Goal: Information Seeking & Learning: Compare options

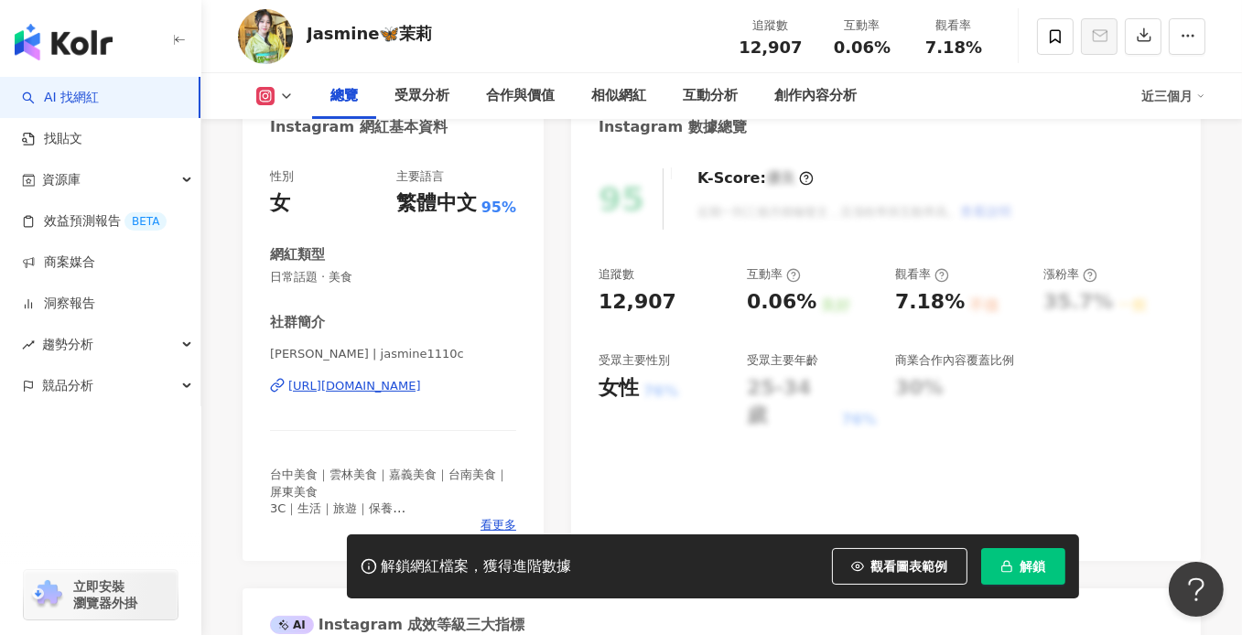
scroll to position [275, 0]
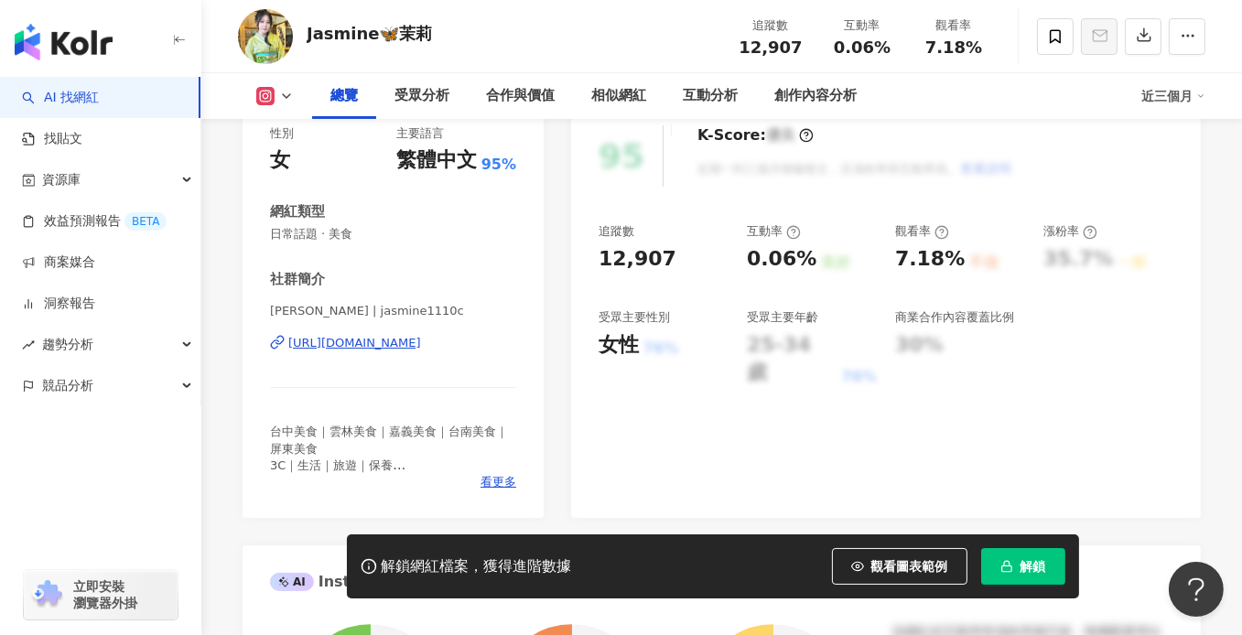
click at [412, 348] on div "https://www.instagram.com/jasmine1110c/" at bounding box center [354, 343] width 133 height 16
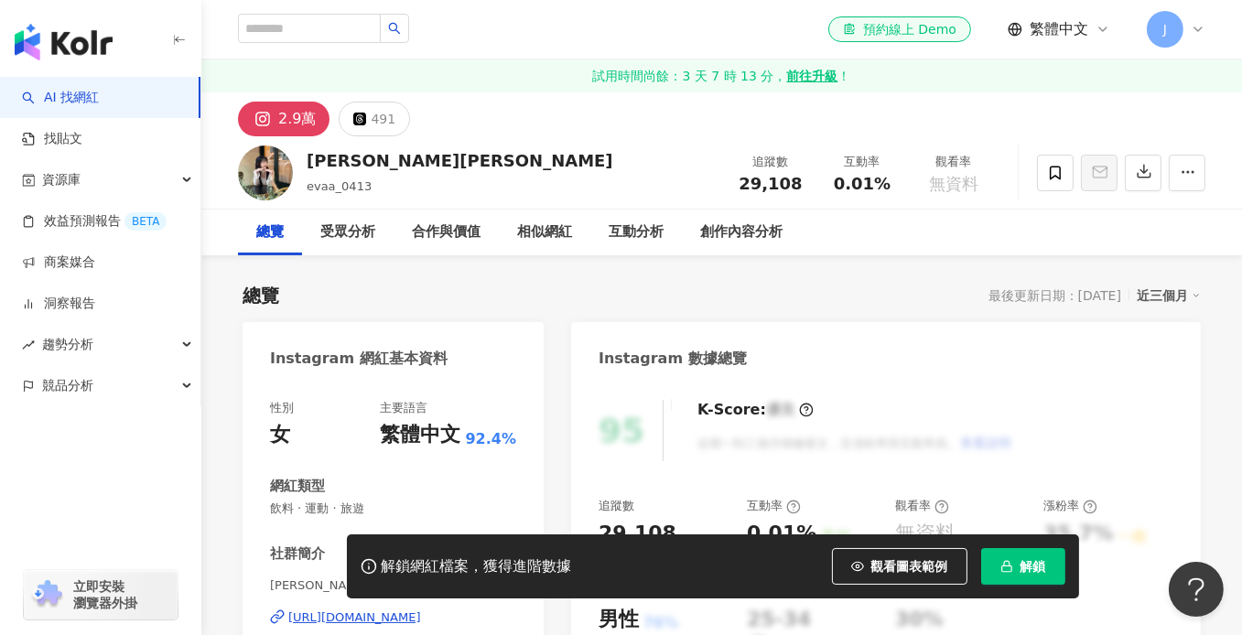
scroll to position [275, 0]
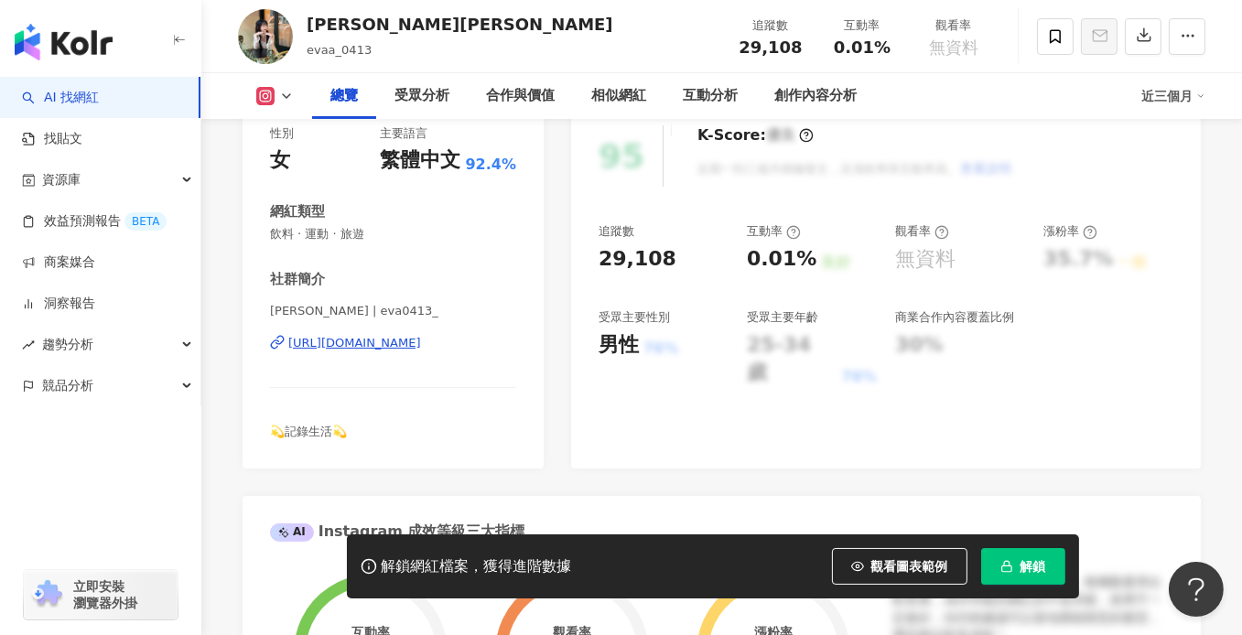
click at [398, 337] on div "https://www.instagram.com/eva0413_/" at bounding box center [354, 343] width 133 height 16
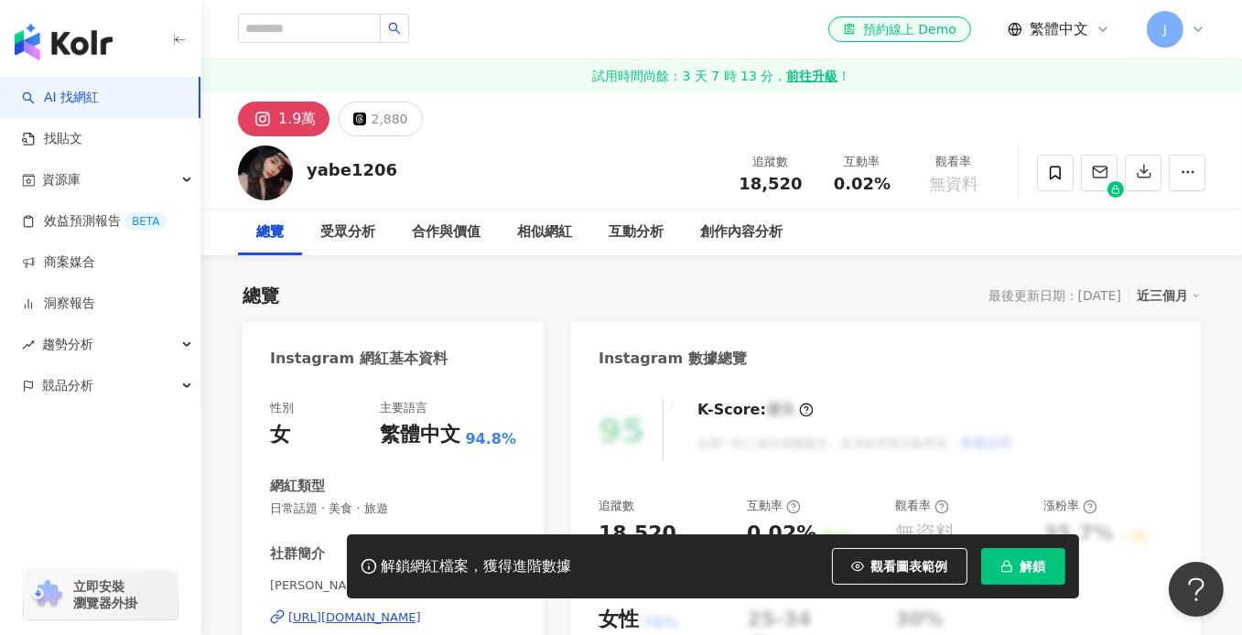
click at [404, 610] on div "https://www.instagram.com/yabe1206/" at bounding box center [354, 618] width 133 height 16
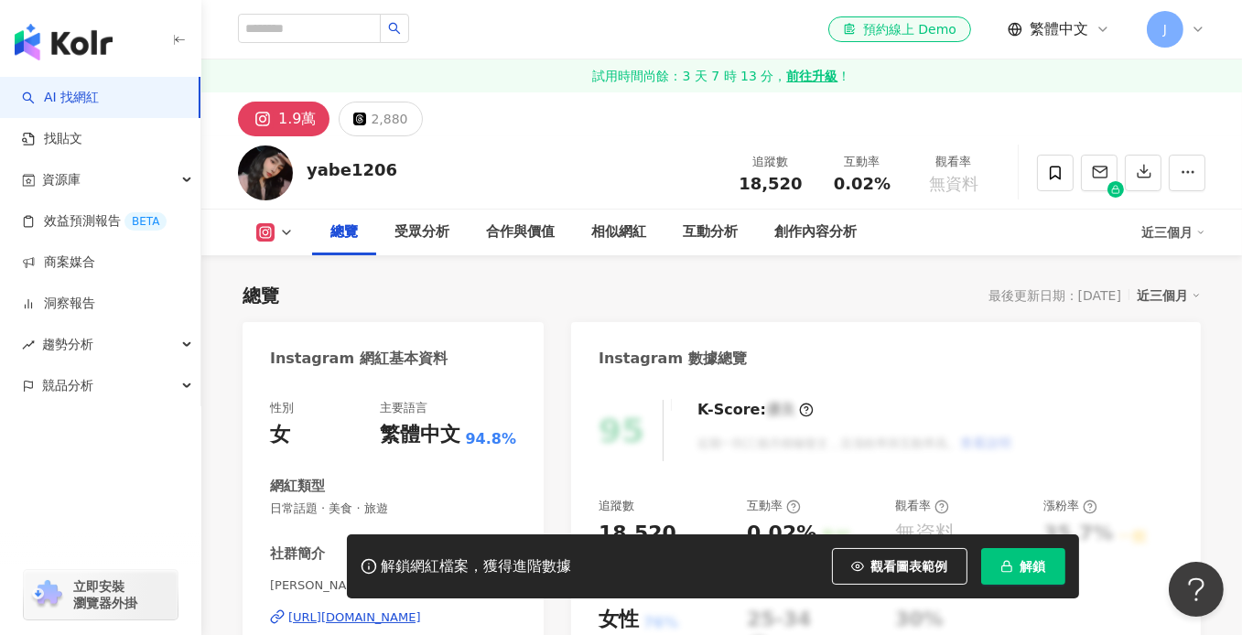
scroll to position [275, 0]
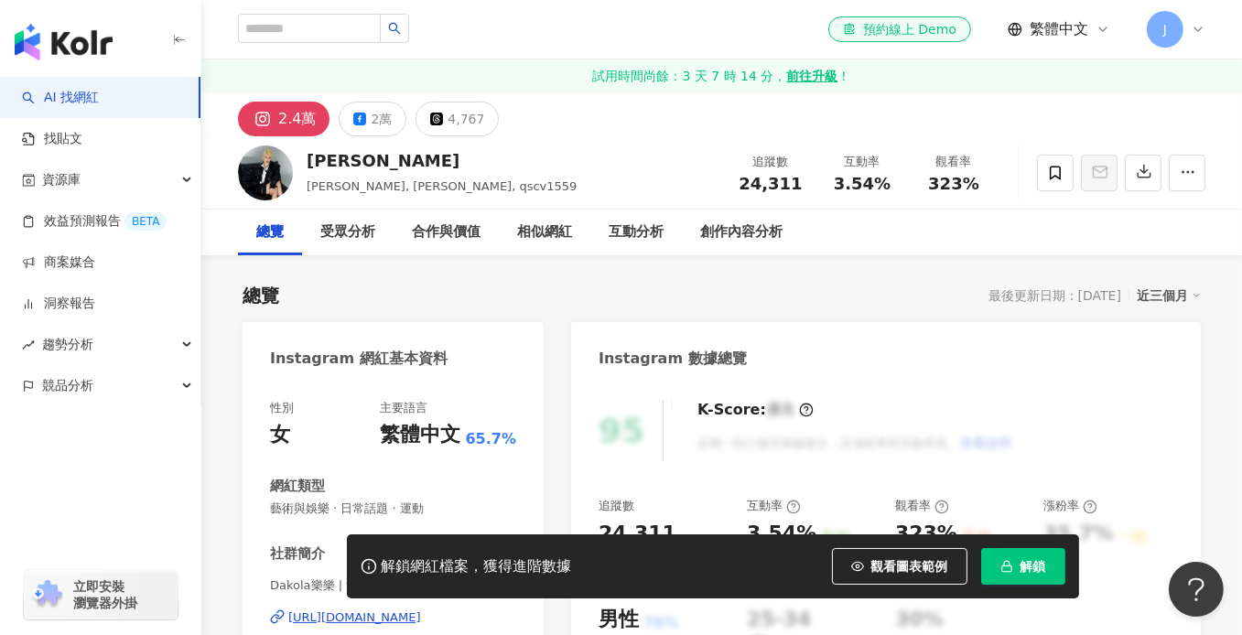
click at [510, 17] on div "el-icon-cs 預約線上 Demo 繁體中文 J" at bounding box center [721, 29] width 967 height 59
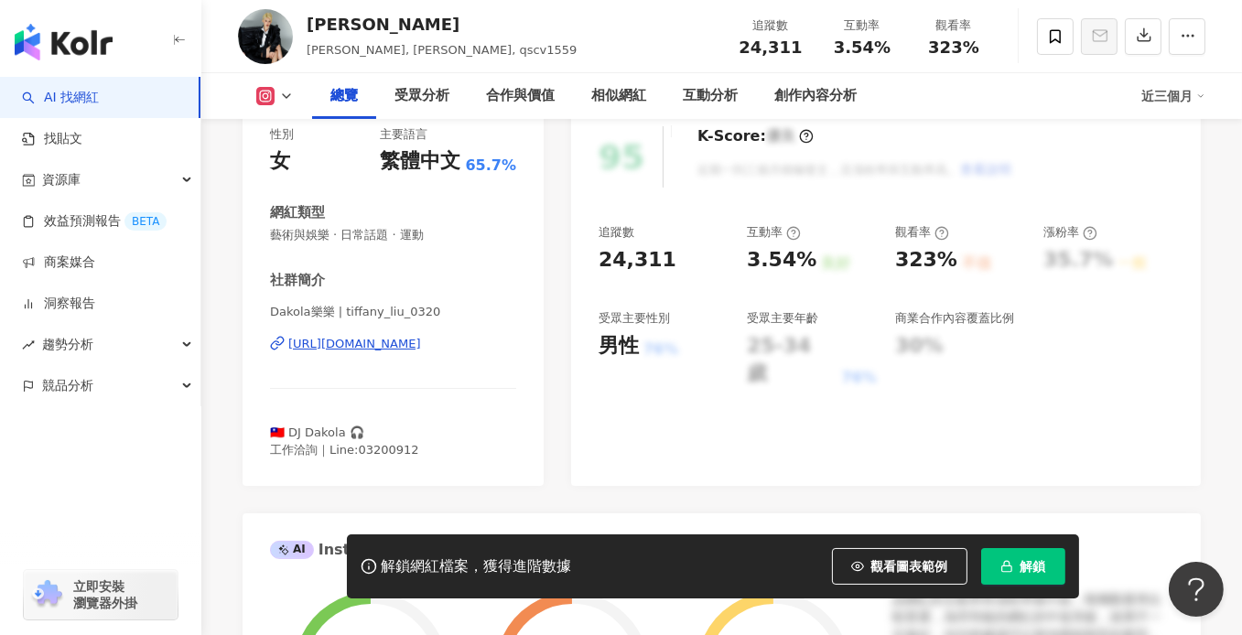
scroll to position [275, 0]
click at [421, 344] on div "https://www.instagram.com/tiffany_liu_0320/" at bounding box center [354, 343] width 133 height 16
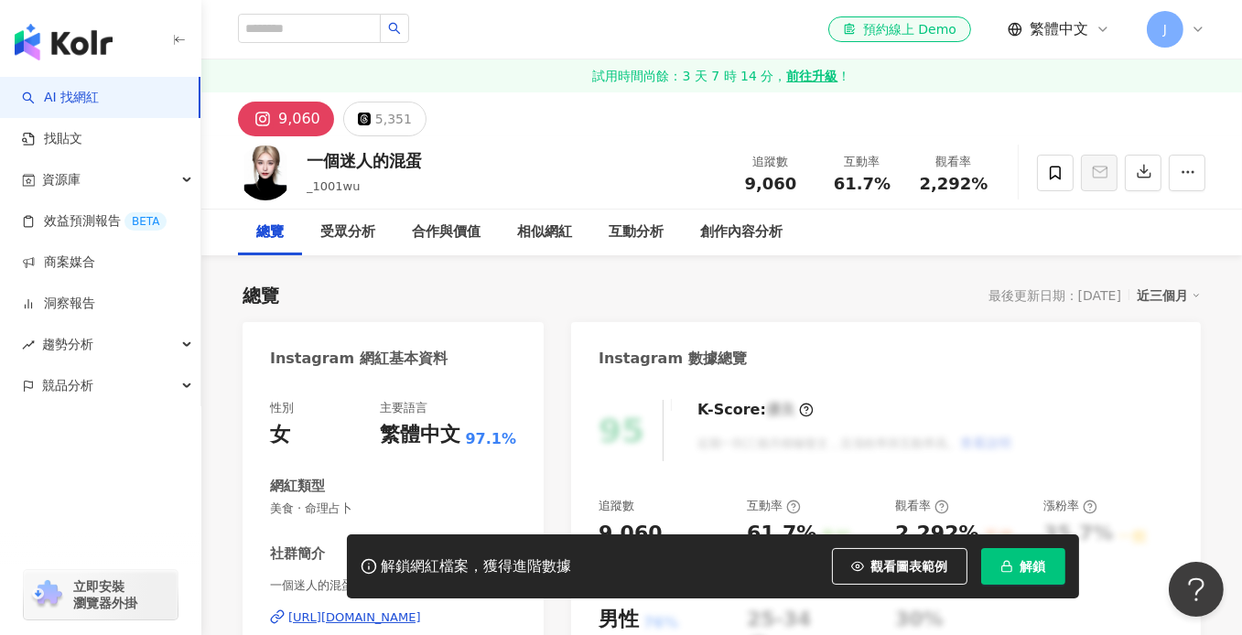
scroll to position [183, 0]
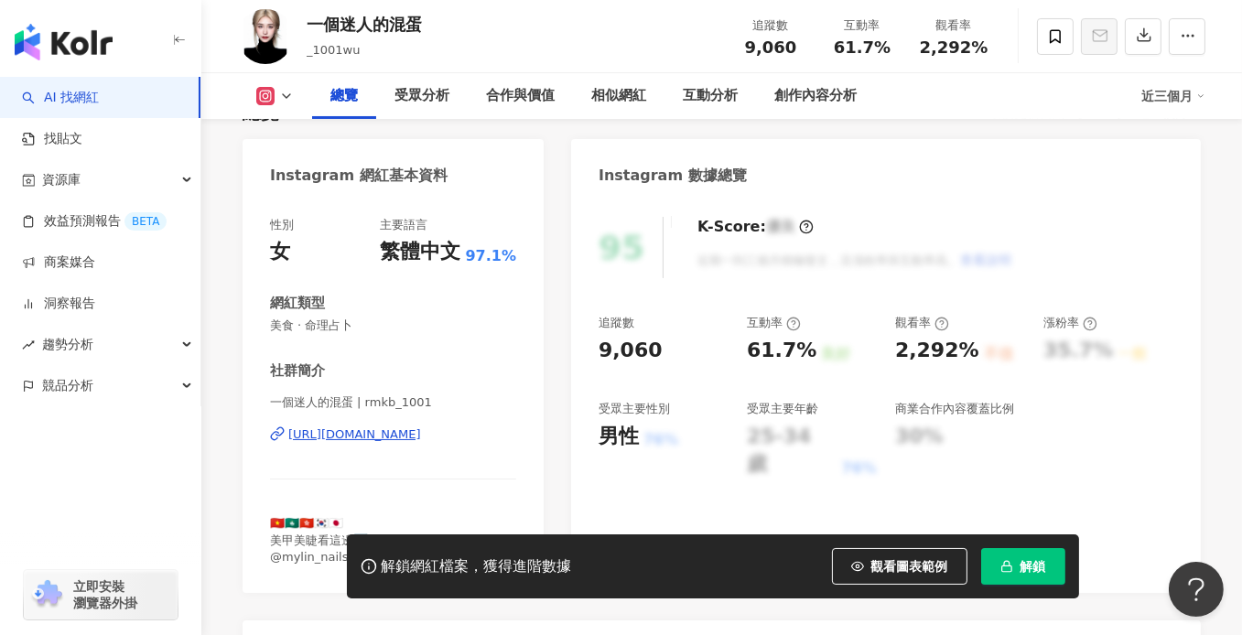
click at [360, 436] on div "https://www.instagram.com/rmkb_1001/" at bounding box center [354, 435] width 133 height 16
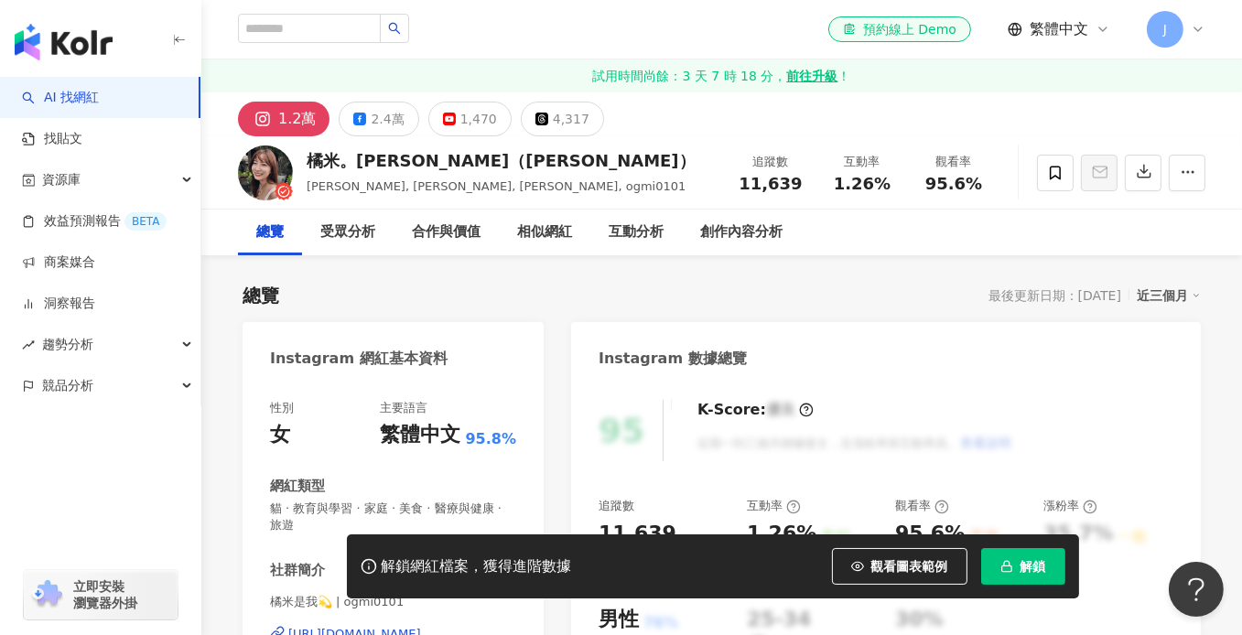
scroll to position [183, 0]
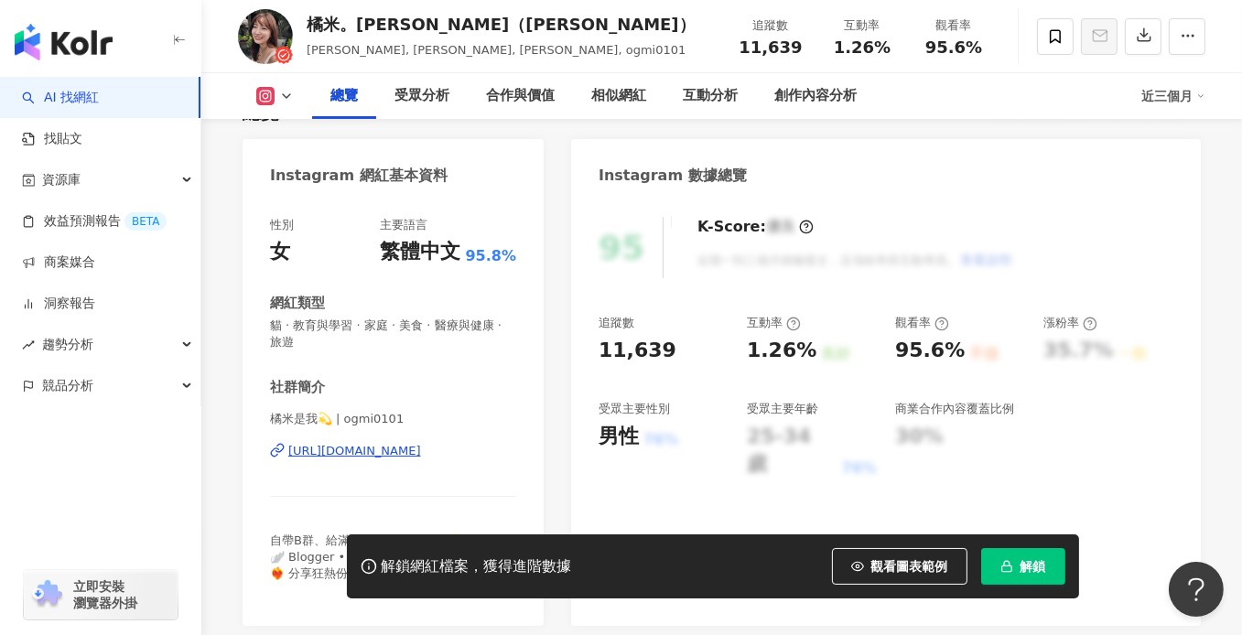
click at [411, 450] on div "https://www.instagram.com/ogmi0101/" at bounding box center [354, 451] width 133 height 16
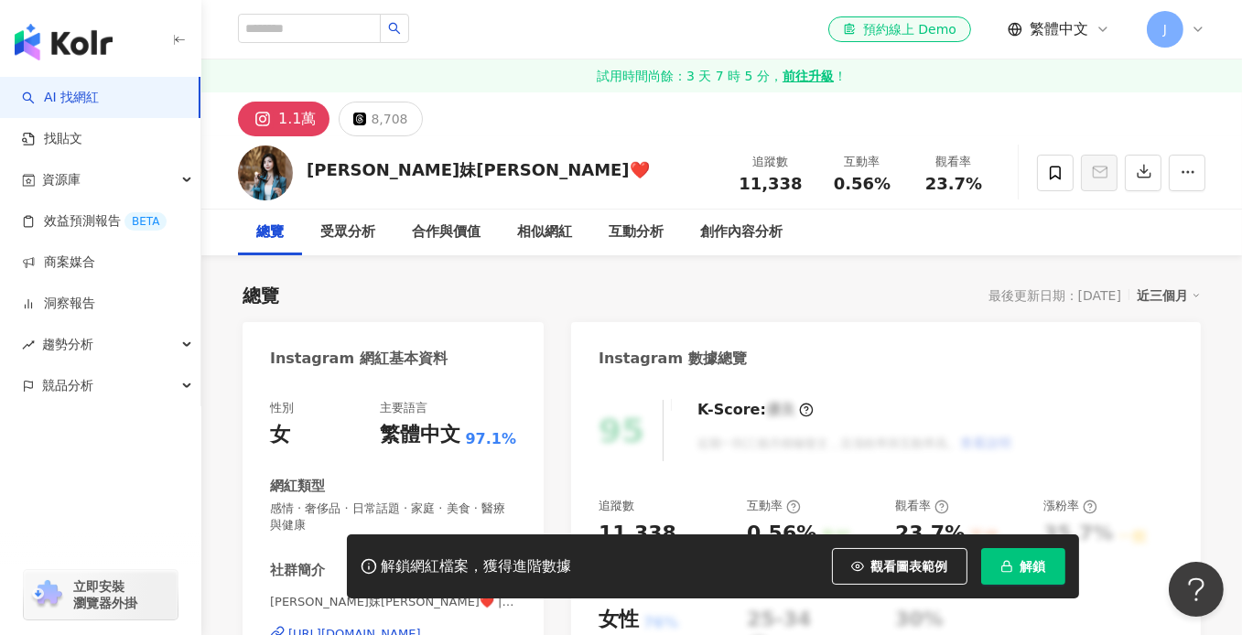
click at [380, 626] on div "[URL][DOMAIN_NAME]" at bounding box center [354, 634] width 133 height 16
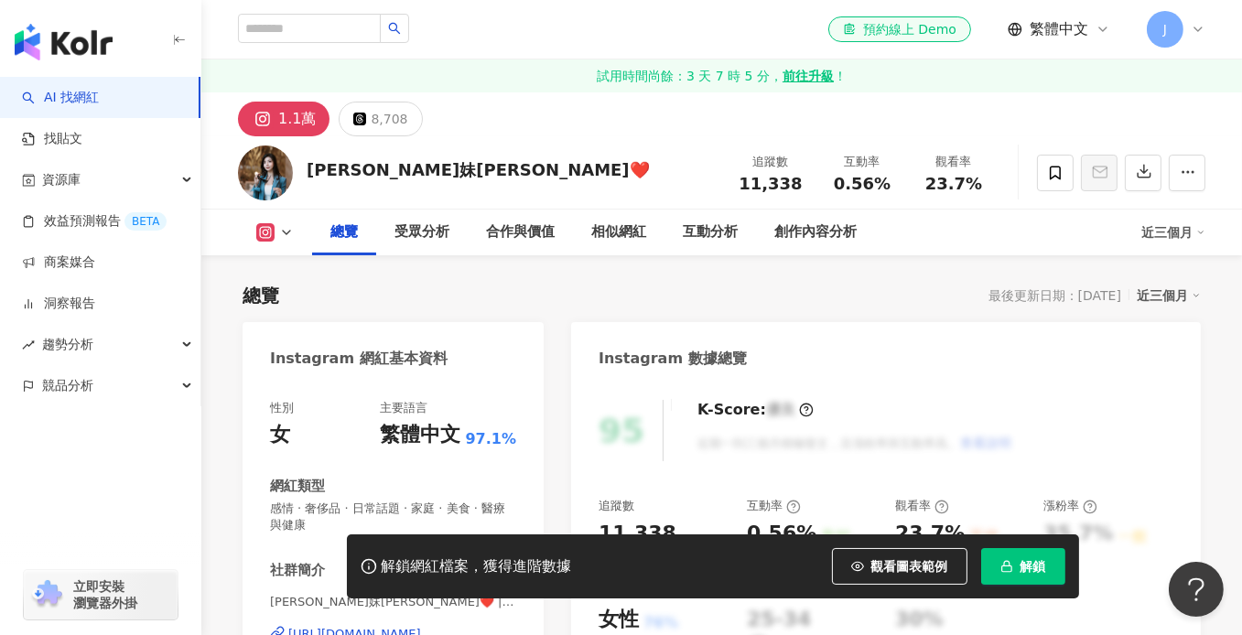
scroll to position [183, 0]
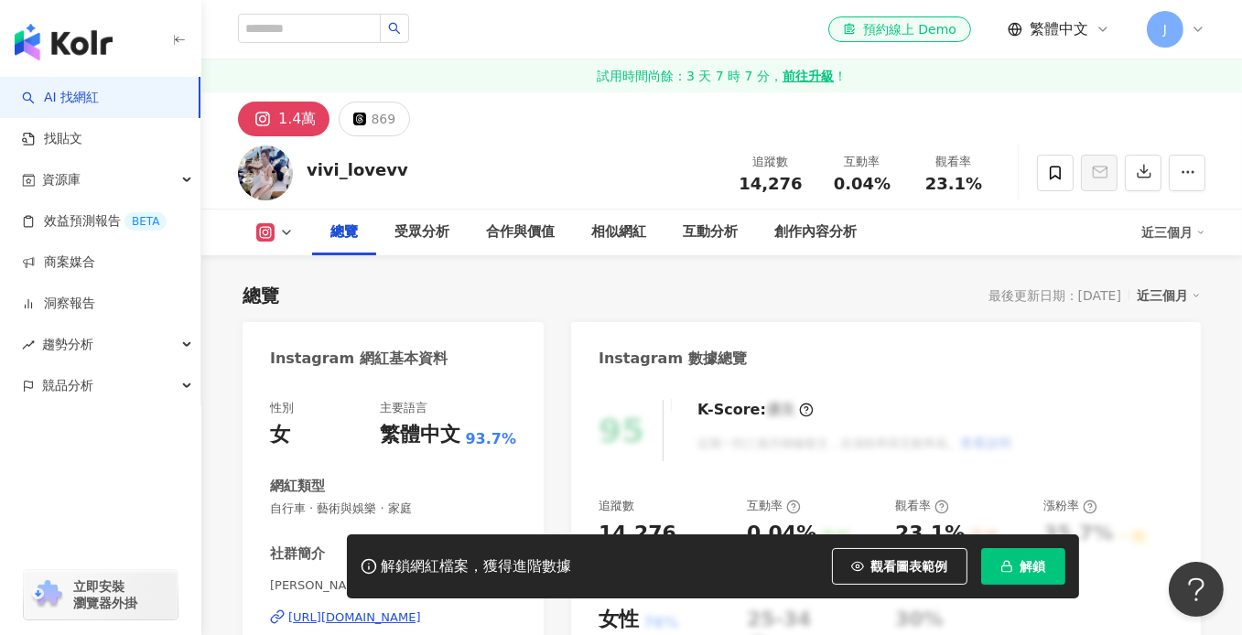
scroll to position [275, 0]
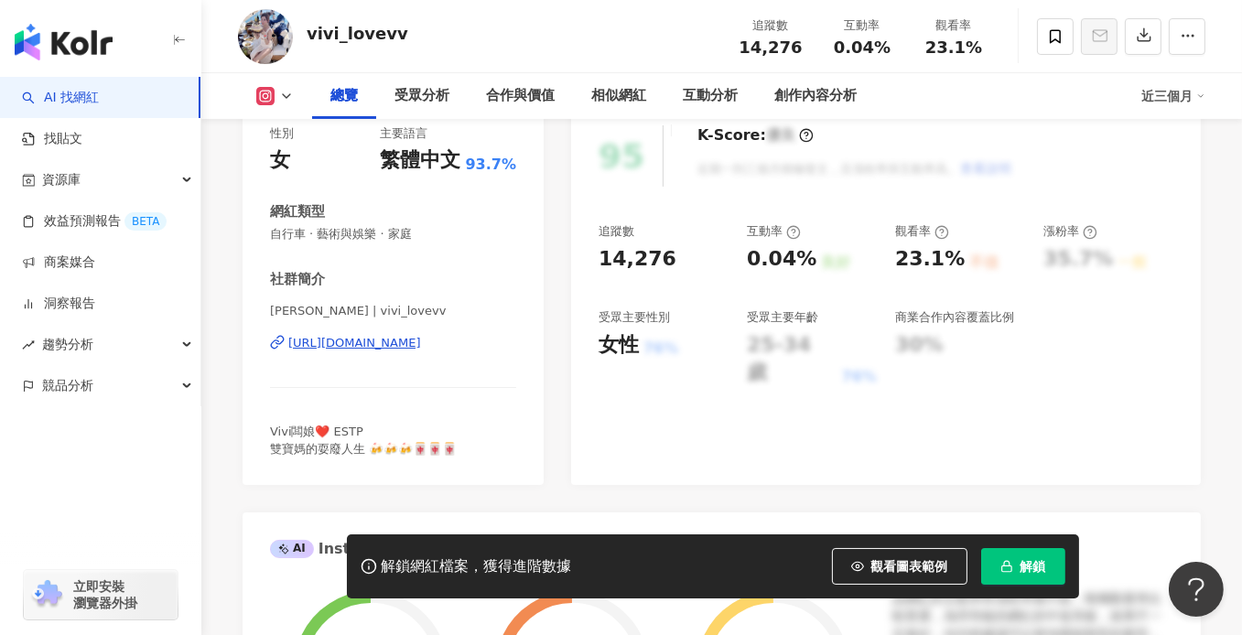
drag, startPoint x: 435, startPoint y: 351, endPoint x: 714, endPoint y: 51, distance: 409.3
click at [421, 351] on div "https://www.instagram.com/vivi_lovevv/" at bounding box center [354, 343] width 133 height 16
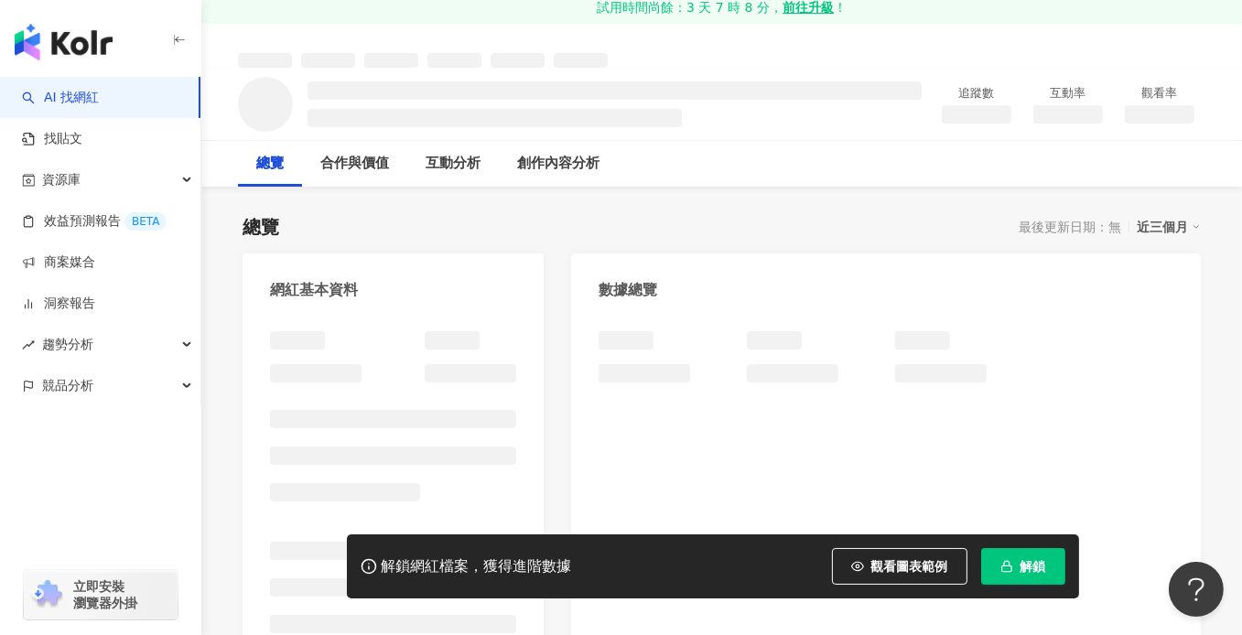
scroll to position [158, 0]
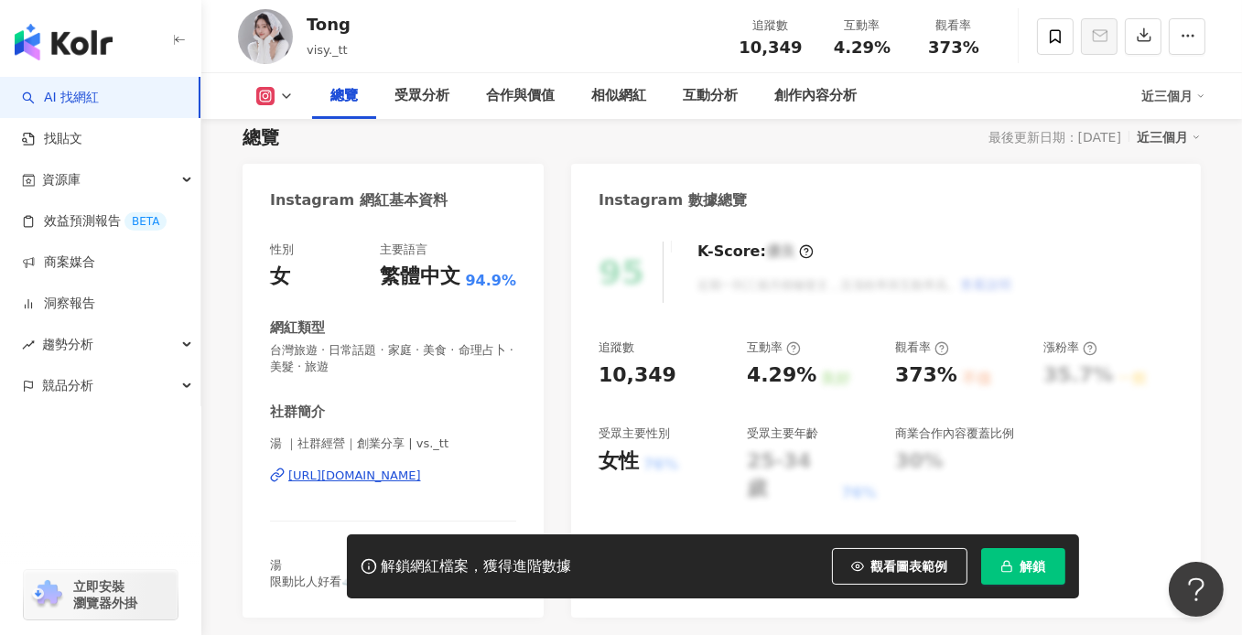
scroll to position [183, 0]
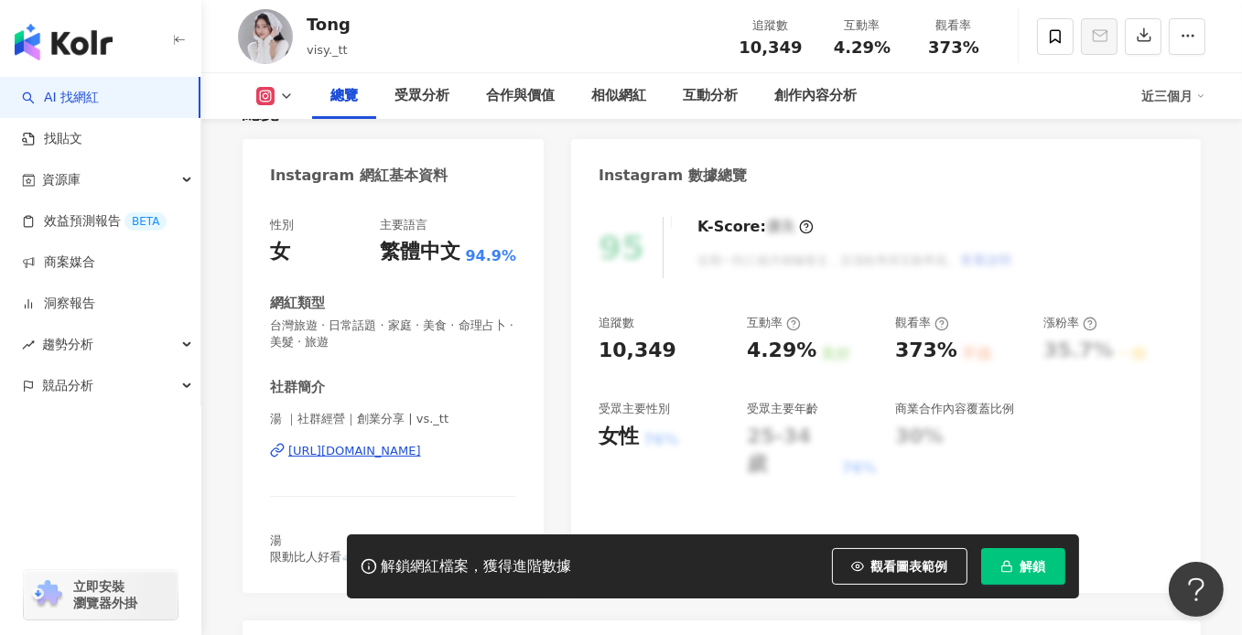
drag, startPoint x: 502, startPoint y: 306, endPoint x: 369, endPoint y: 450, distance: 196.3
click at [369, 450] on div "https://www.instagram.com/vs._tt/" at bounding box center [354, 451] width 133 height 16
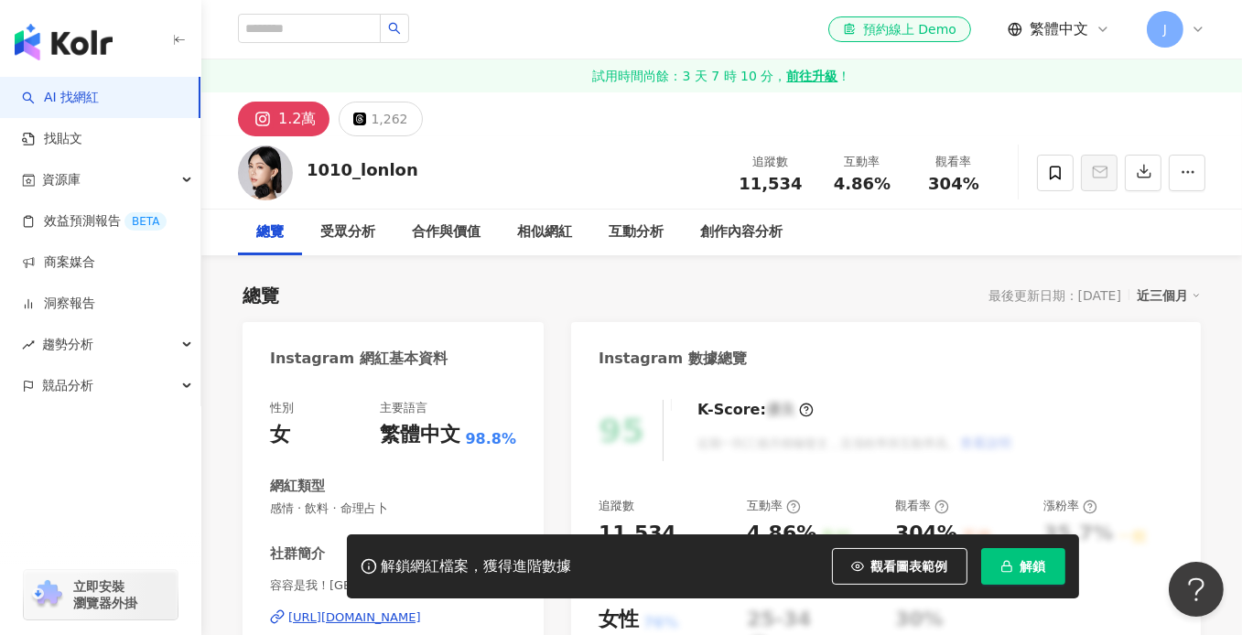
scroll to position [275, 0]
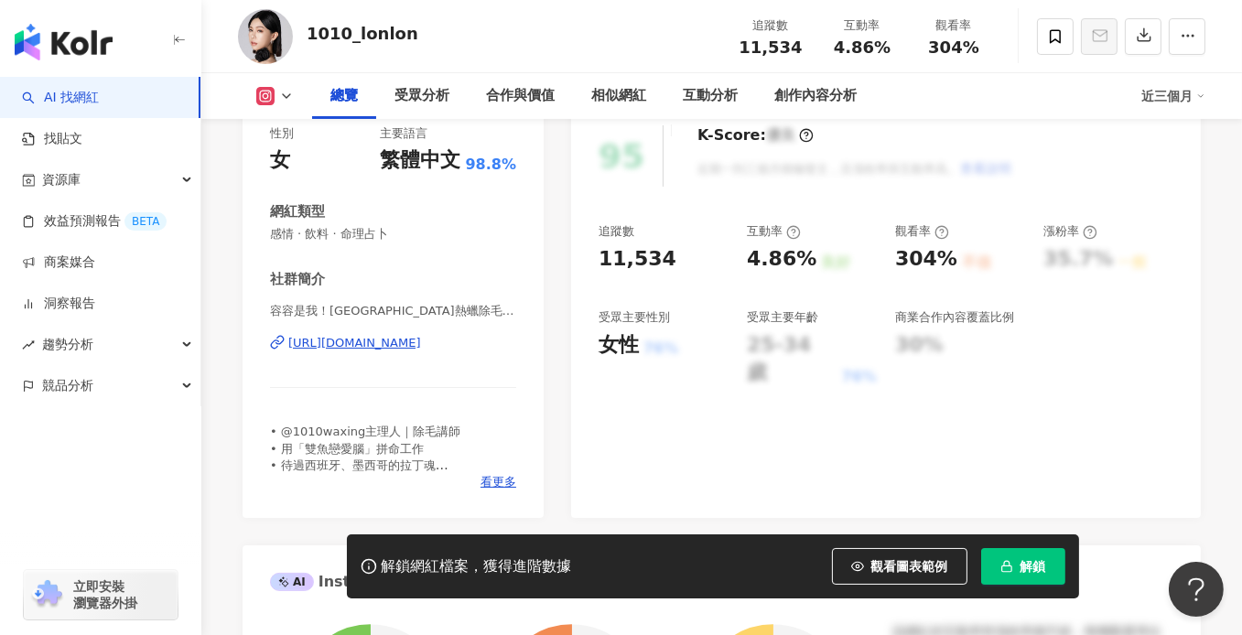
click at [390, 343] on div "https://www.instagram.com/1010_lonlon/" at bounding box center [354, 343] width 133 height 16
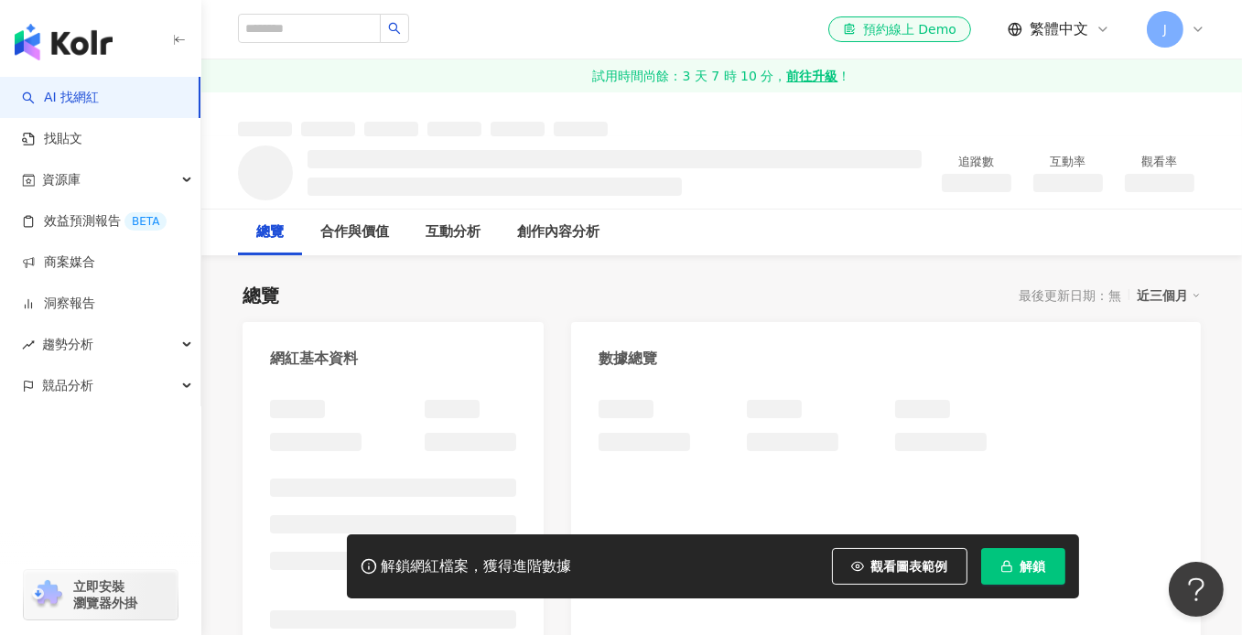
scroll to position [275, 0]
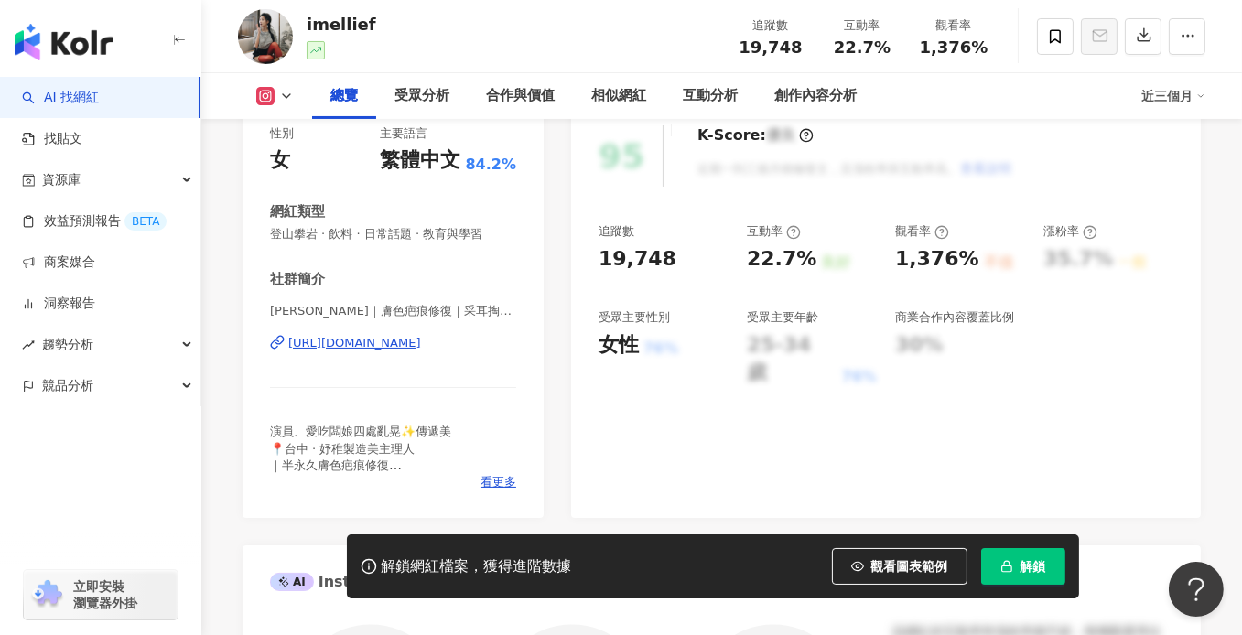
click at [389, 347] on div "[URL][DOMAIN_NAME]" at bounding box center [354, 343] width 133 height 16
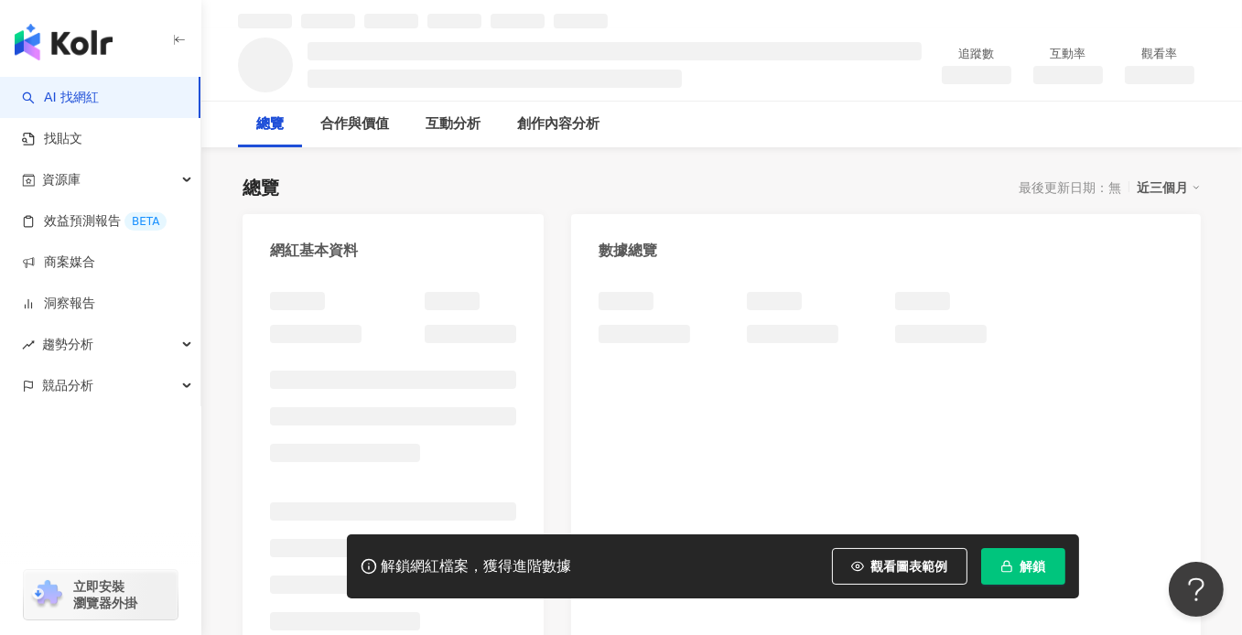
scroll to position [180, 0]
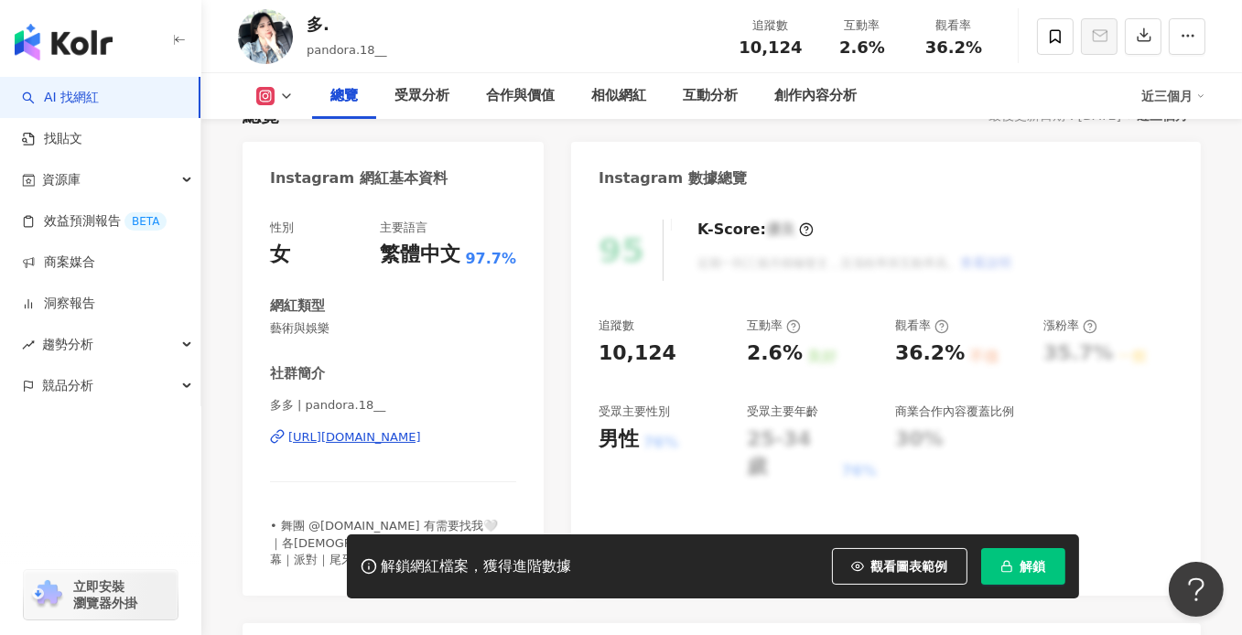
scroll to position [183, 0]
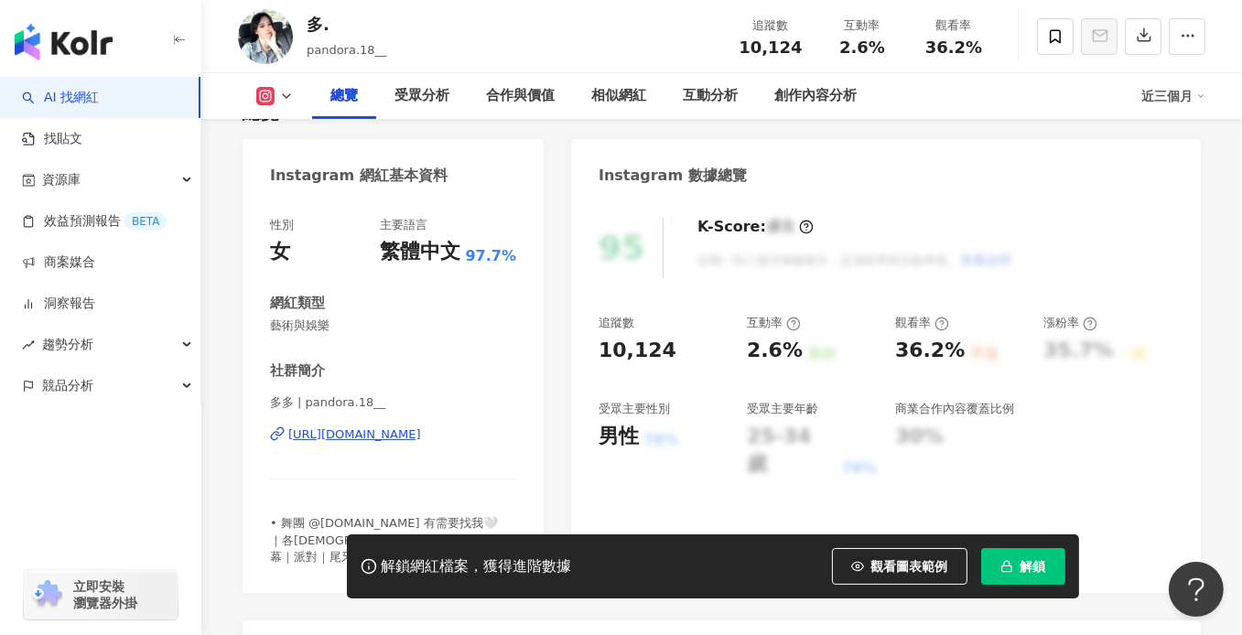
click at [389, 436] on div "[URL][DOMAIN_NAME]" at bounding box center [354, 435] width 133 height 16
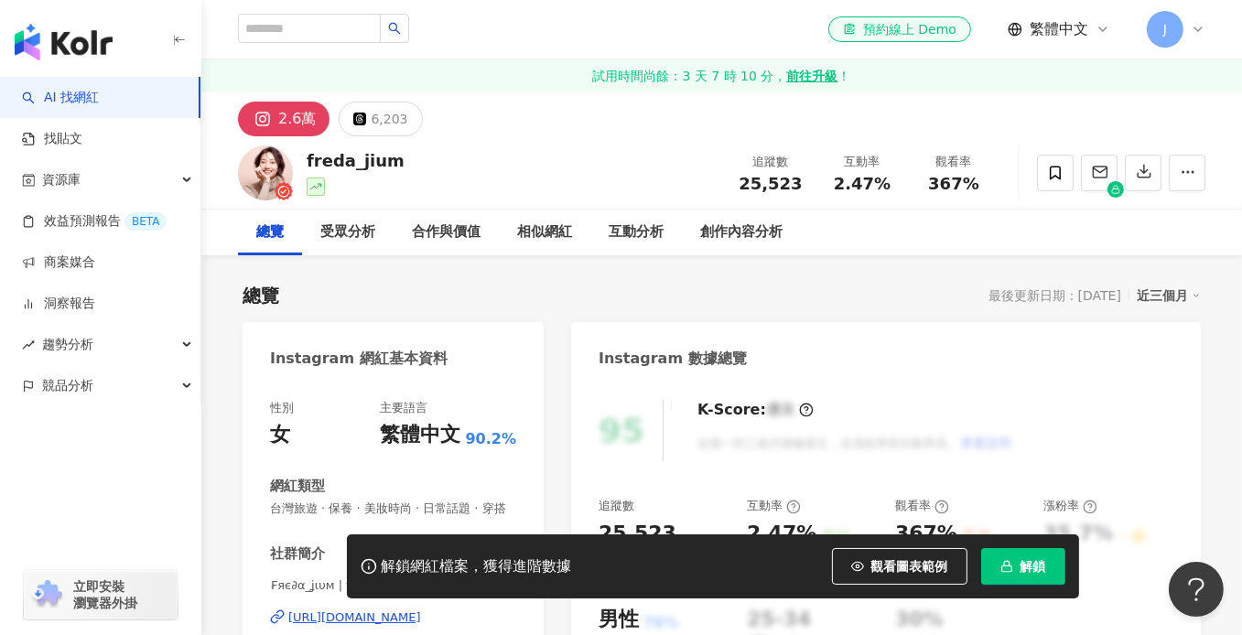
scroll to position [275, 0]
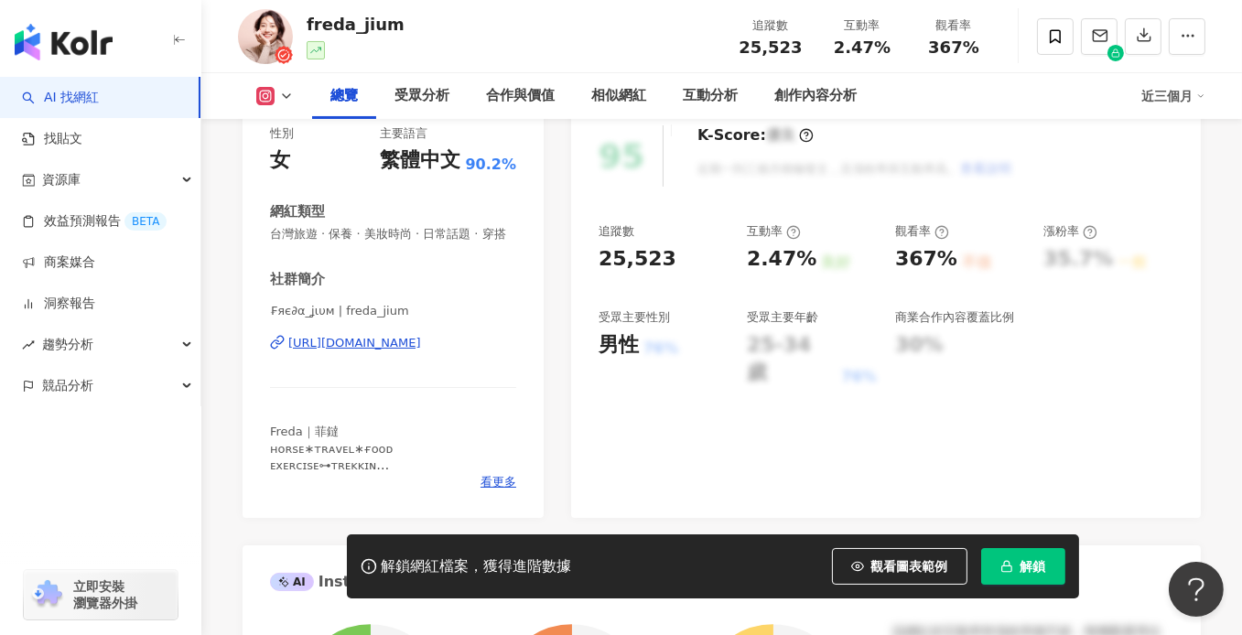
click at [421, 351] on div "https://www.instagram.com/freda_jium/" at bounding box center [354, 343] width 133 height 16
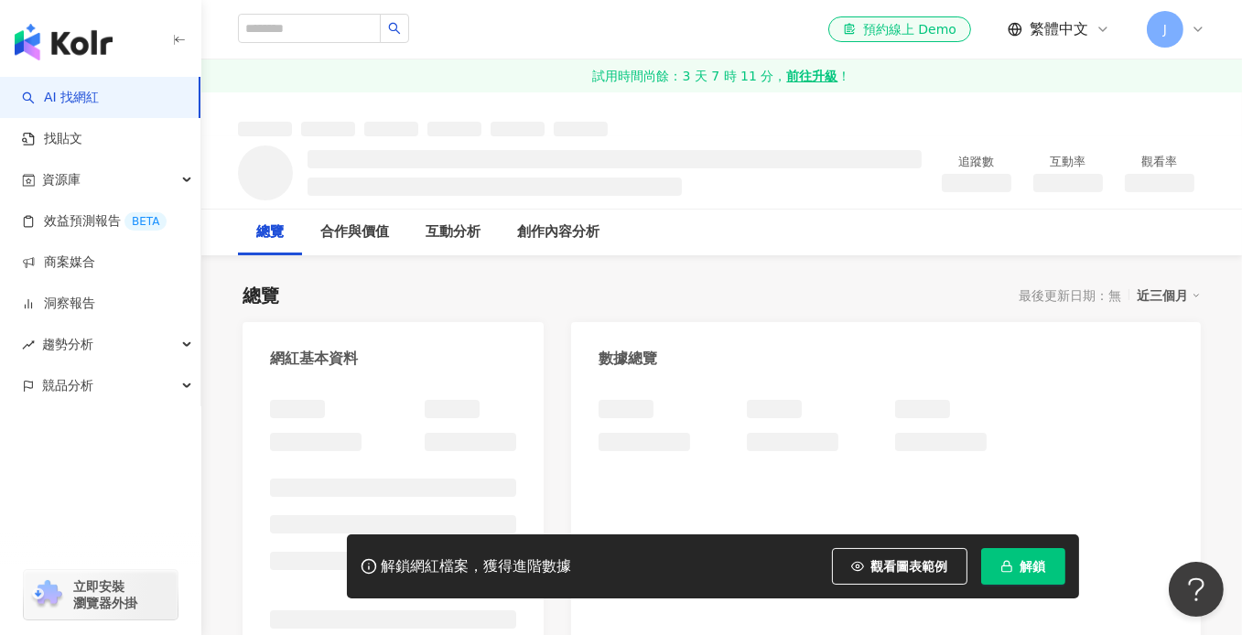
scroll to position [93, 0]
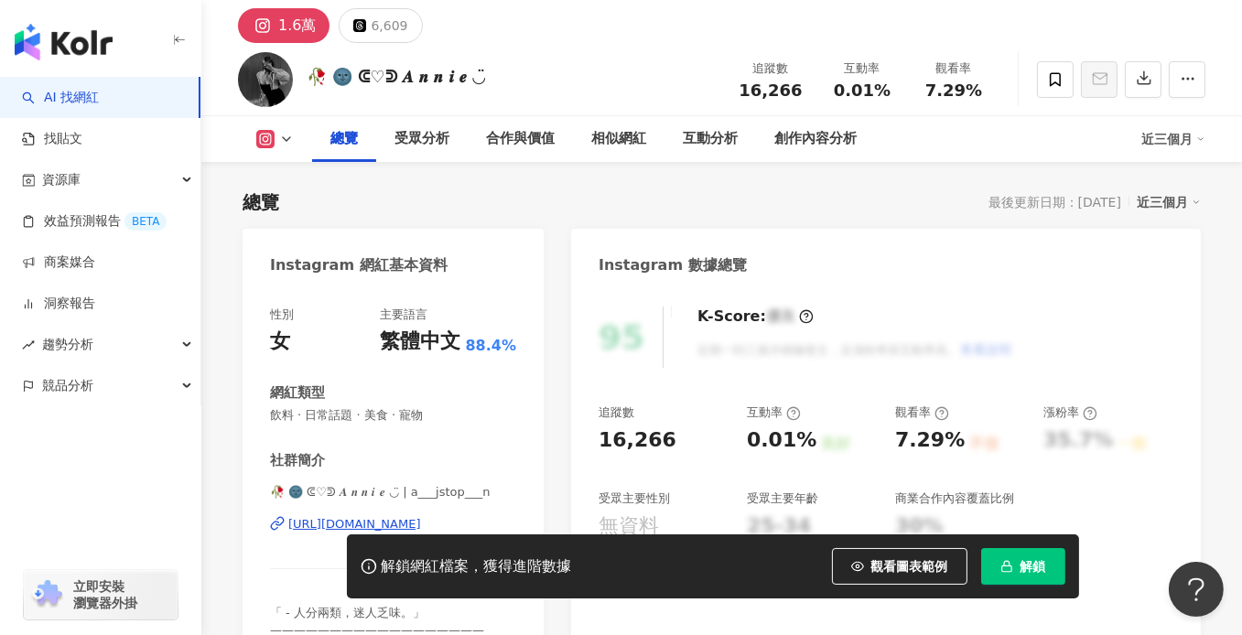
click at [365, 516] on div "https://www.instagram.com/a___jstop___n/" at bounding box center [354, 524] width 133 height 16
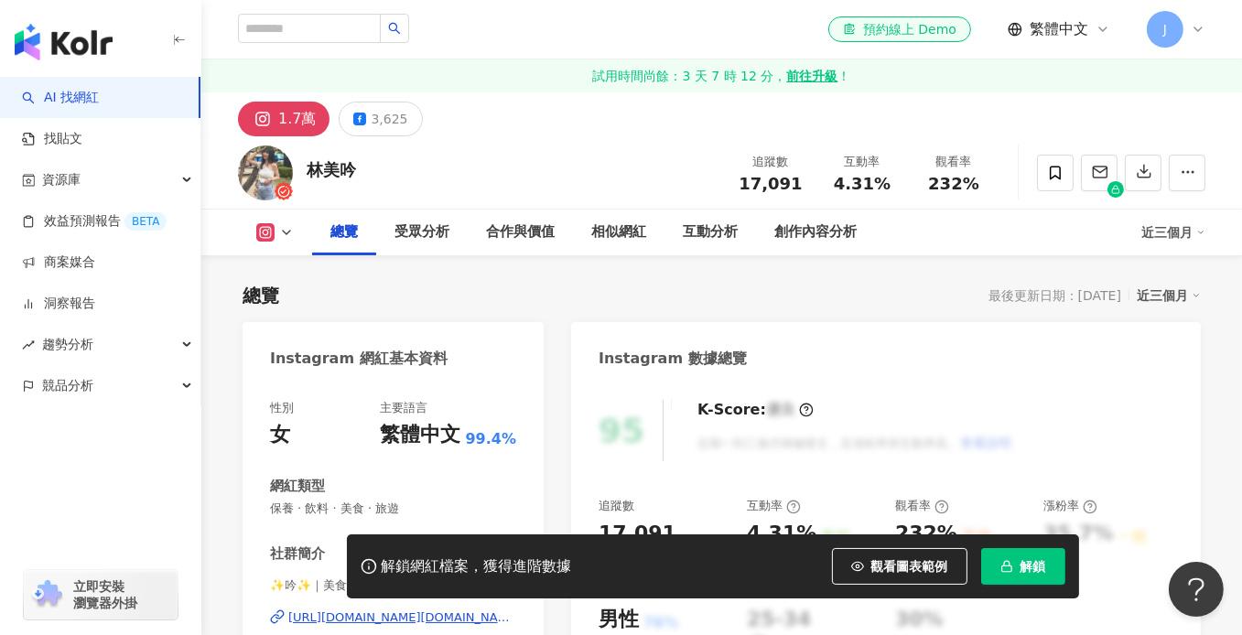
click at [414, 610] on div "https://www.instagram.com/1995.tw/" at bounding box center [402, 618] width 228 height 16
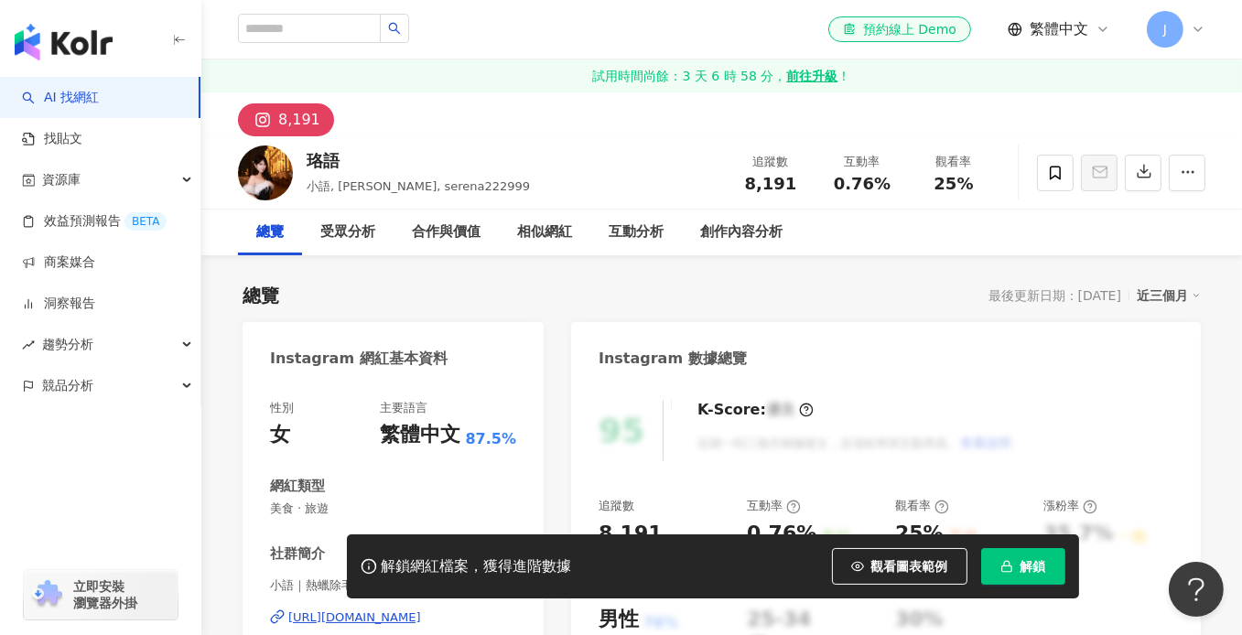
click at [411, 610] on div "https://www.instagram.com/serena222999/" at bounding box center [354, 618] width 133 height 16
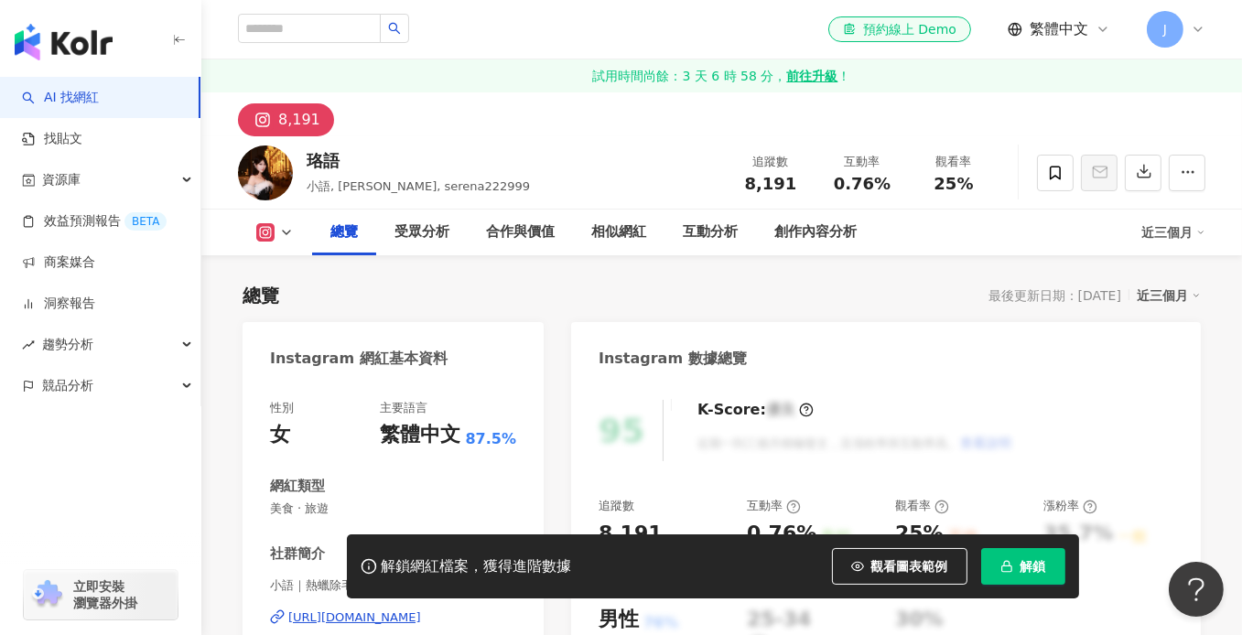
scroll to position [183, 0]
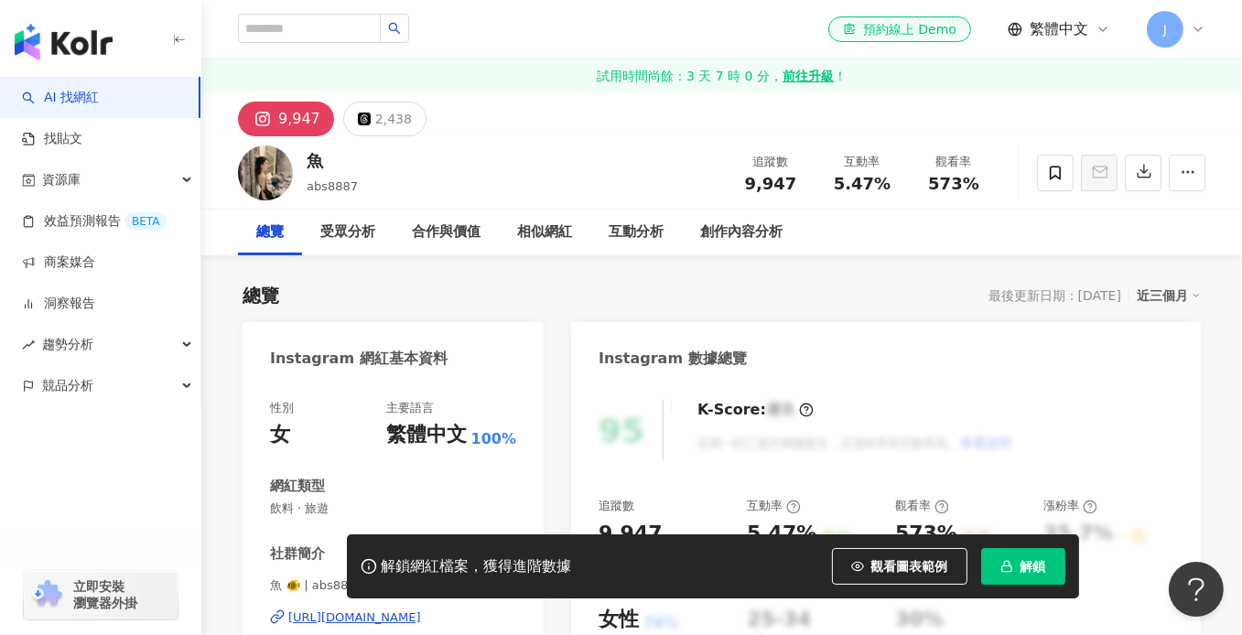
click at [407, 610] on div "[URL][DOMAIN_NAME]" at bounding box center [354, 618] width 133 height 16
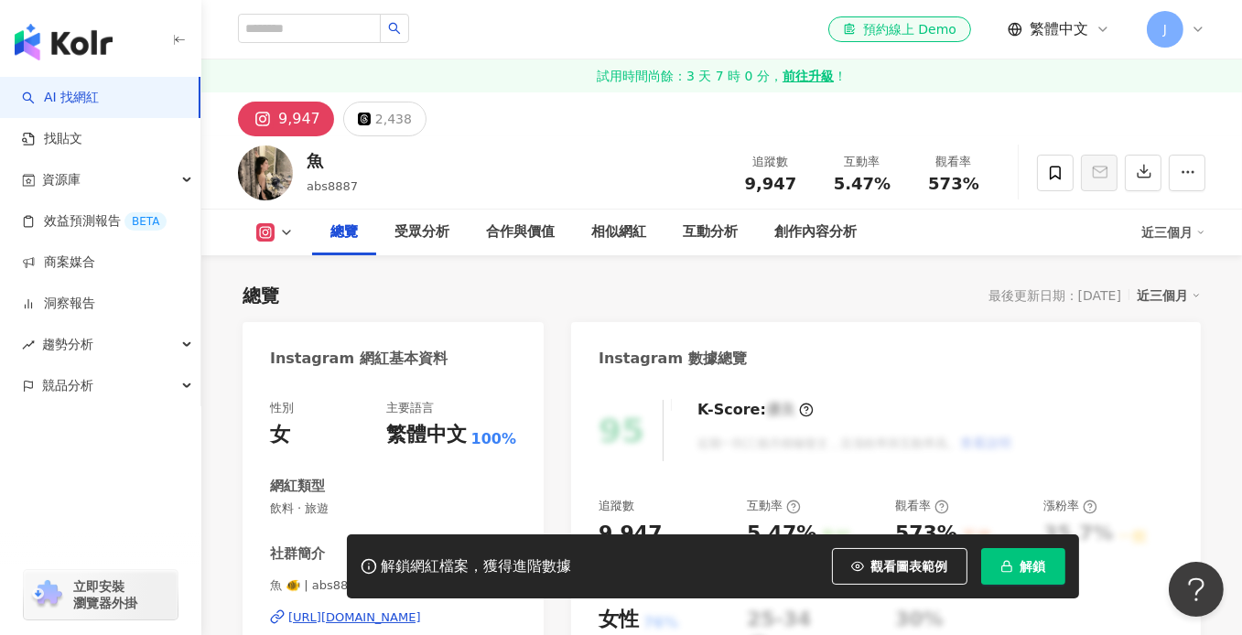
scroll to position [183, 0]
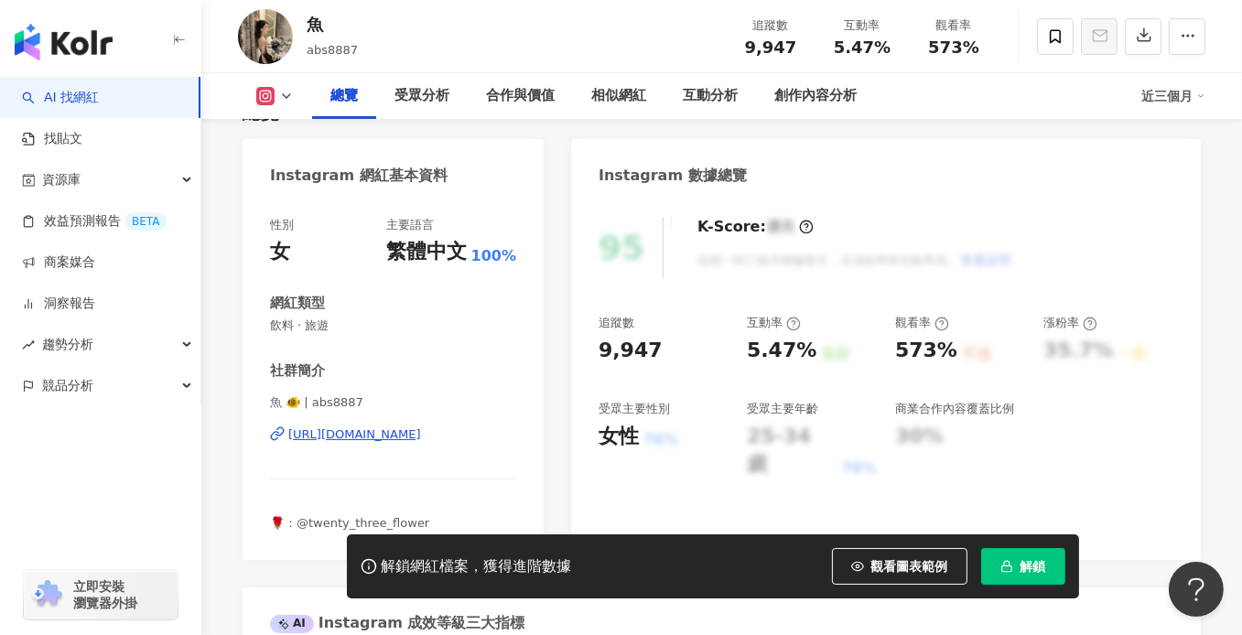
click at [421, 430] on div "https://www.instagram.com/abs8887/" at bounding box center [354, 435] width 133 height 16
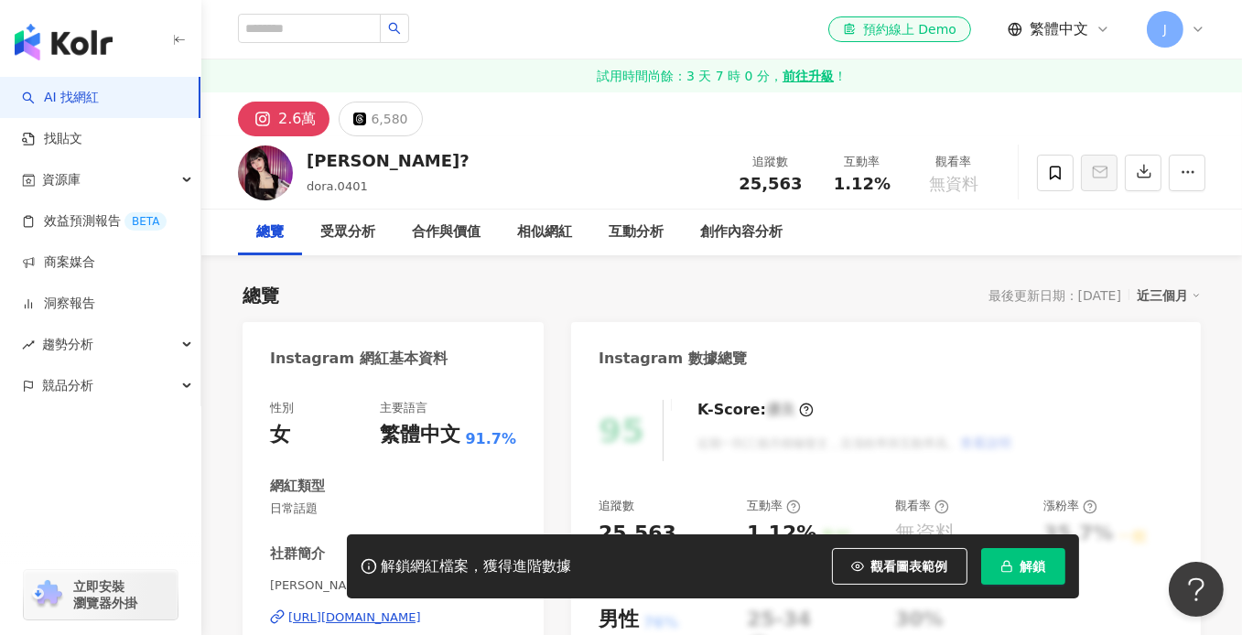
click at [405, 610] on div "https://www.instagram.com/dora.0401/" at bounding box center [354, 618] width 133 height 16
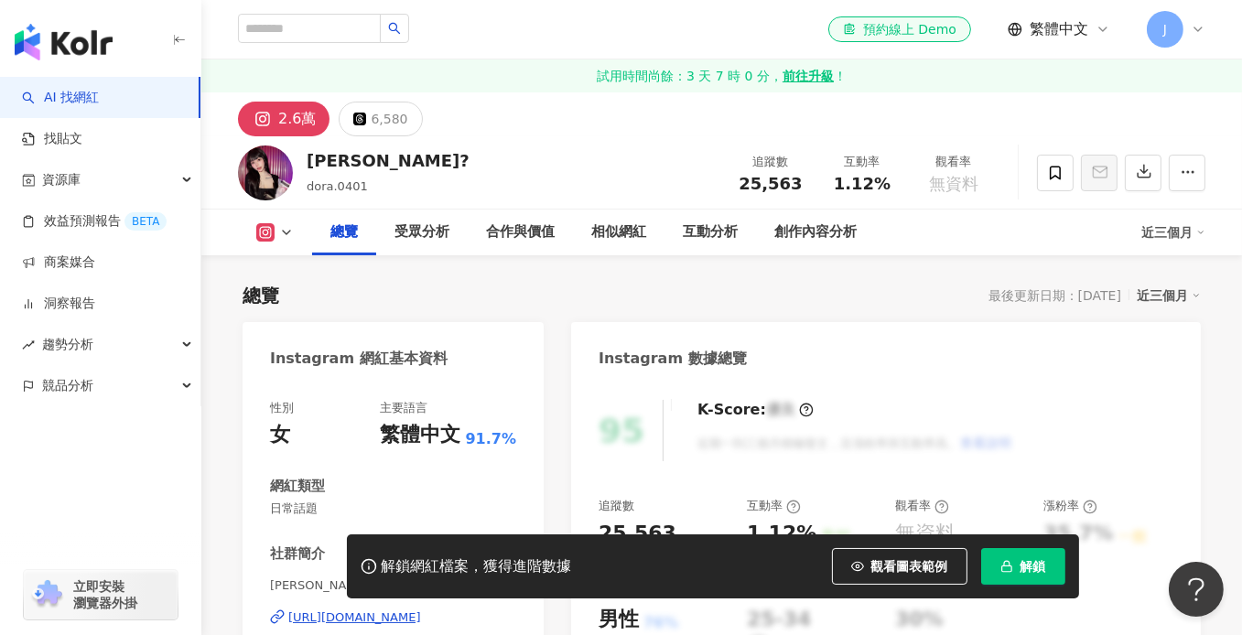
scroll to position [183, 0]
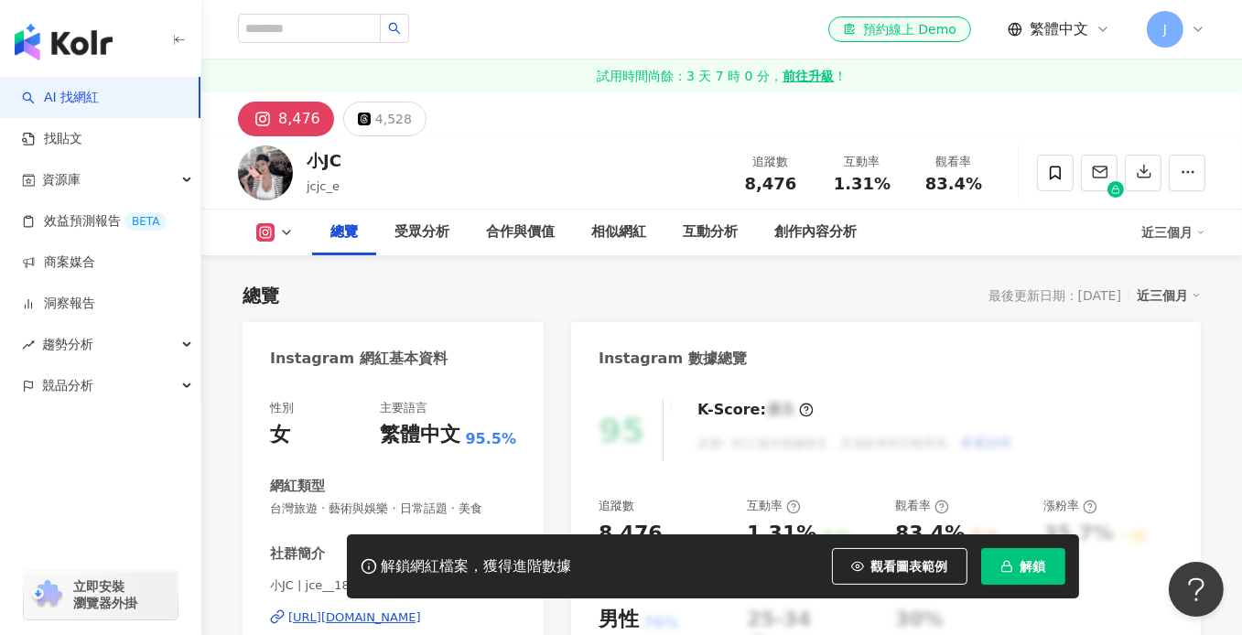
click at [398, 610] on div "[URL][DOMAIN_NAME]" at bounding box center [354, 618] width 133 height 16
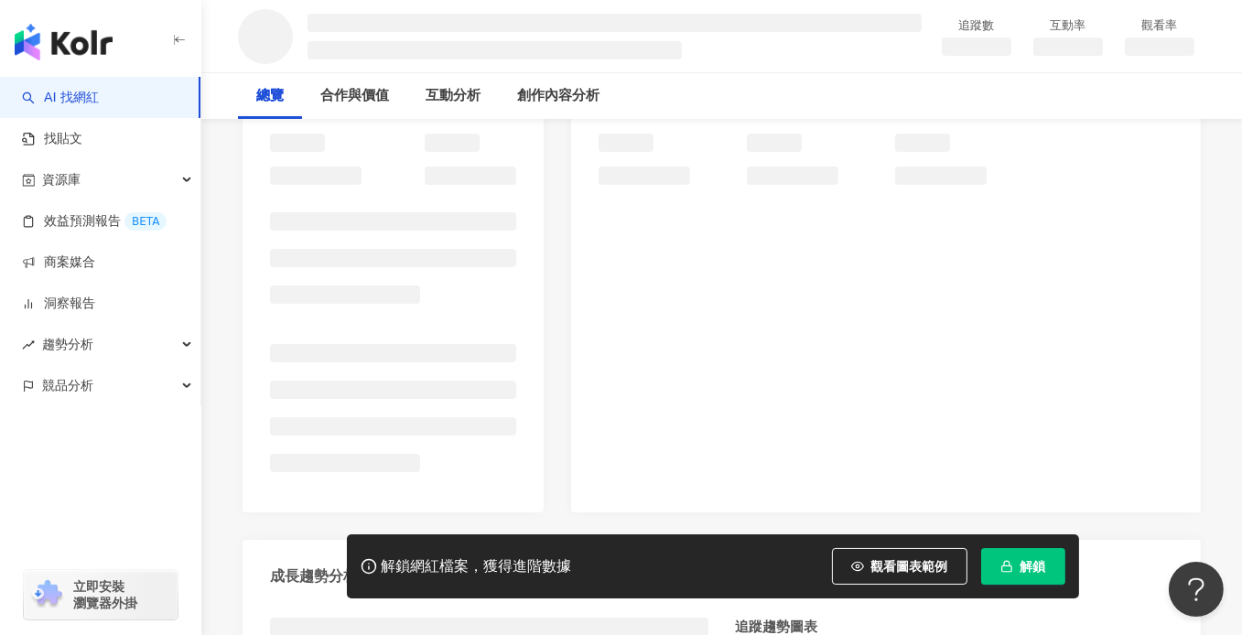
scroll to position [275, 0]
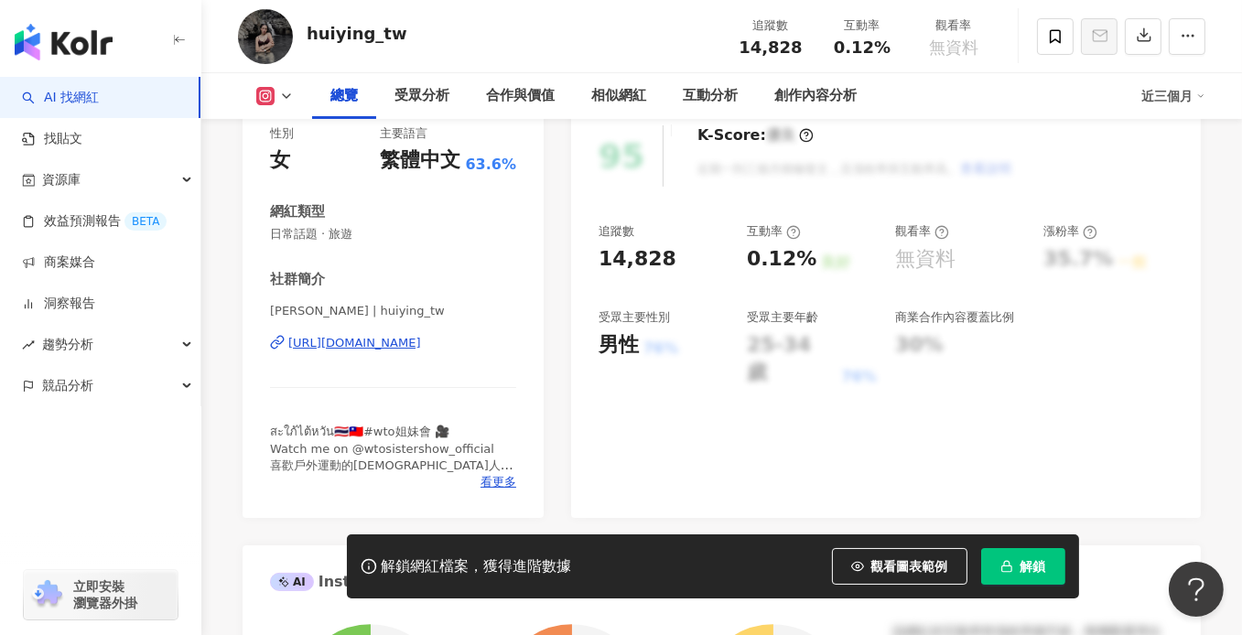
click at [394, 342] on div "[URL][DOMAIN_NAME]" at bounding box center [354, 343] width 133 height 16
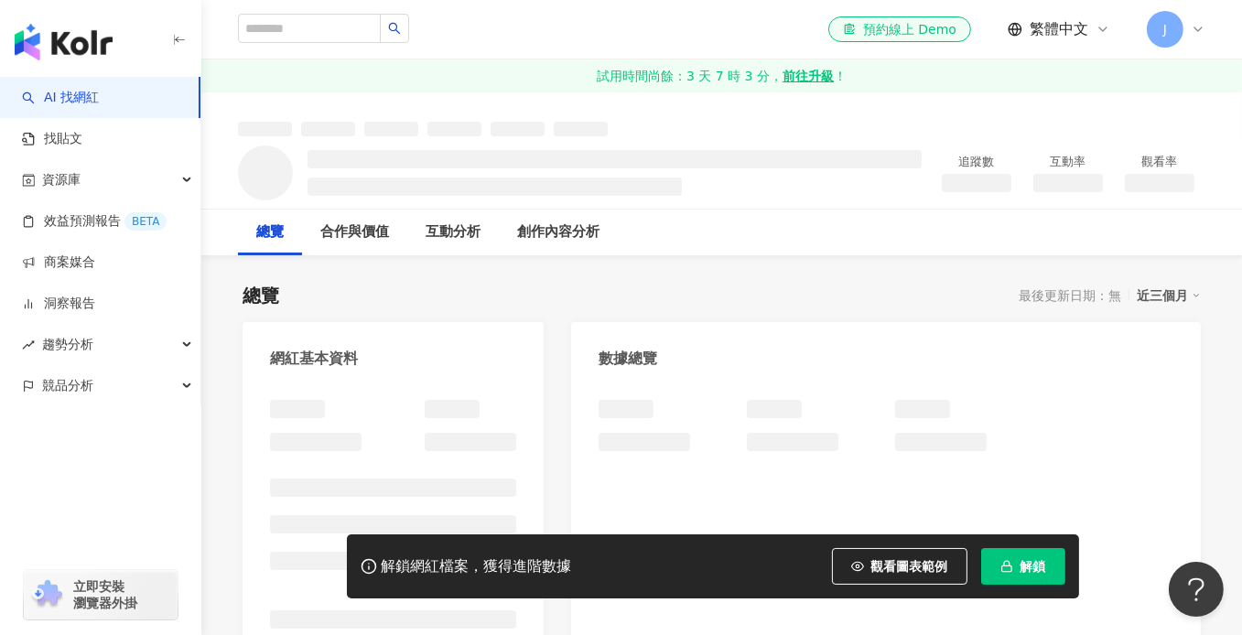
scroll to position [170, 0]
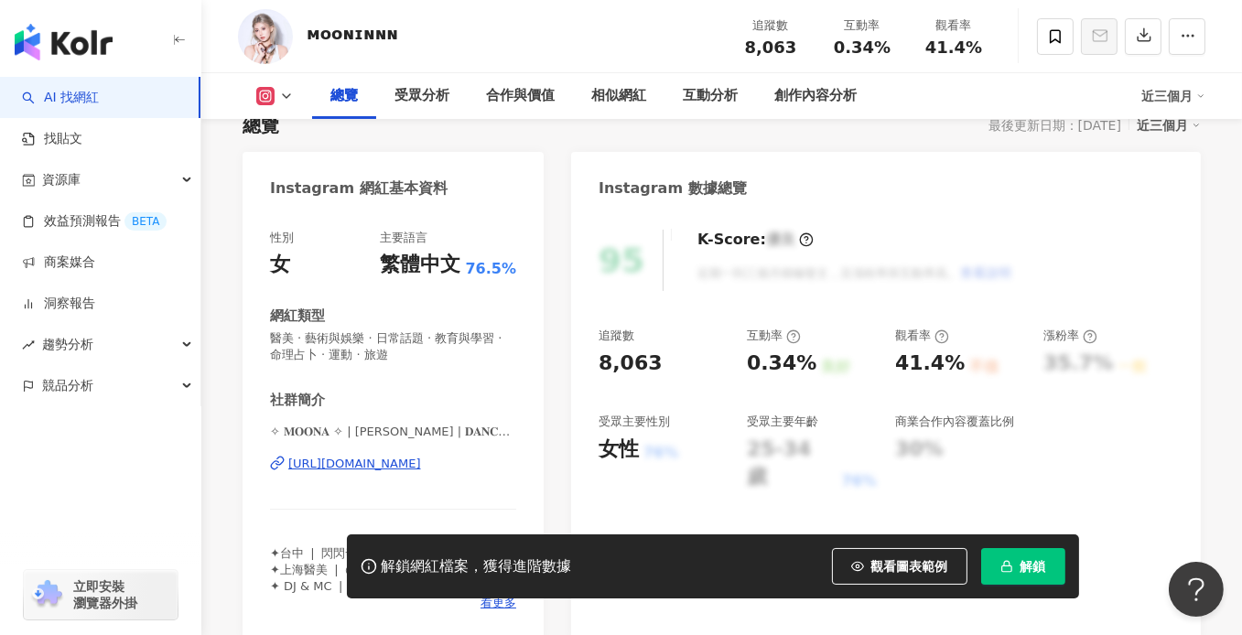
click at [384, 456] on div "https://www.instagram.com/moona_0318/" at bounding box center [354, 464] width 133 height 16
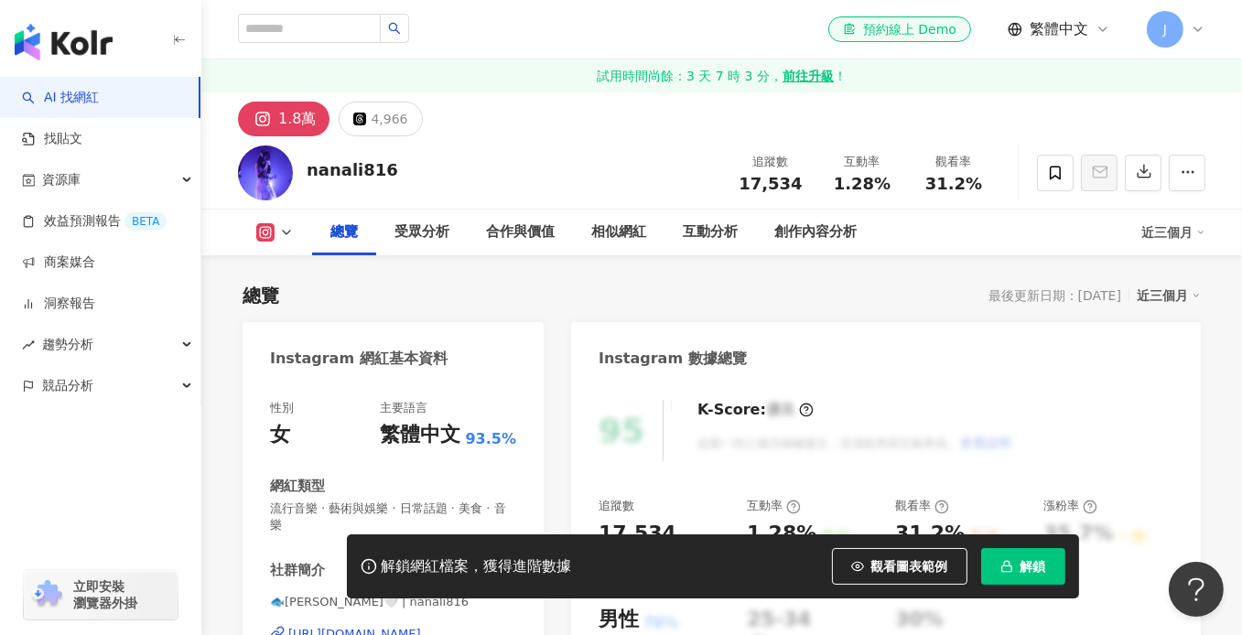
scroll to position [275, 0]
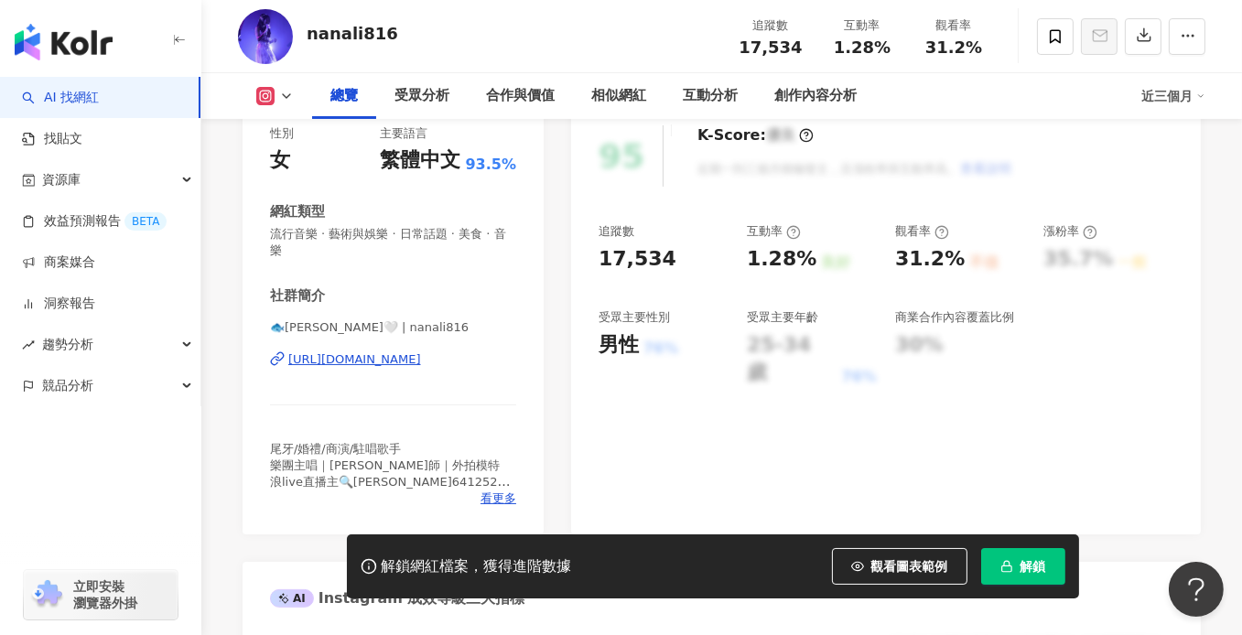
click at [386, 363] on div "https://www.instagram.com/nanali816/" at bounding box center [354, 359] width 133 height 16
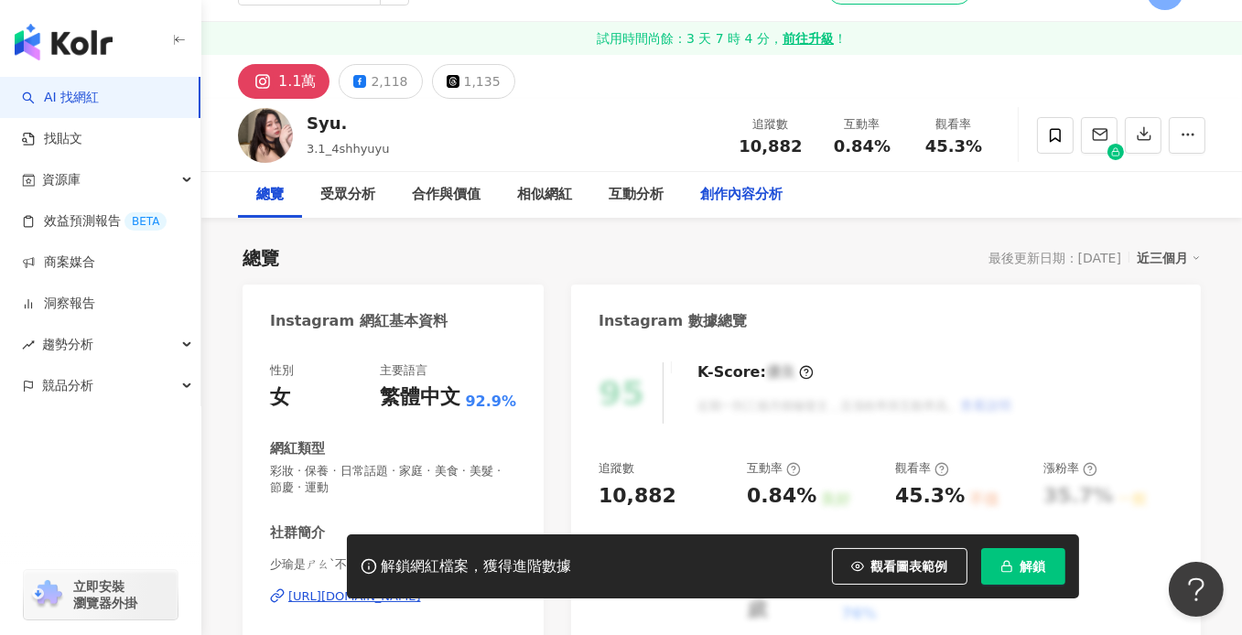
scroll to position [275, 0]
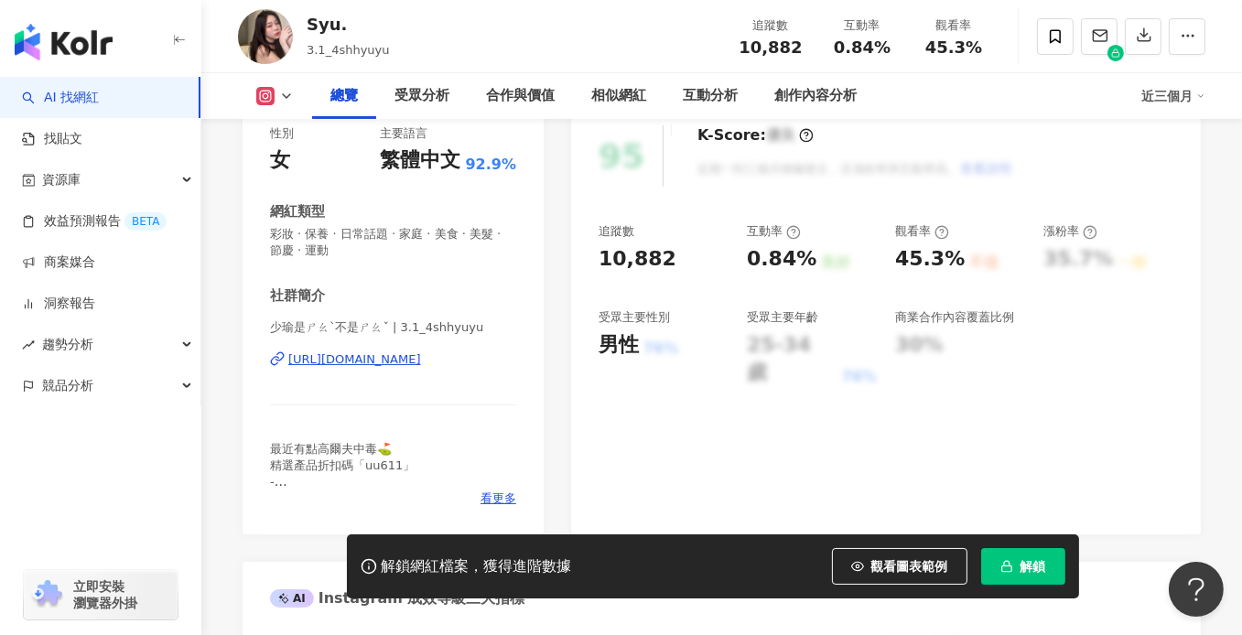
click at [393, 365] on div "https://www.instagram.com/3.1_4shhyuyu/" at bounding box center [354, 359] width 133 height 16
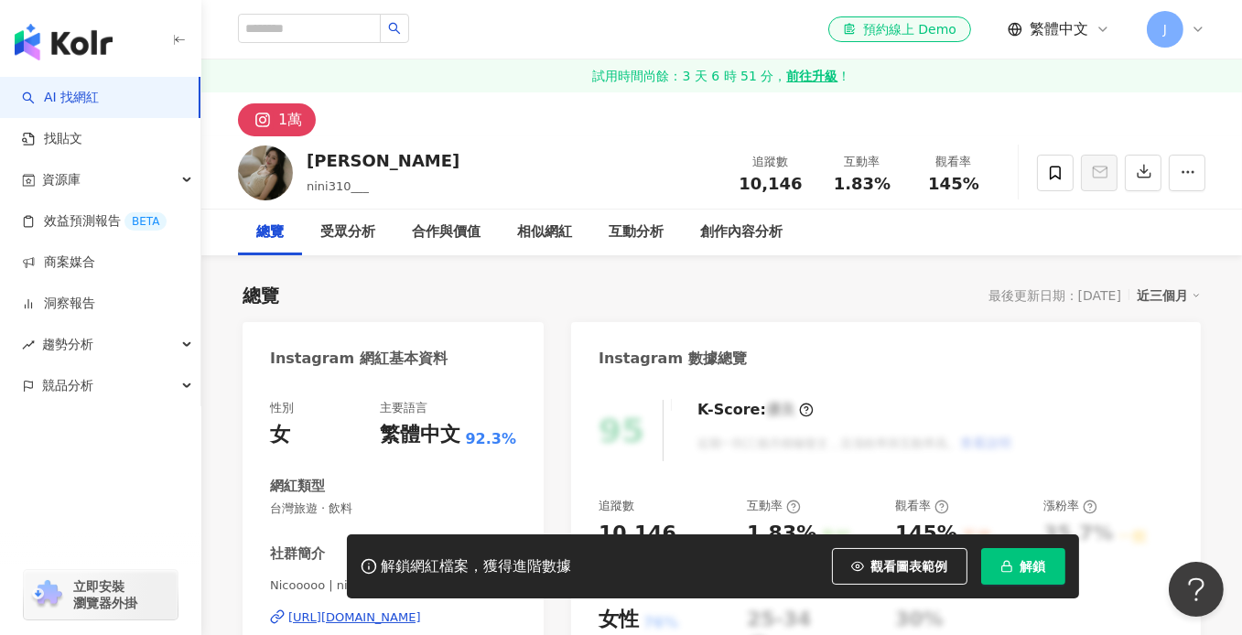
click at [367, 343] on div "Instagram 網紅基本資料 性別 女 主要語言 繁體中文 92.3% 網紅類型 台灣旅遊 · 飲料 社群簡介 Nicooooo | nini310___…" at bounding box center [393, 557] width 301 height 470
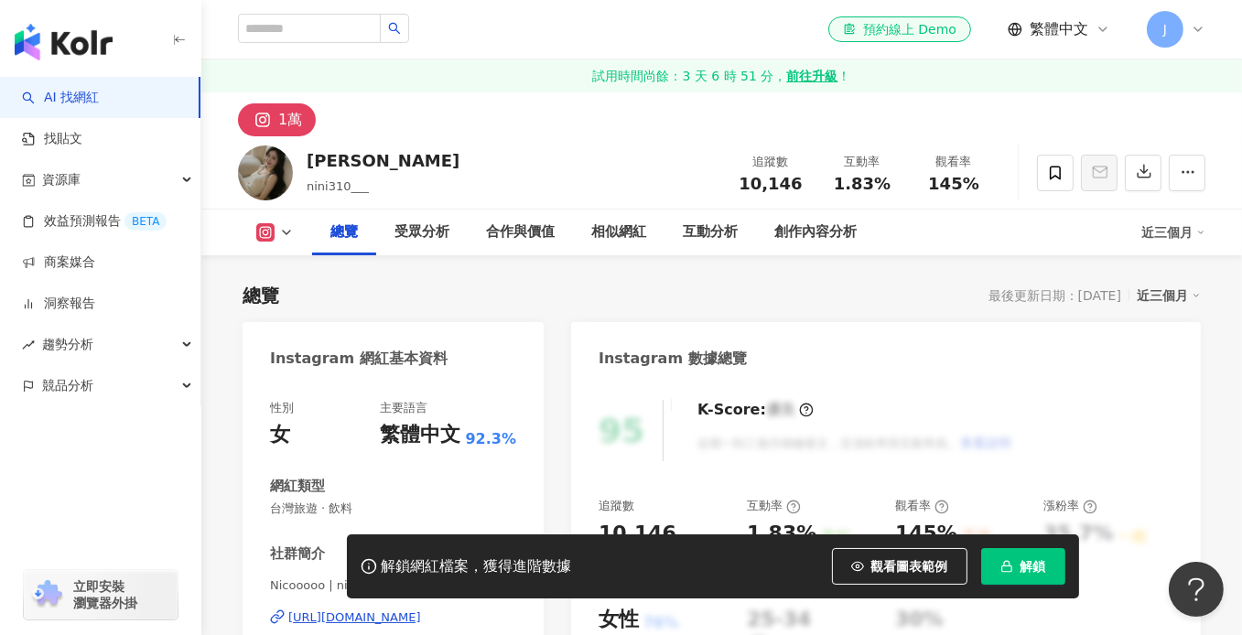
scroll to position [275, 0]
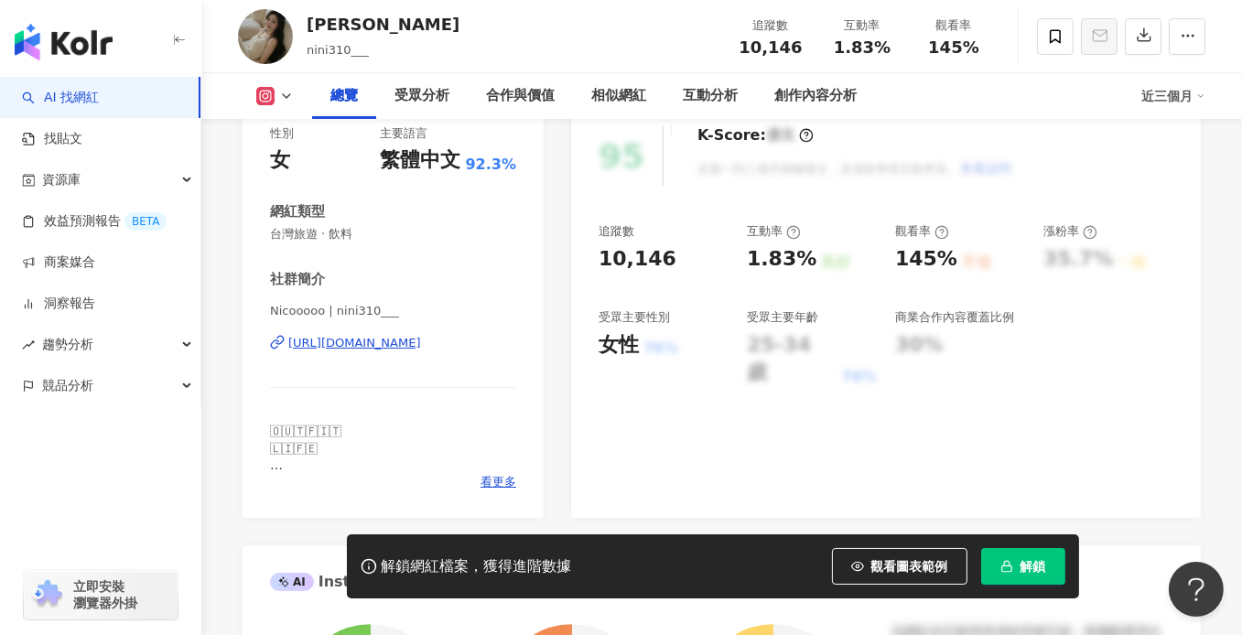
click at [358, 350] on div "https://www.instagram.com/nini310___/" at bounding box center [354, 343] width 133 height 16
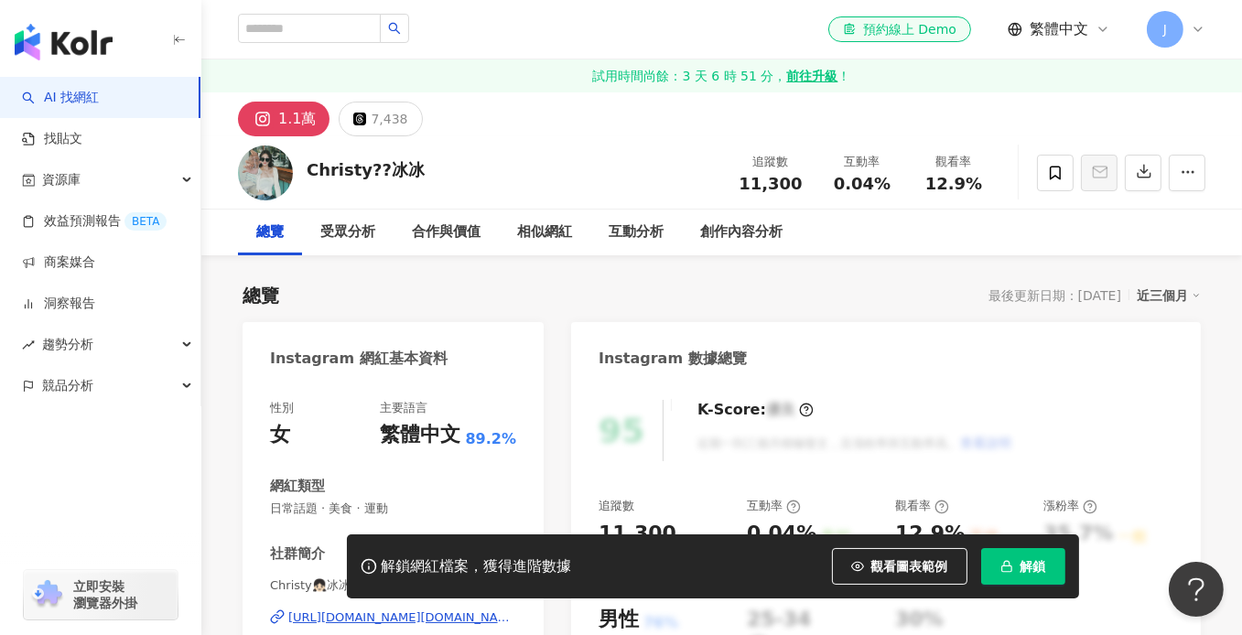
click at [396, 610] on div "https://www.instagram.com/_oo_christy.cn/" at bounding box center [402, 618] width 228 height 16
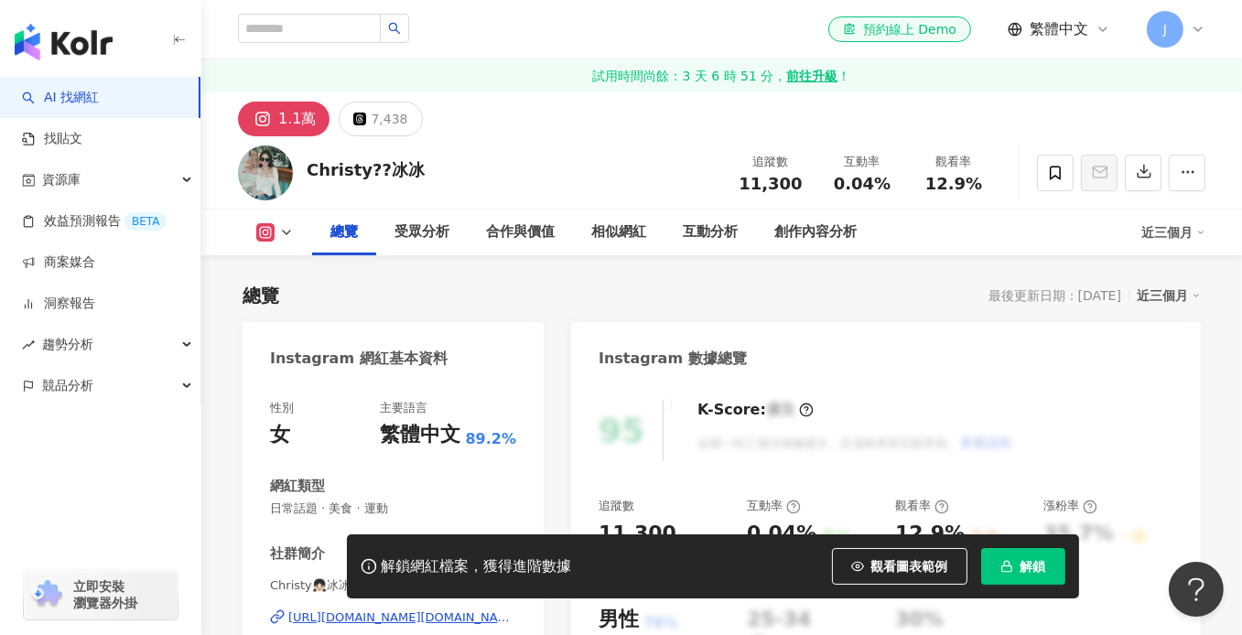
scroll to position [275, 0]
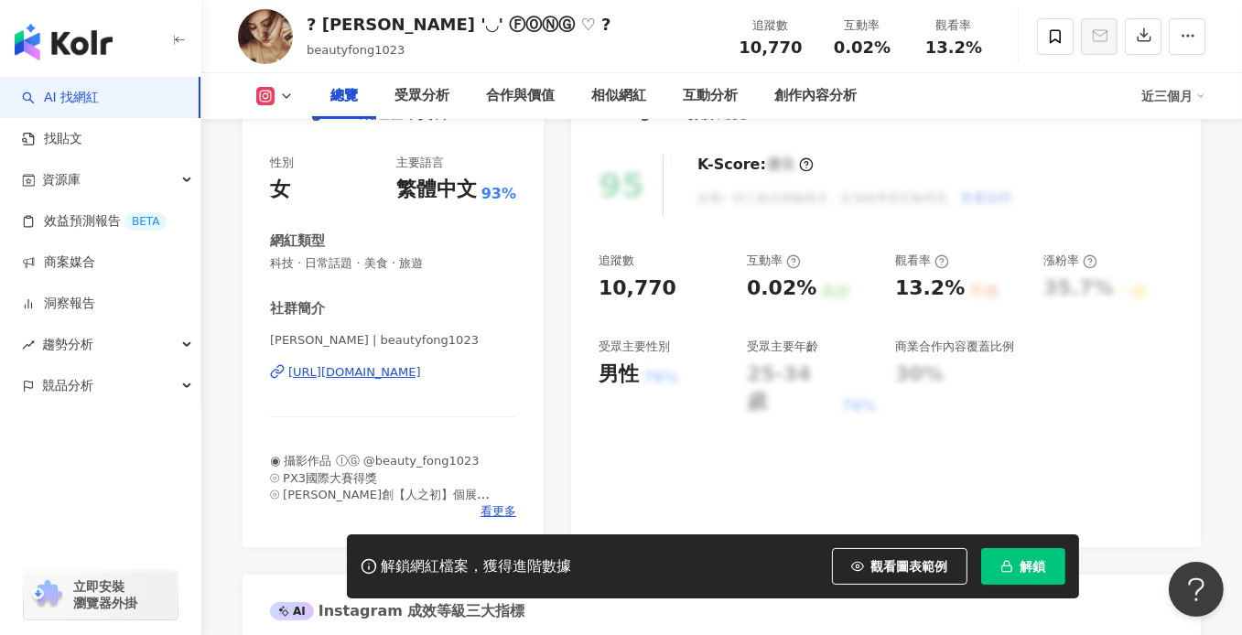
scroll to position [275, 0]
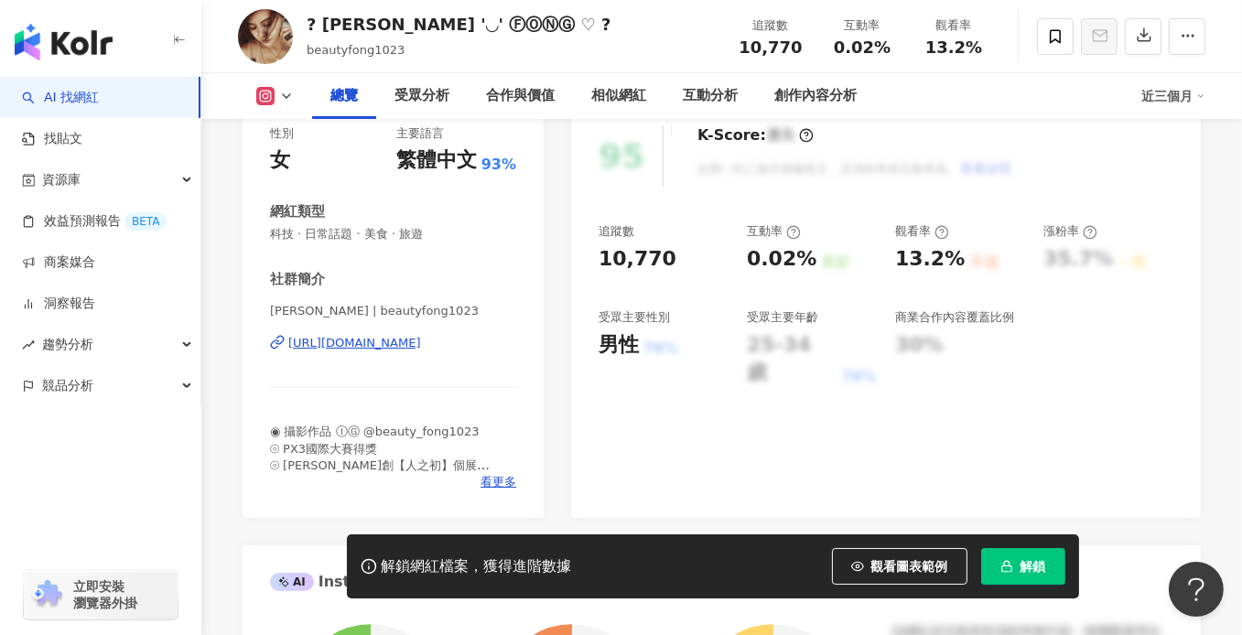
click at [419, 343] on div "https://www.instagram.com/beautyfong1023/" at bounding box center [354, 343] width 133 height 16
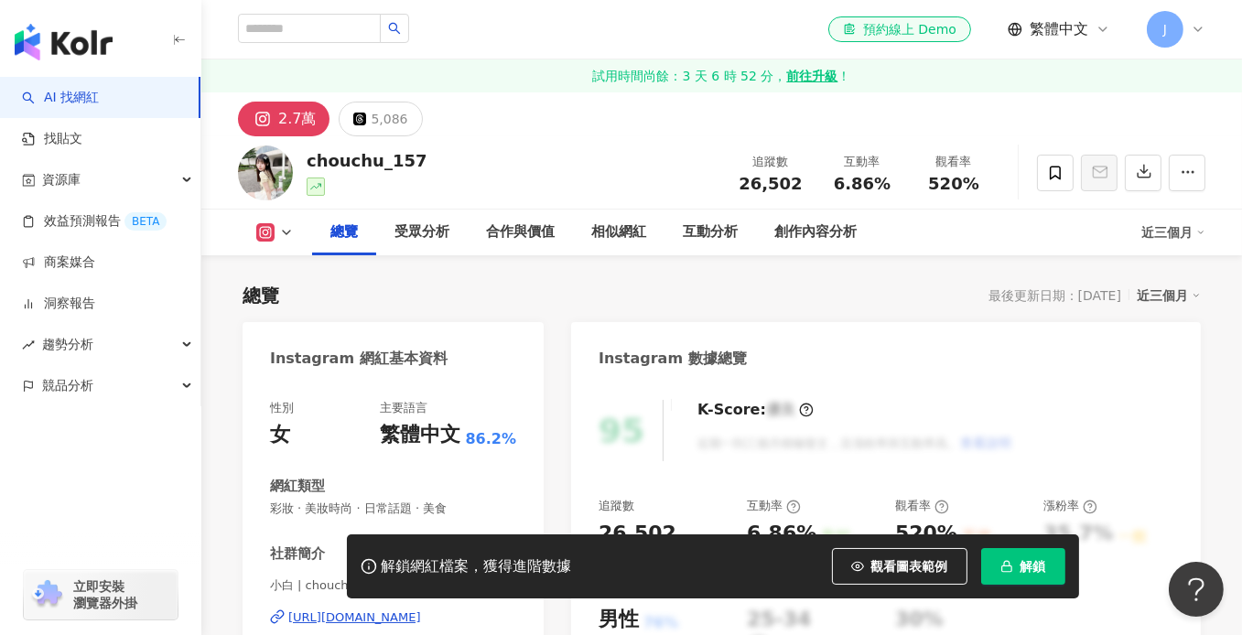
click at [362, 610] on div "[URL][DOMAIN_NAME]" at bounding box center [354, 618] width 133 height 16
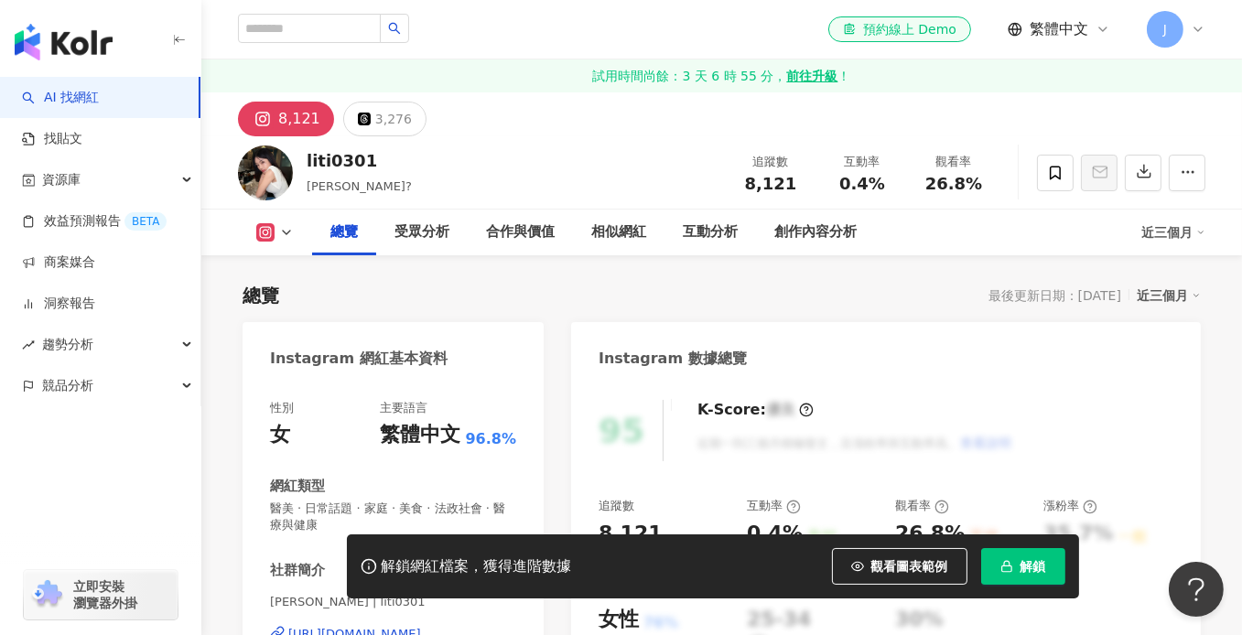
scroll to position [183, 0]
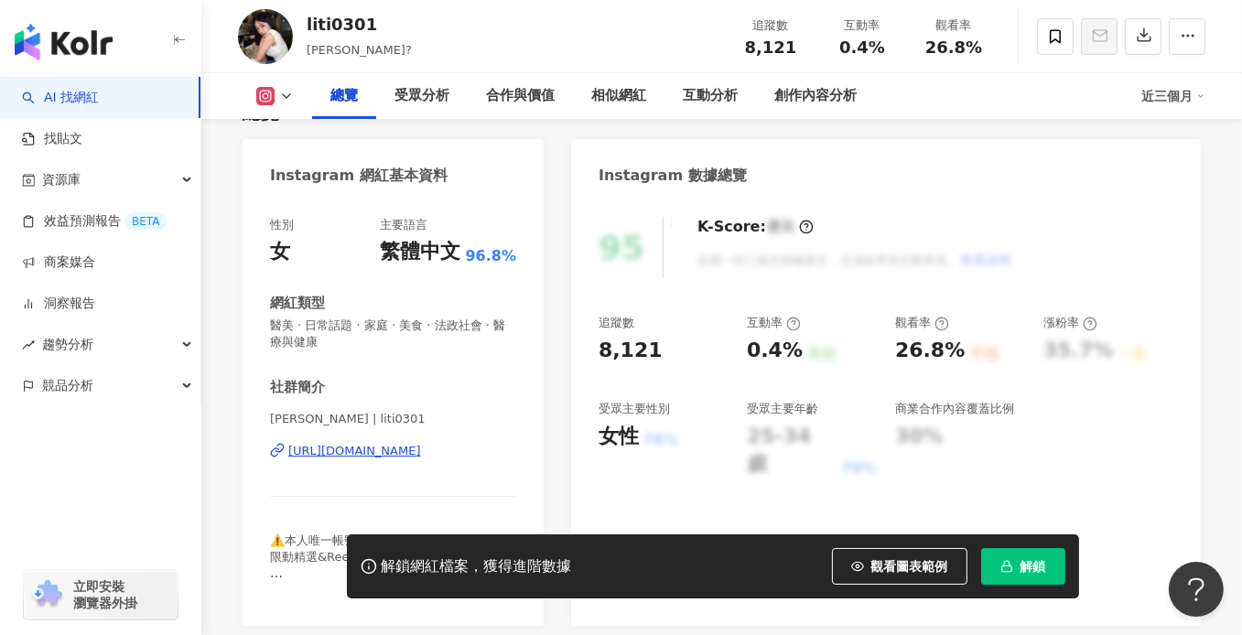
click at [388, 455] on div "https://www.instagram.com/liti0301/" at bounding box center [354, 451] width 133 height 16
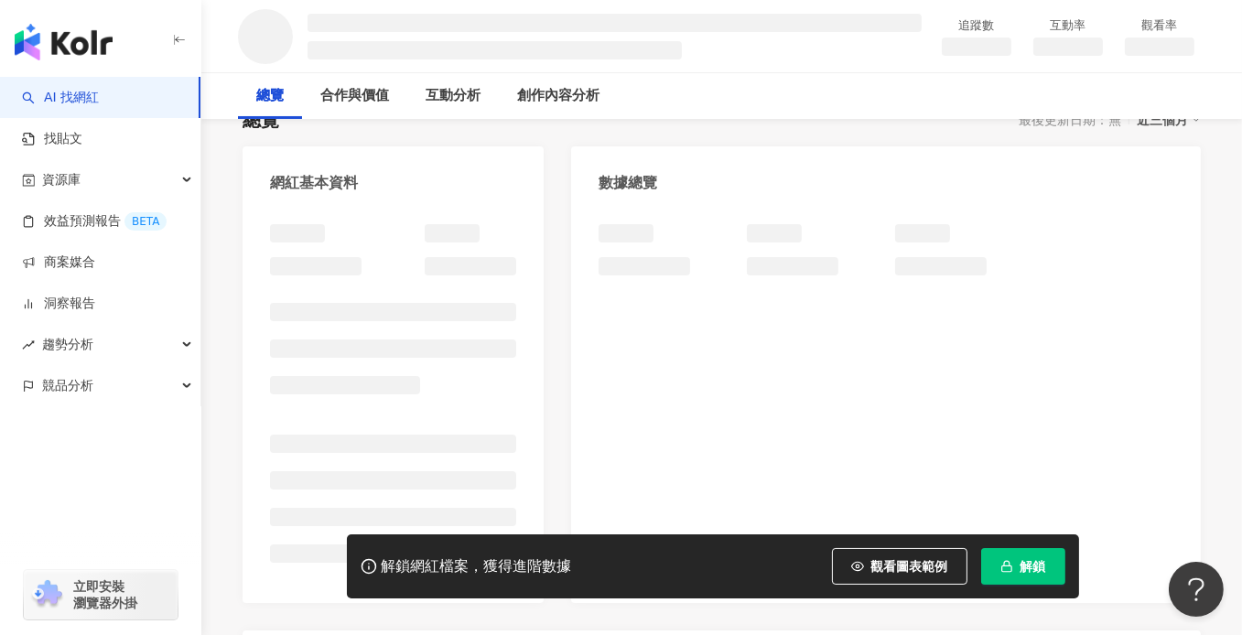
scroll to position [183, 0]
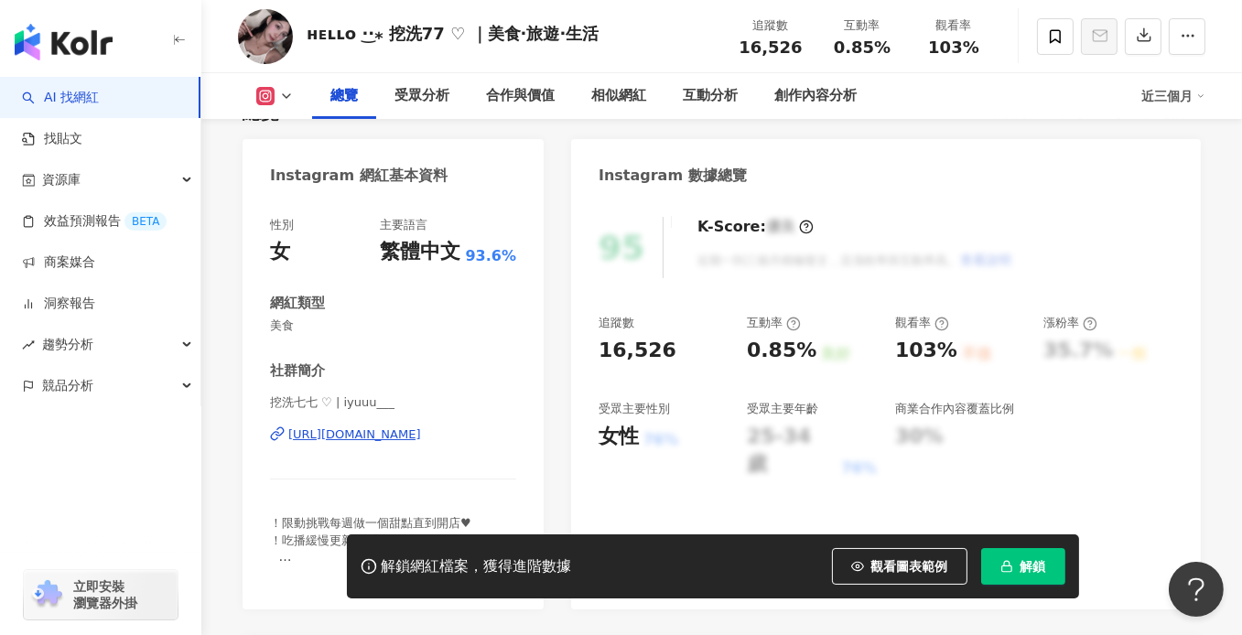
drag, startPoint x: 586, startPoint y: 320, endPoint x: 390, endPoint y: 438, distance: 228.7
click at [390, 438] on div "https://www.instagram.com/iyuuu___/" at bounding box center [354, 435] width 133 height 16
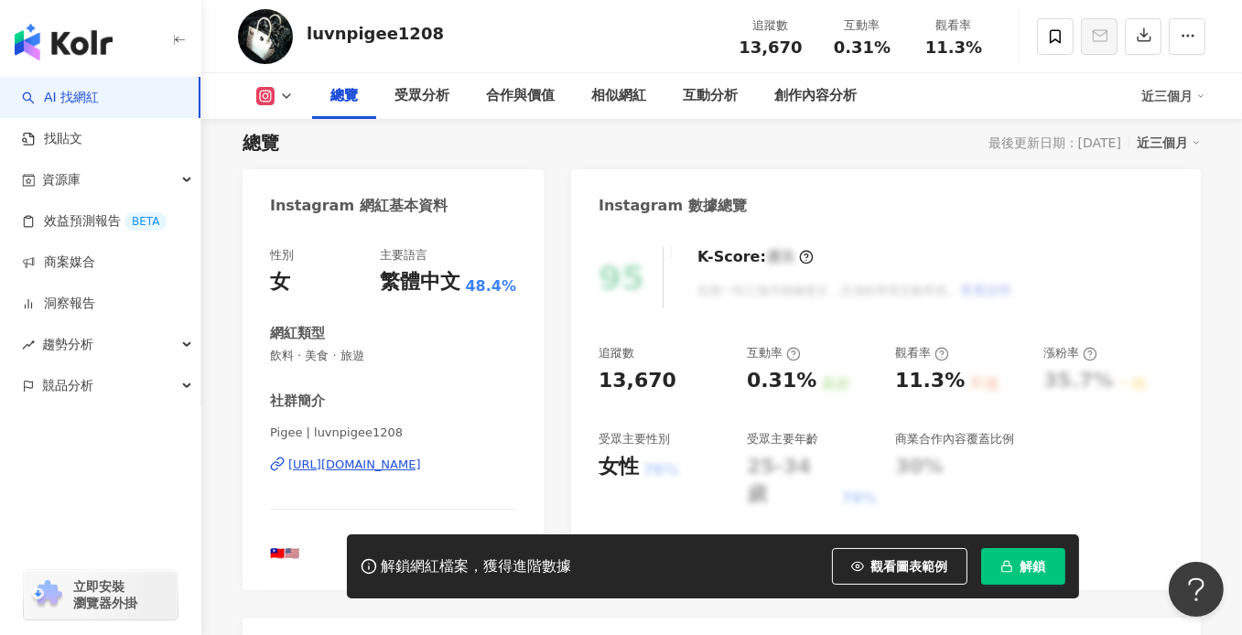
scroll to position [183, 0]
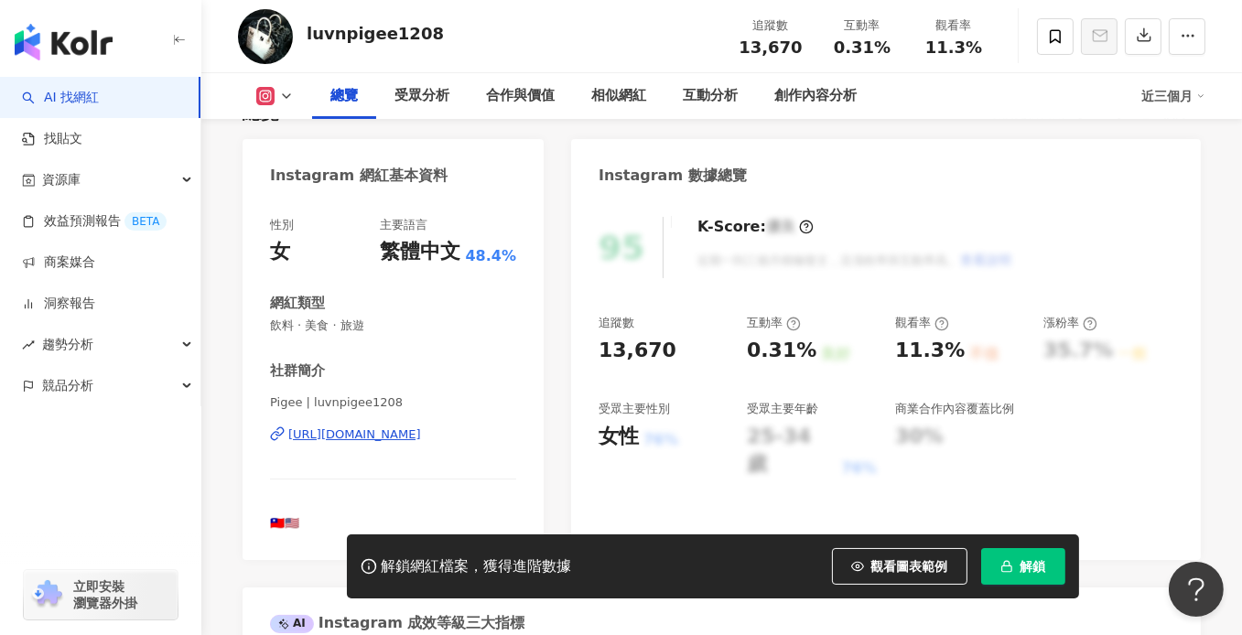
drag, startPoint x: 394, startPoint y: 431, endPoint x: 931, endPoint y: 0, distance: 688.8
click at [394, 431] on div "https://www.instagram.com/luvnpigee1208/" at bounding box center [354, 435] width 133 height 16
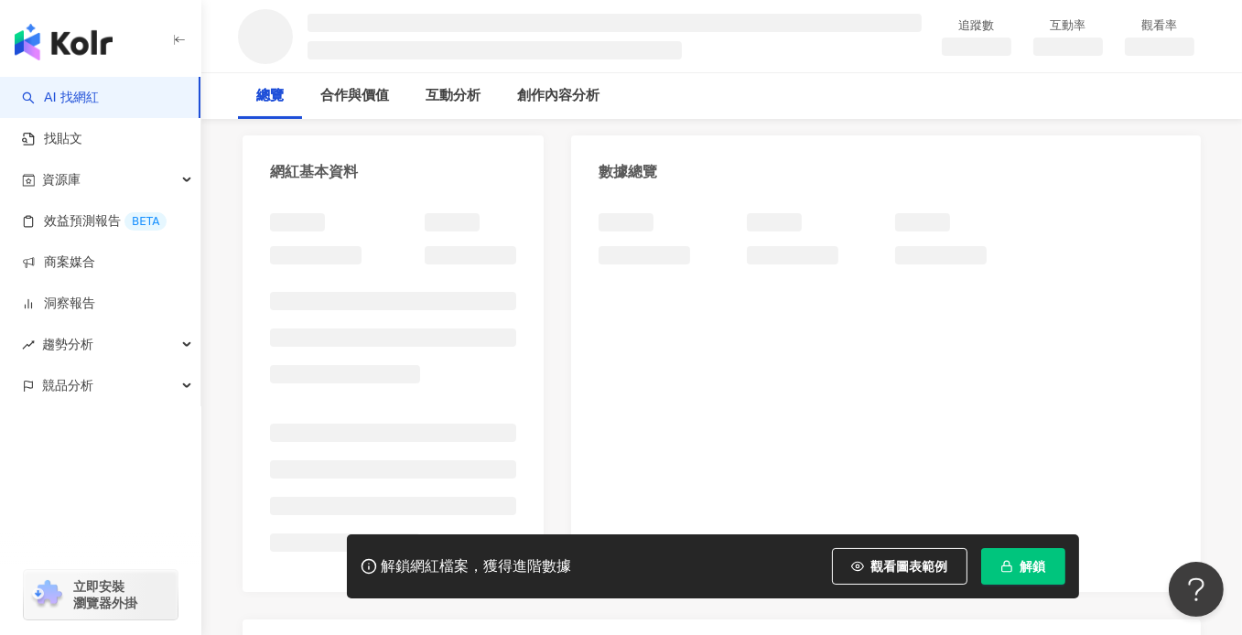
scroll to position [365, 0]
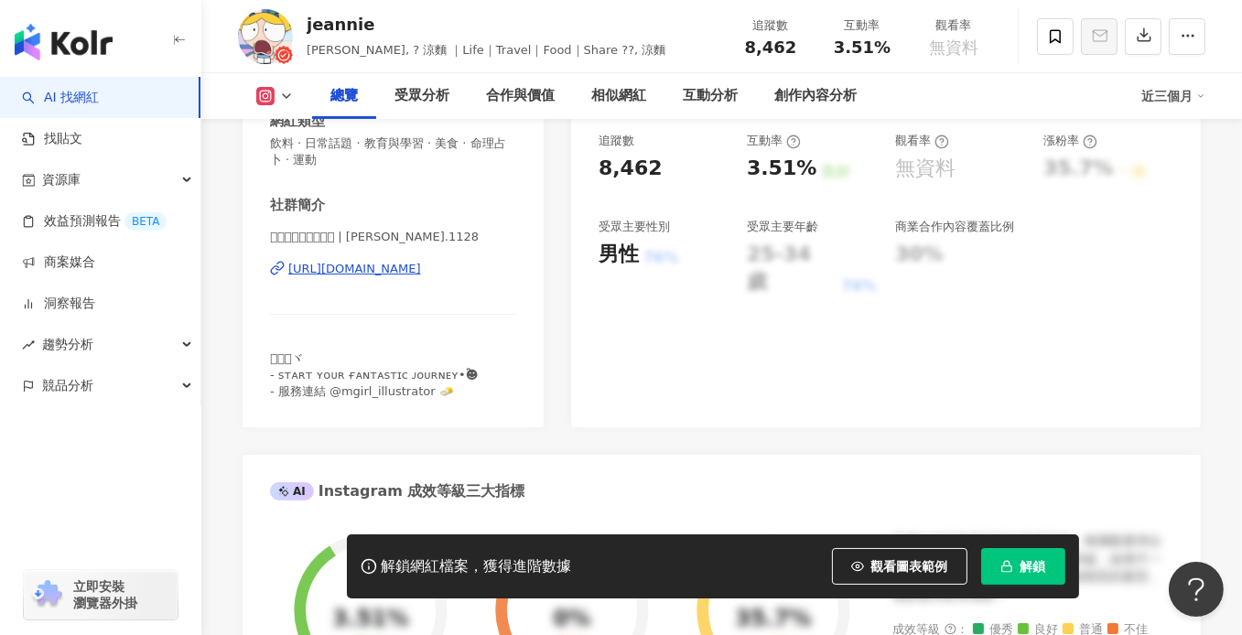
scroll to position [366, 0]
click at [421, 274] on div "https://www.instagram.com/jeannie.1128/" at bounding box center [354, 268] width 133 height 16
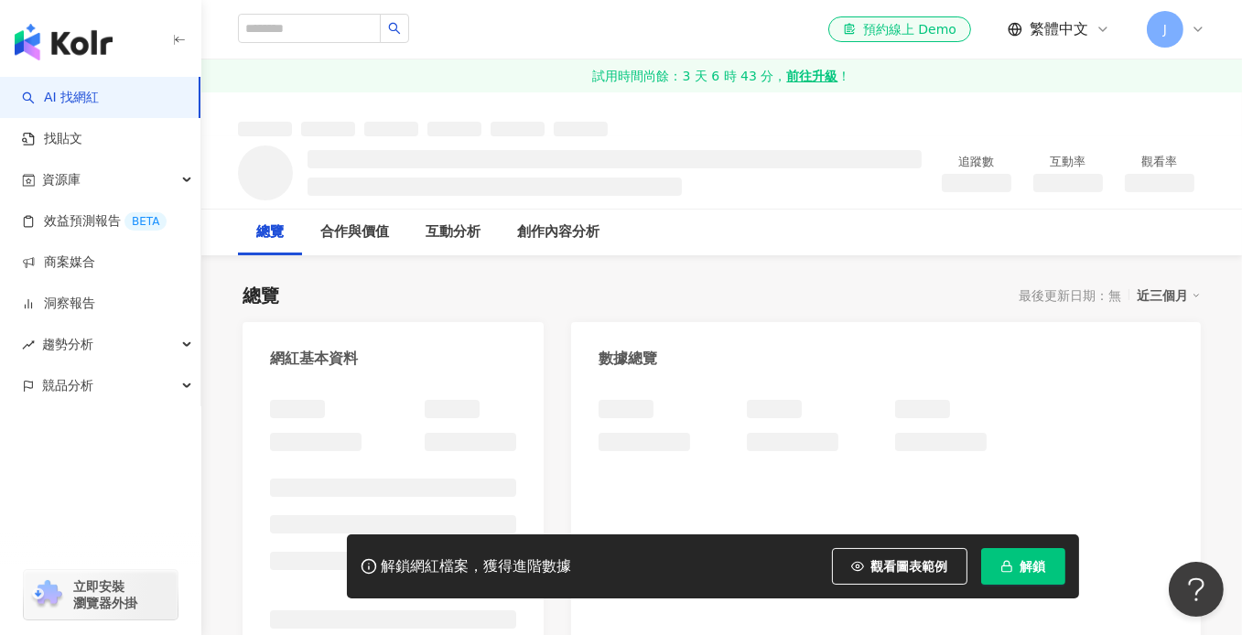
scroll to position [275, 0]
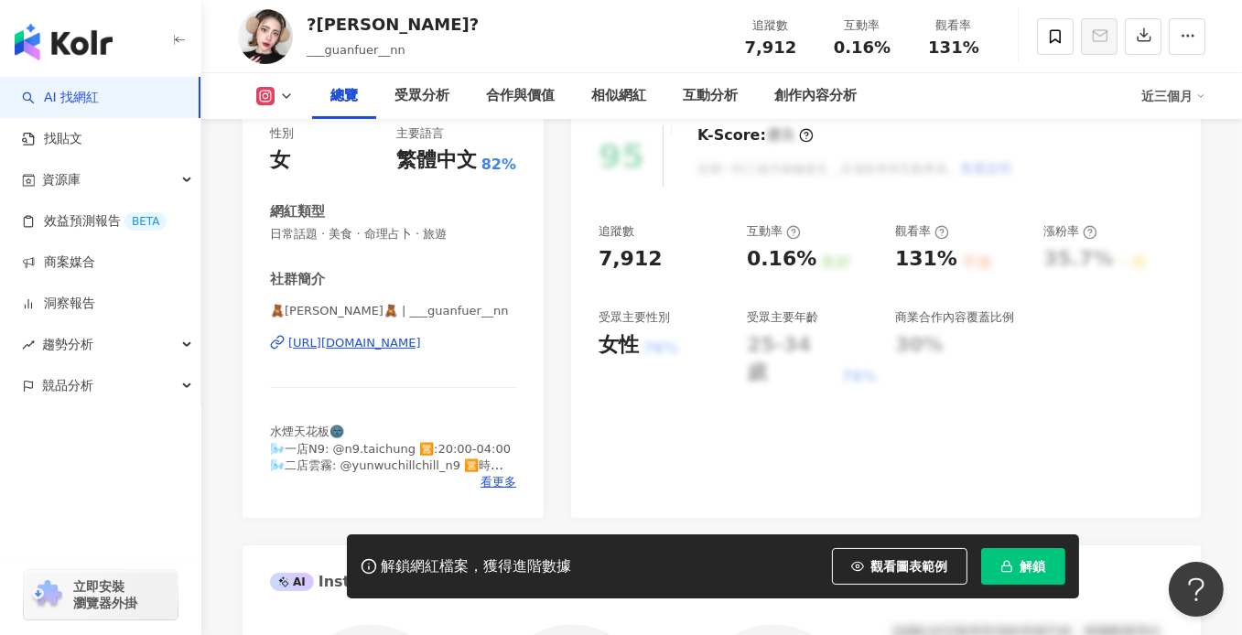
drag, startPoint x: 436, startPoint y: 381, endPoint x: 380, endPoint y: 351, distance: 63.5
click at [380, 351] on div "https://www.instagram.com/___guanfuer__nn/" at bounding box center [354, 343] width 133 height 16
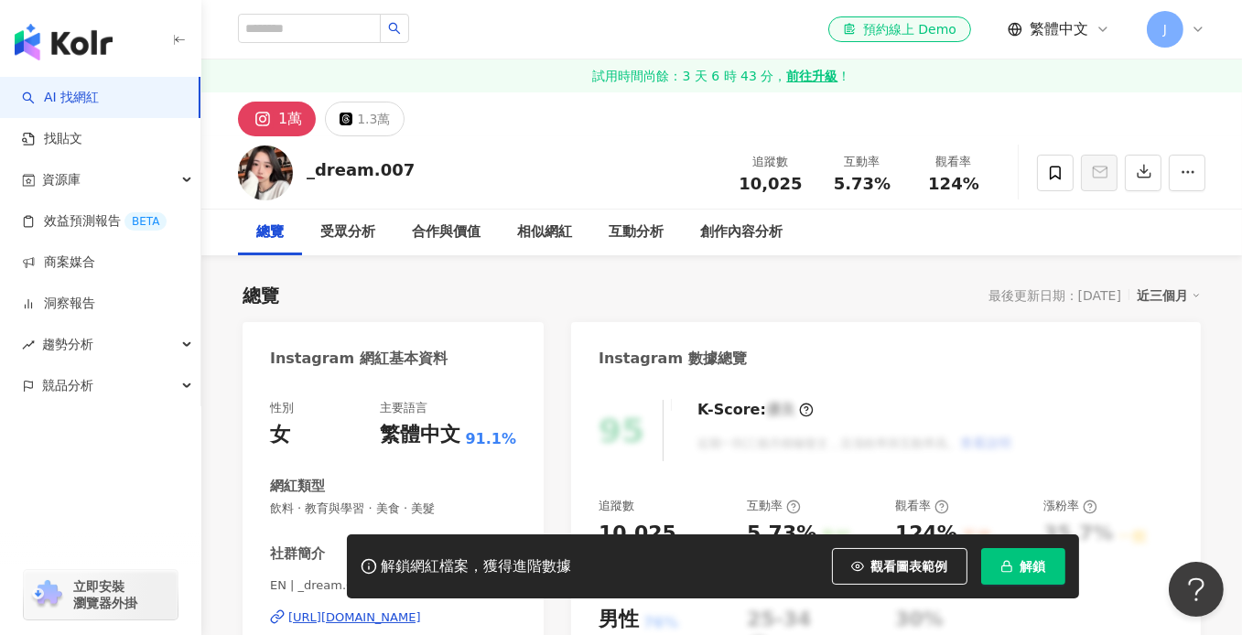
drag, startPoint x: 478, startPoint y: 470, endPoint x: 416, endPoint y: 433, distance: 72.7
click at [416, 610] on div "https://www.instagram.com/_dream.007/" at bounding box center [354, 618] width 133 height 16
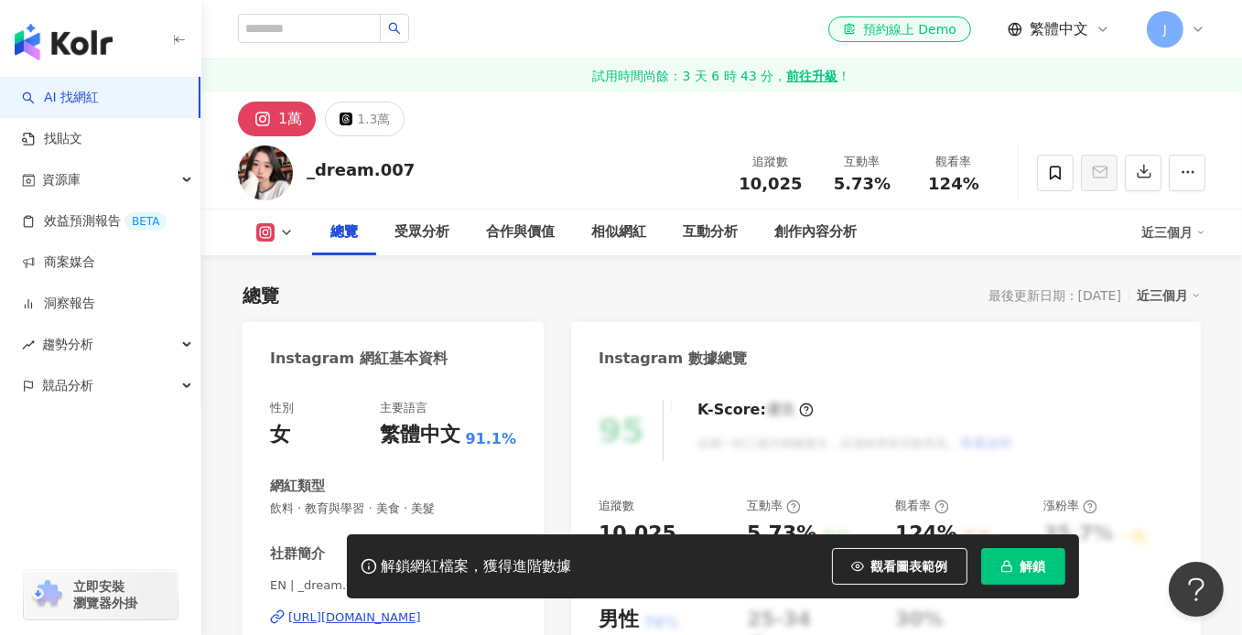
scroll to position [183, 0]
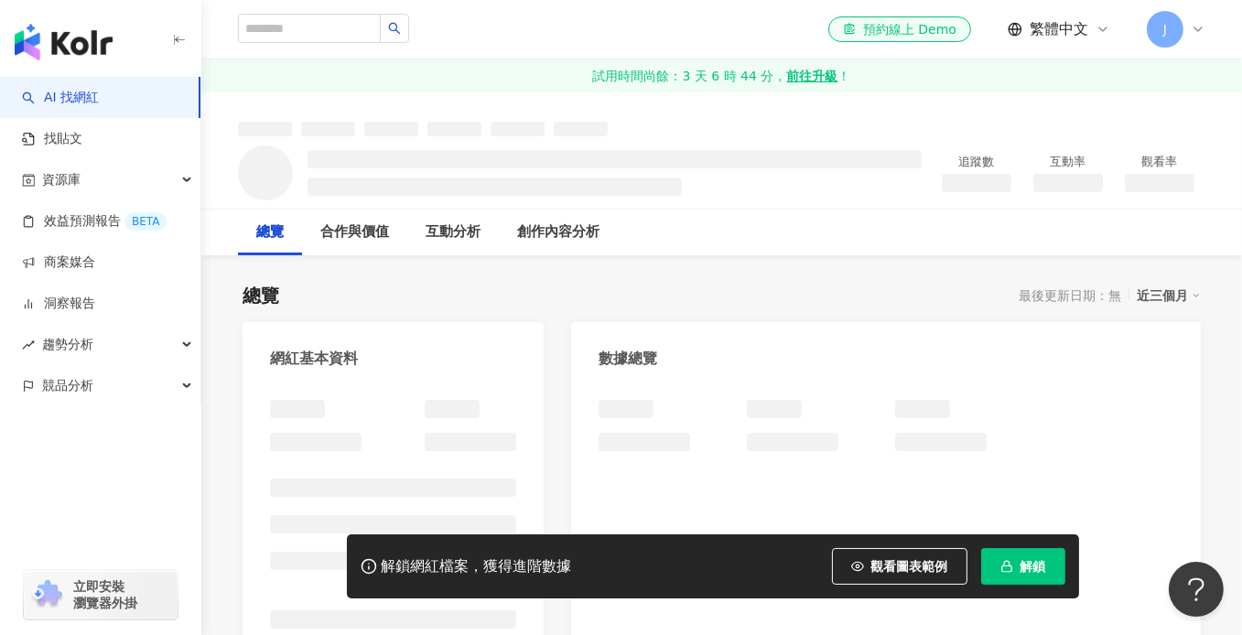
scroll to position [23, 0]
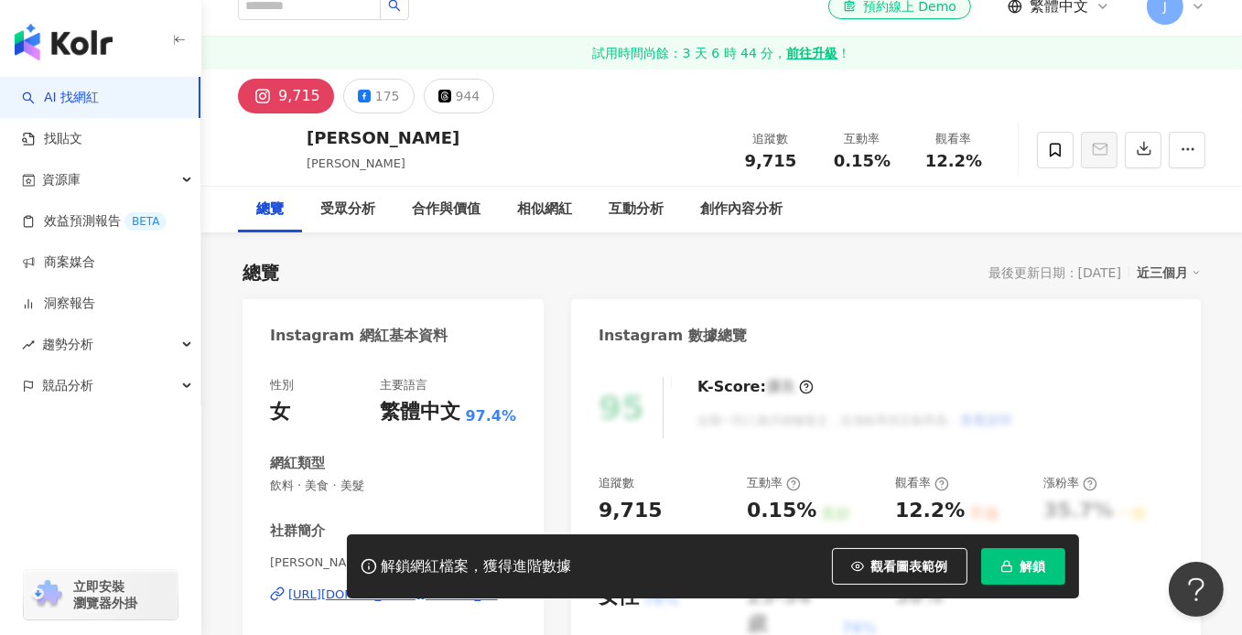
scroll to position [183, 0]
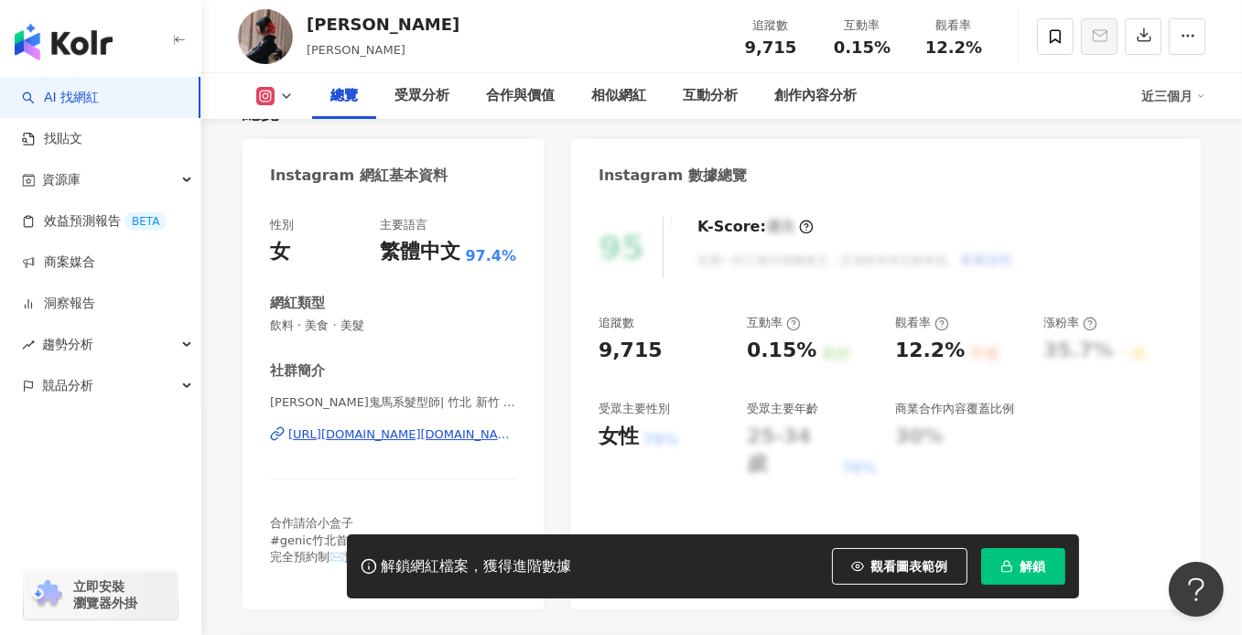
click at [380, 433] on div "https://www.instagram.com/paula.genic/" at bounding box center [402, 435] width 228 height 16
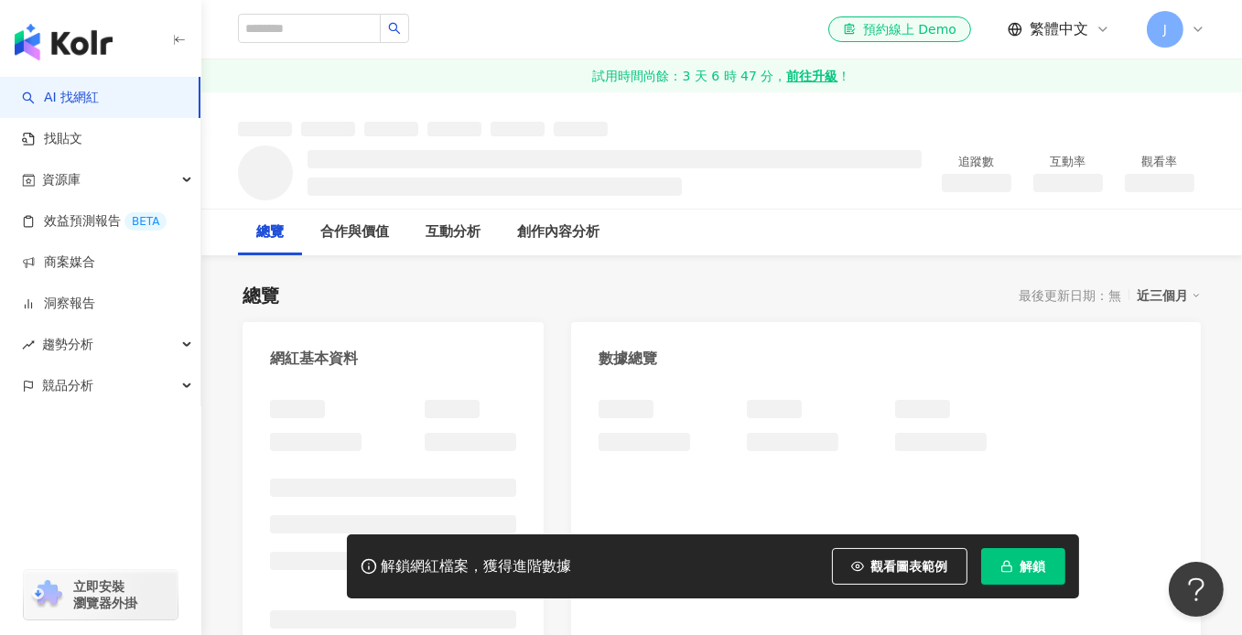
scroll to position [29, 0]
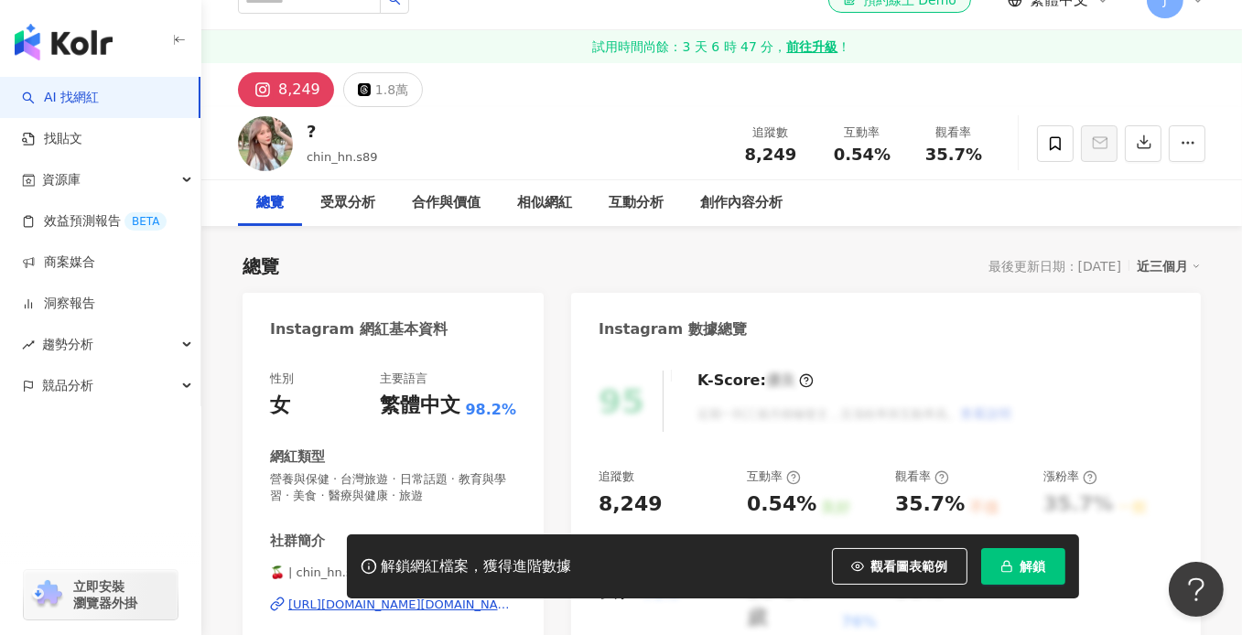
scroll to position [183, 0]
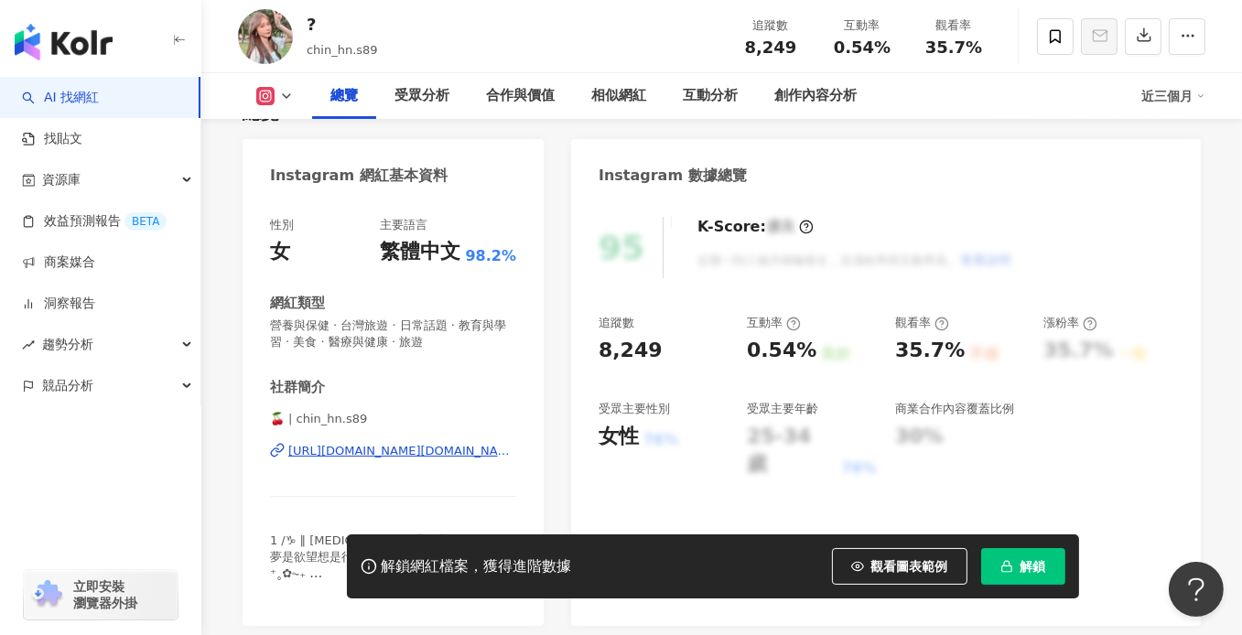
click at [362, 445] on div "https://www.instagram.com/chin_hn.s89/" at bounding box center [402, 451] width 228 height 16
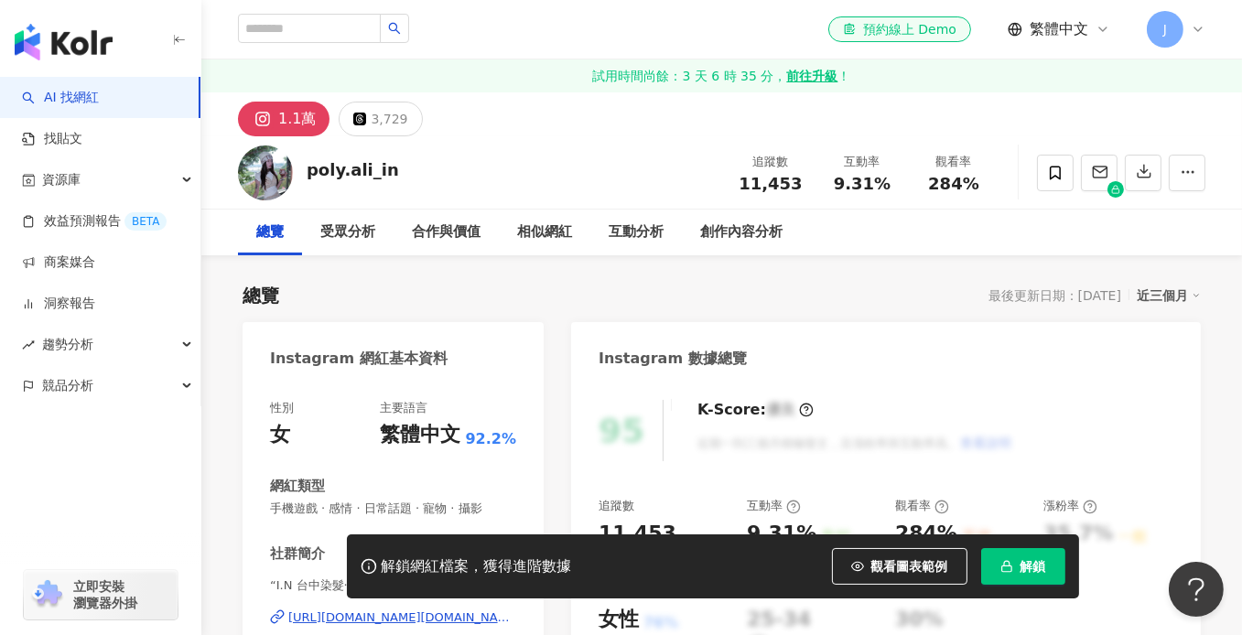
click at [407, 610] on div "https://www.instagram.com/in.round2/" at bounding box center [402, 618] width 228 height 16
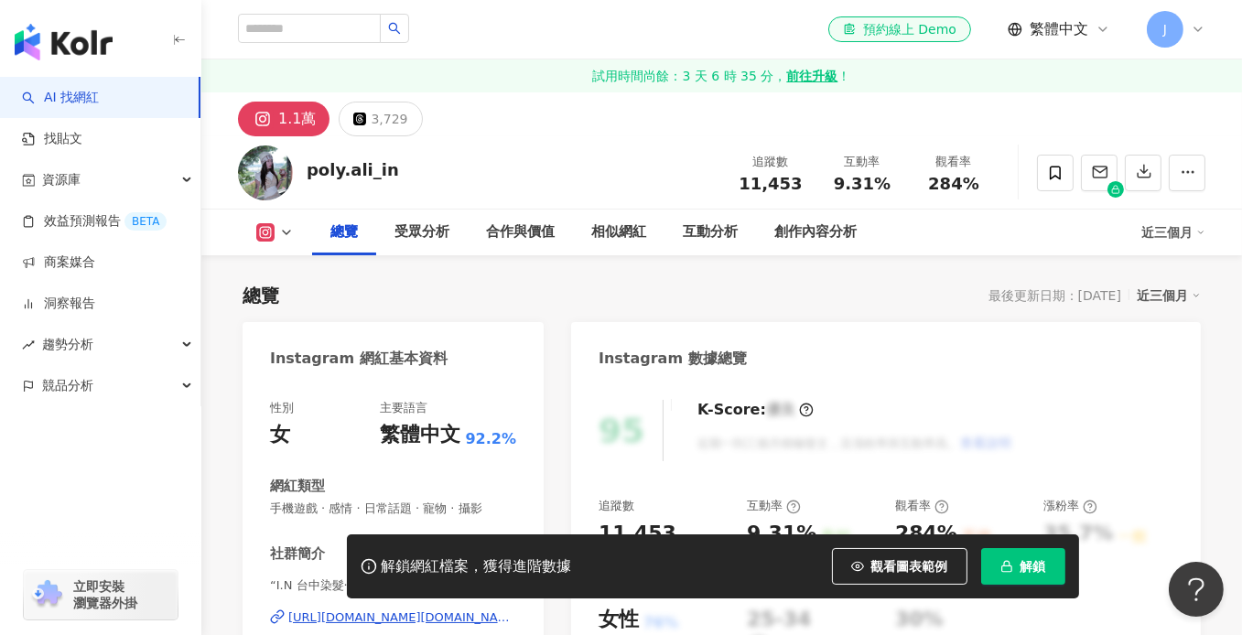
scroll to position [275, 0]
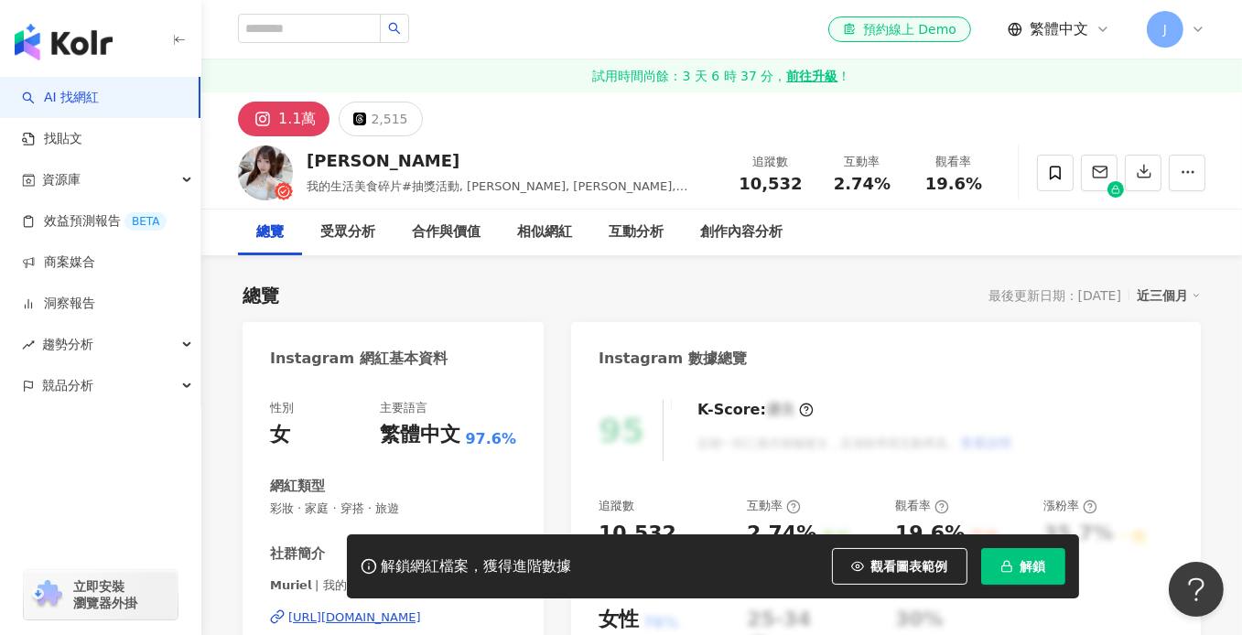
scroll to position [275, 0]
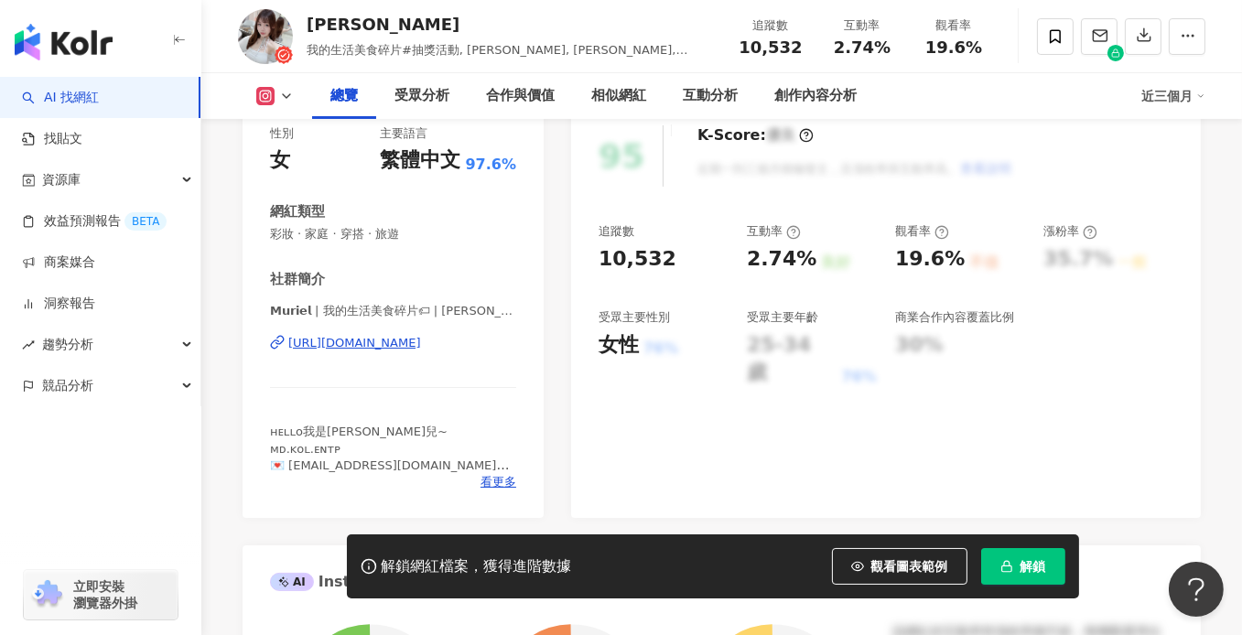
click at [385, 349] on div "https://www.instagram.com/muriel_su/" at bounding box center [354, 343] width 133 height 16
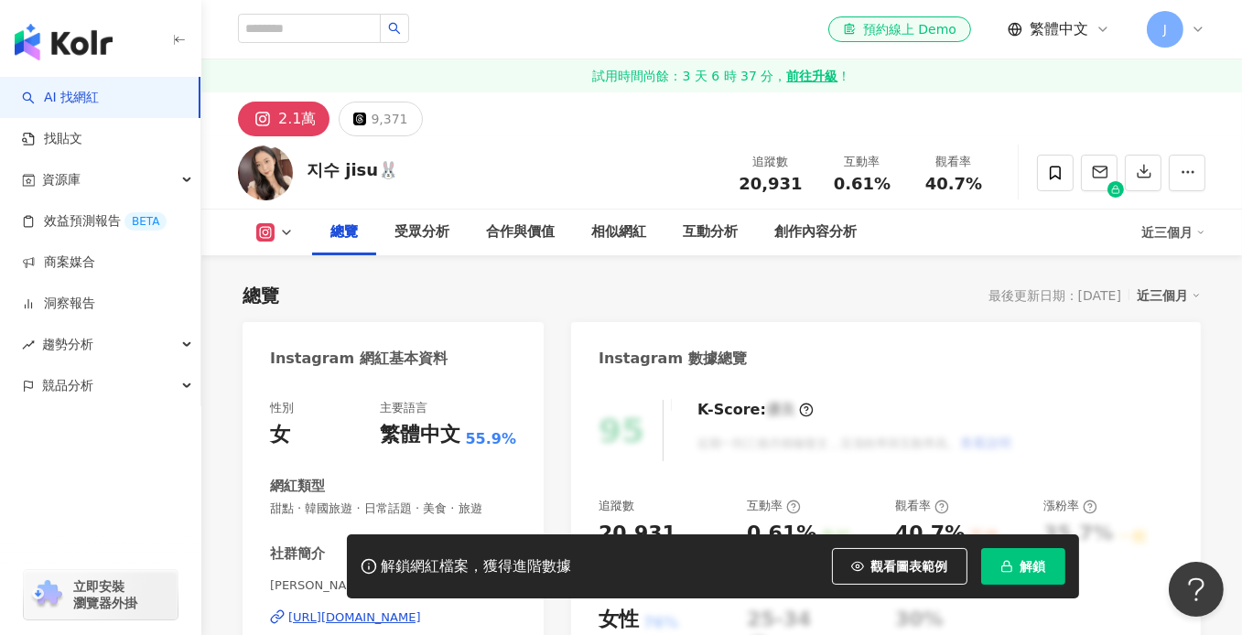
scroll to position [275, 0]
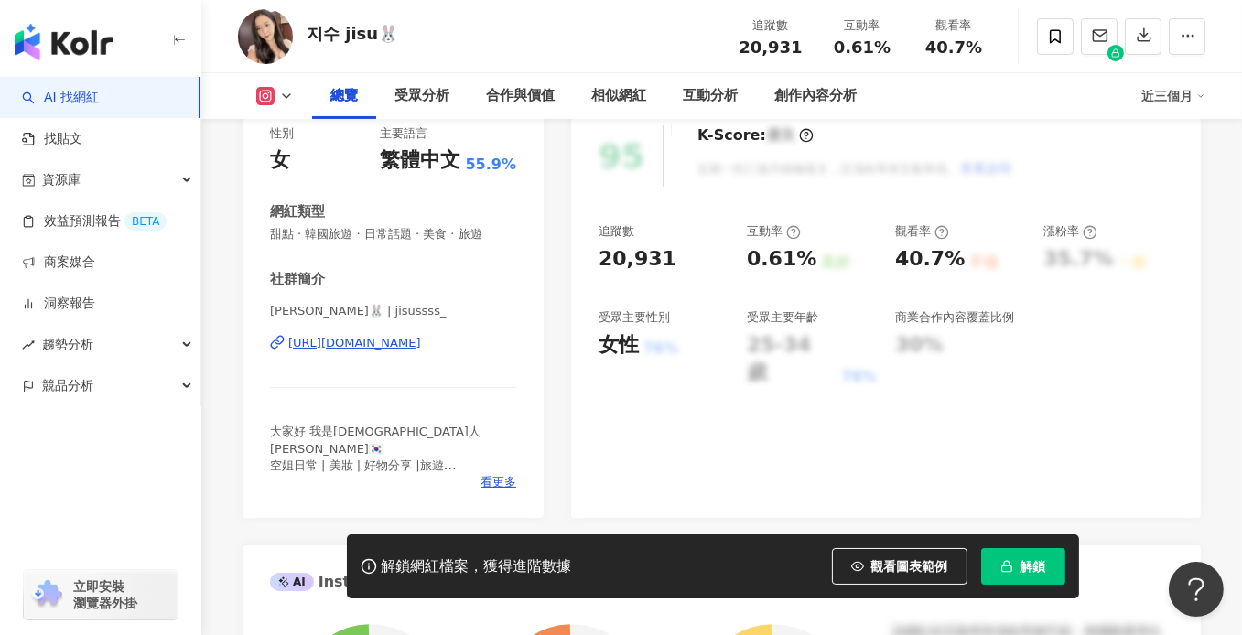
click at [421, 344] on div "https://www.instagram.com/jisussss_/" at bounding box center [354, 343] width 133 height 16
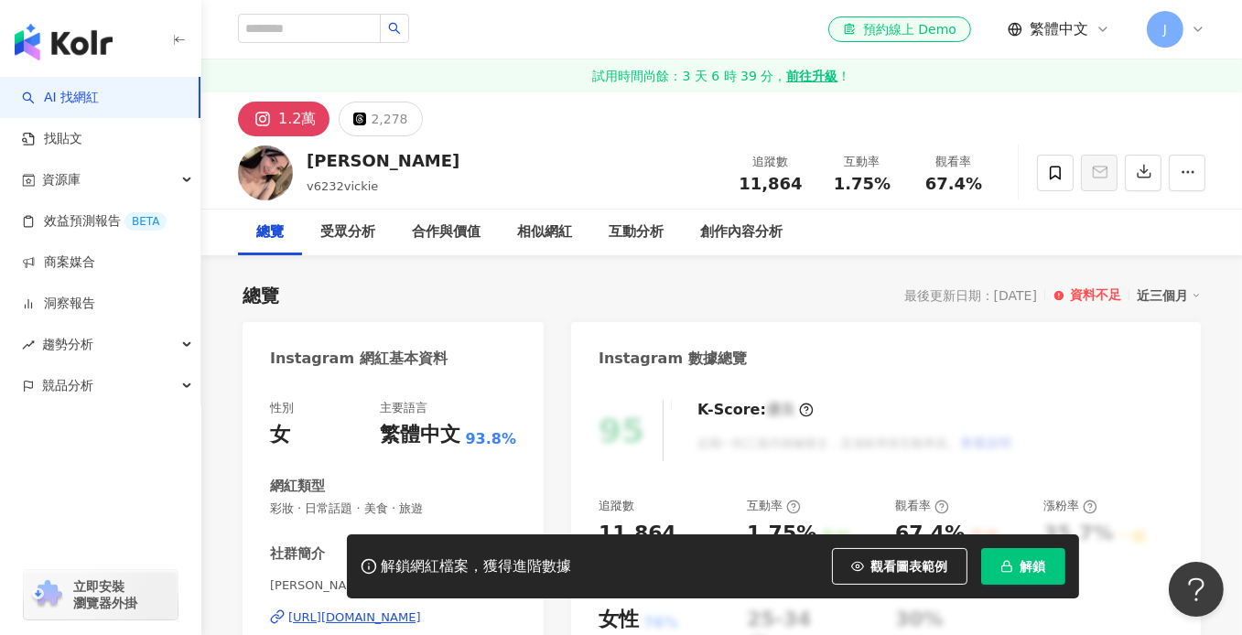
click at [371, 610] on div "https://www.instagram.com/v6232vickie/" at bounding box center [354, 618] width 133 height 16
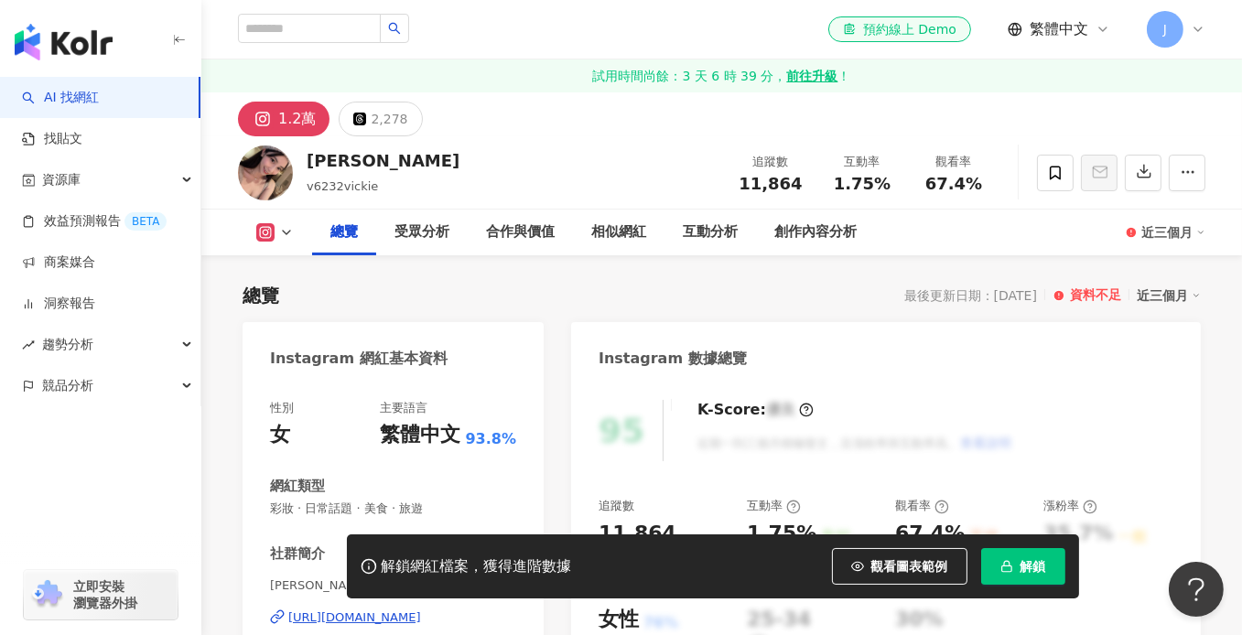
scroll to position [183, 0]
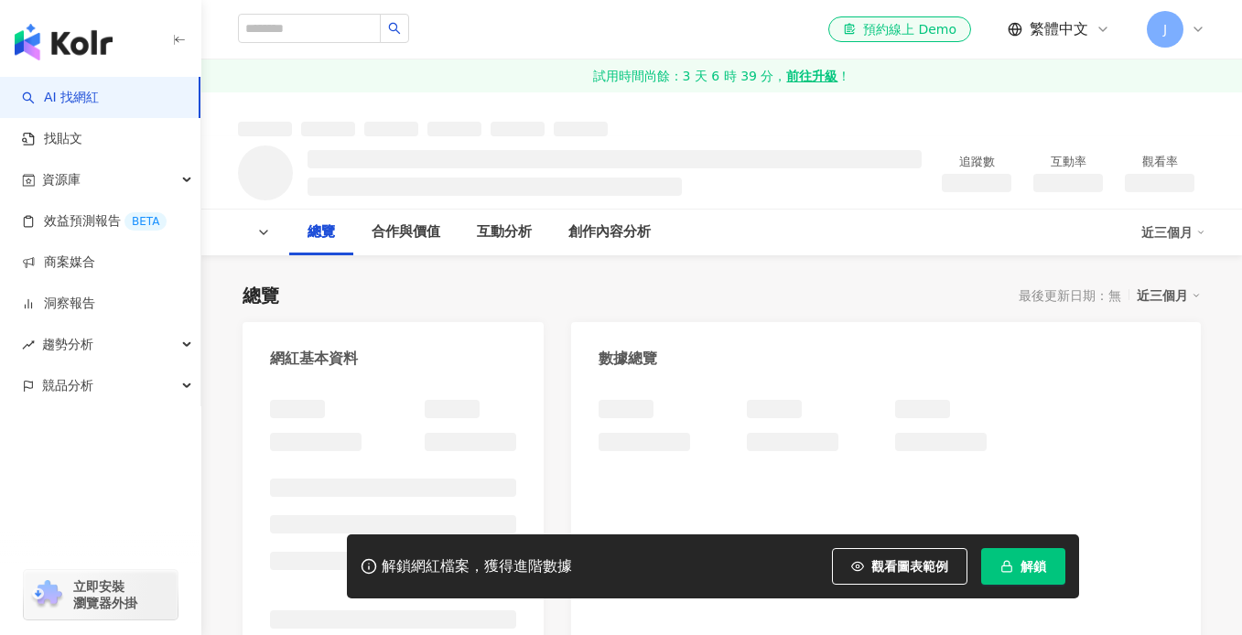
scroll to position [275, 0]
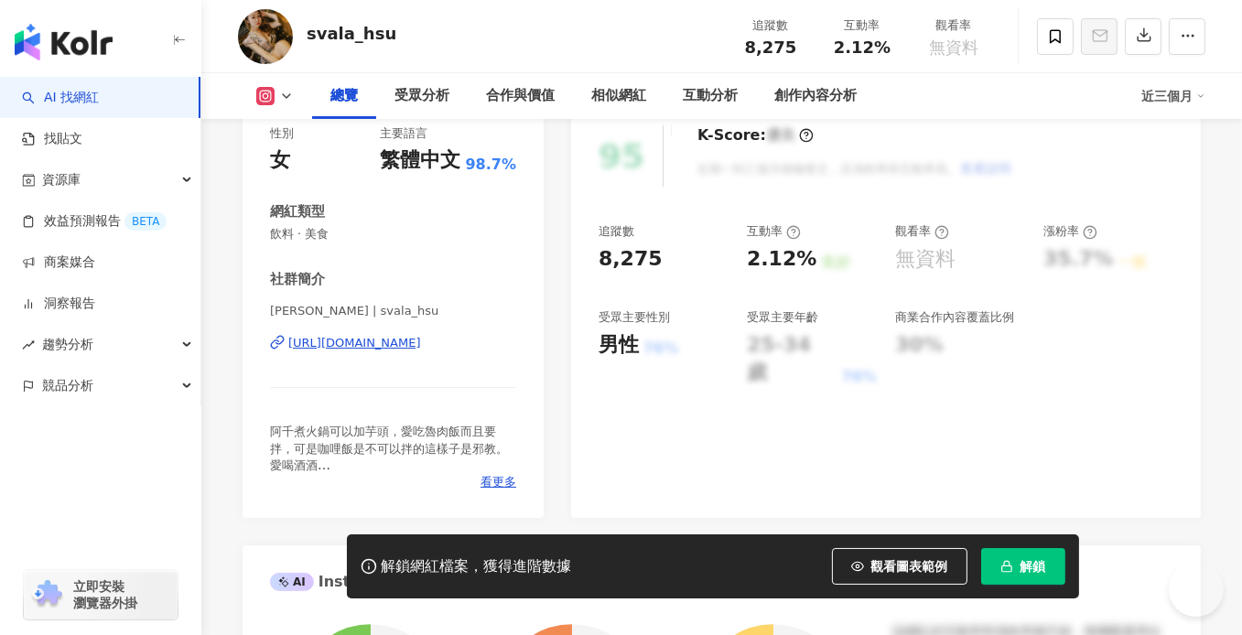
click at [400, 338] on div "https://www.instagram.com/svala_hsu/" at bounding box center [354, 343] width 133 height 16
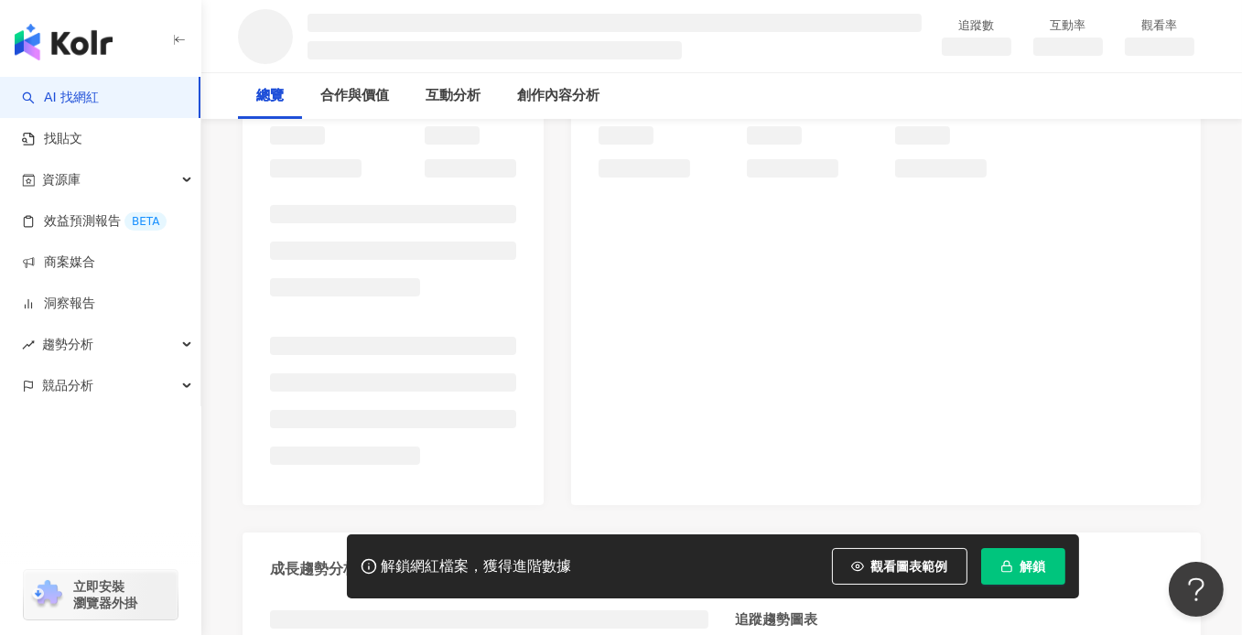
scroll to position [275, 0]
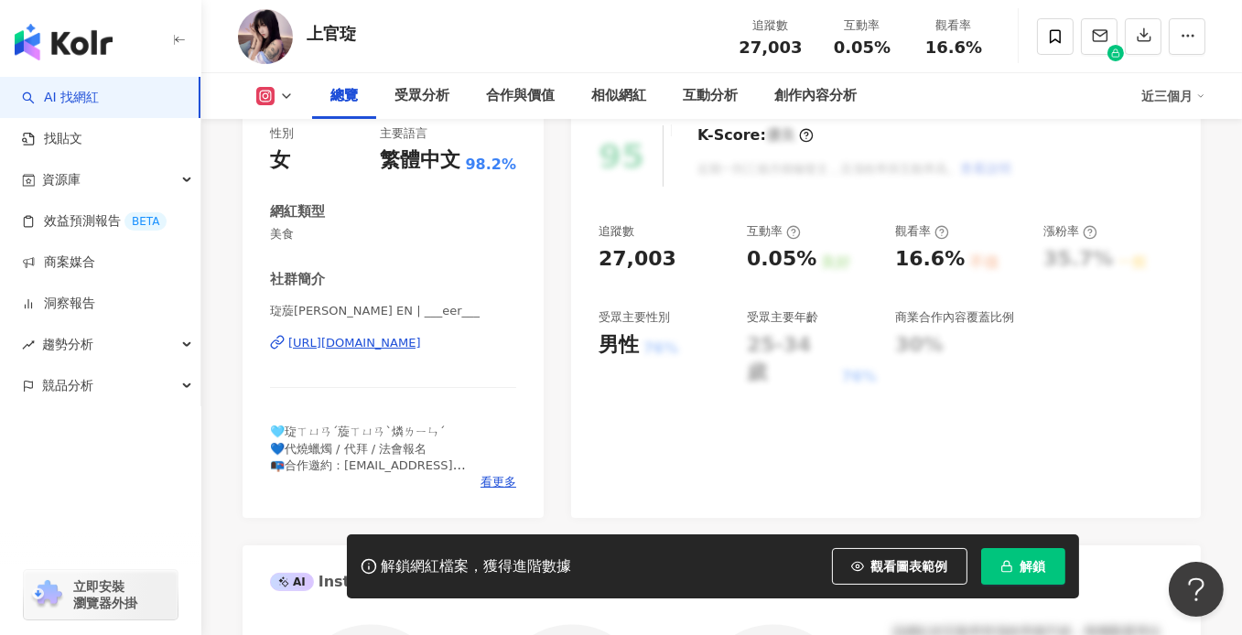
drag, startPoint x: 405, startPoint y: 367, endPoint x: 416, endPoint y: 344, distance: 25.4
click at [416, 344] on div "https://www.instagram.com/___eer___/" at bounding box center [354, 343] width 133 height 16
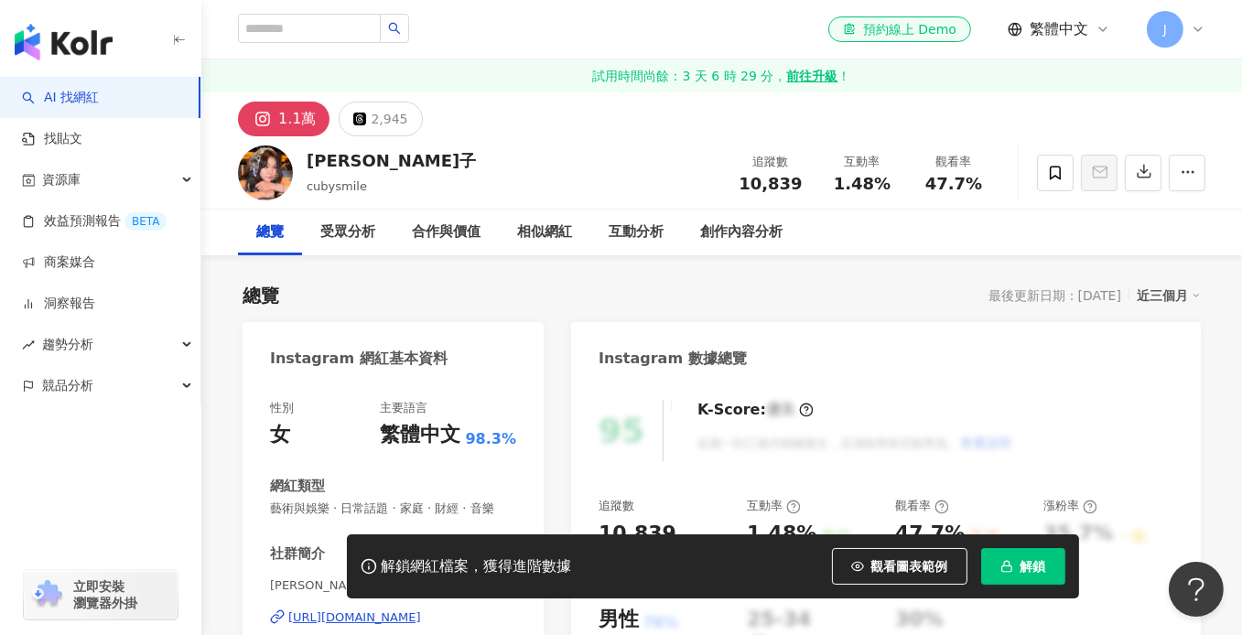
drag, startPoint x: 450, startPoint y: 358, endPoint x: 405, endPoint y: 362, distance: 46.0
click at [405, 610] on div "[URL][DOMAIN_NAME]" at bounding box center [354, 618] width 133 height 16
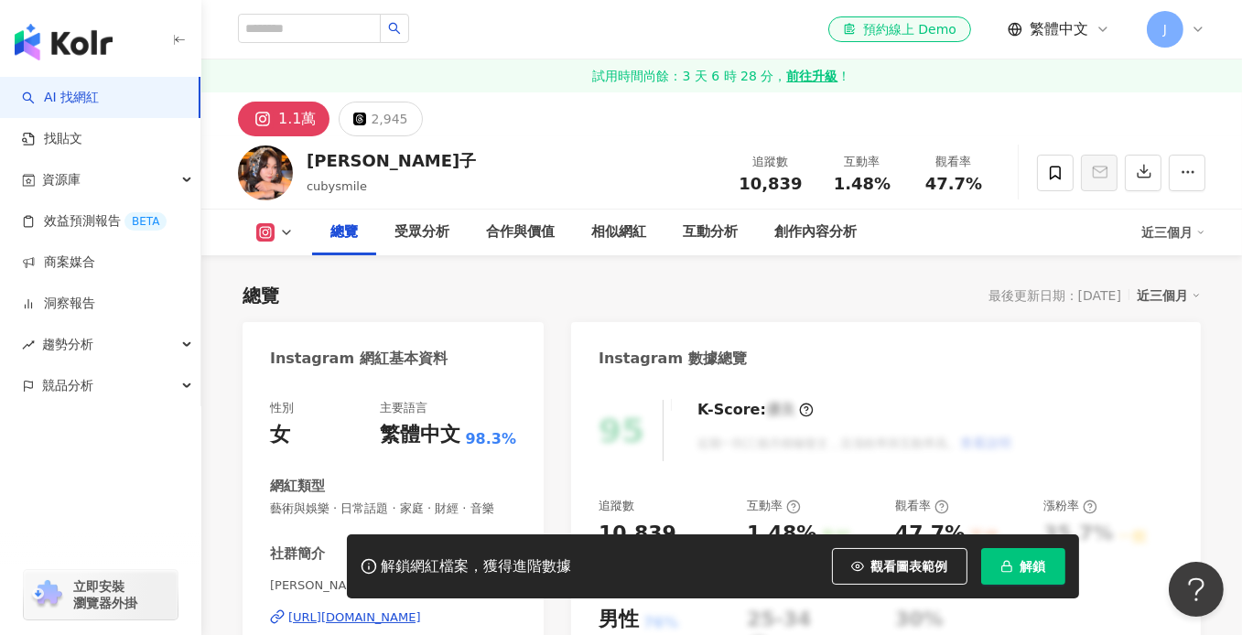
scroll to position [275, 0]
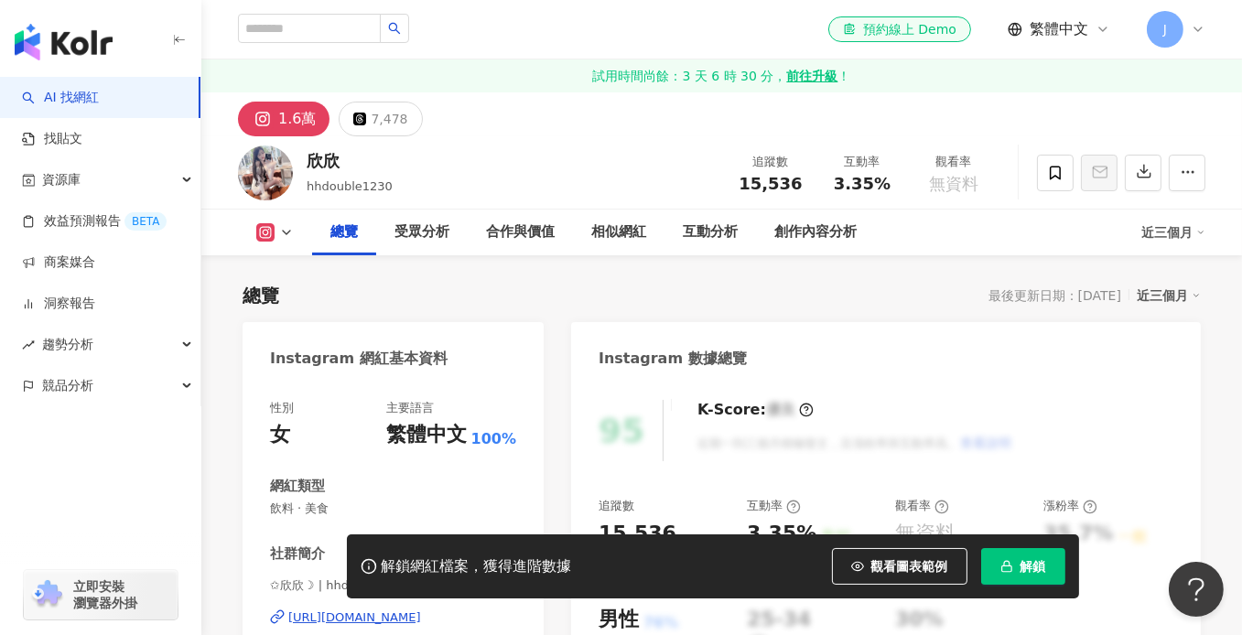
click at [421, 610] on div "https://www.instagram.com/hhdouble1230/" at bounding box center [354, 618] width 133 height 16
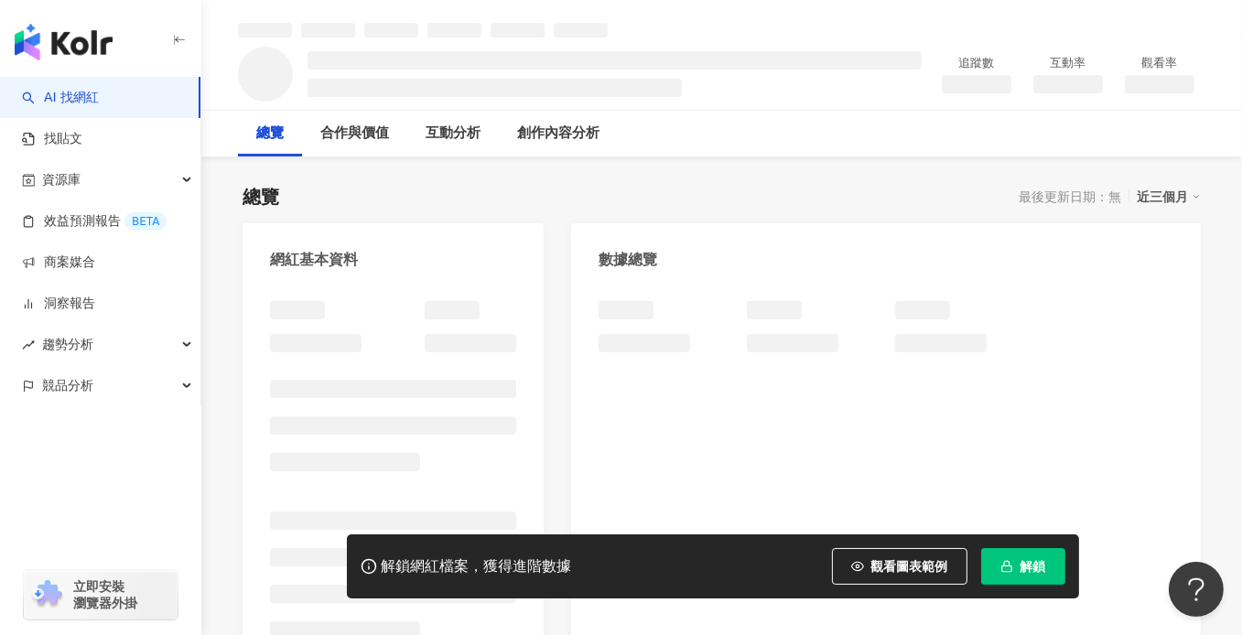
scroll to position [174, 0]
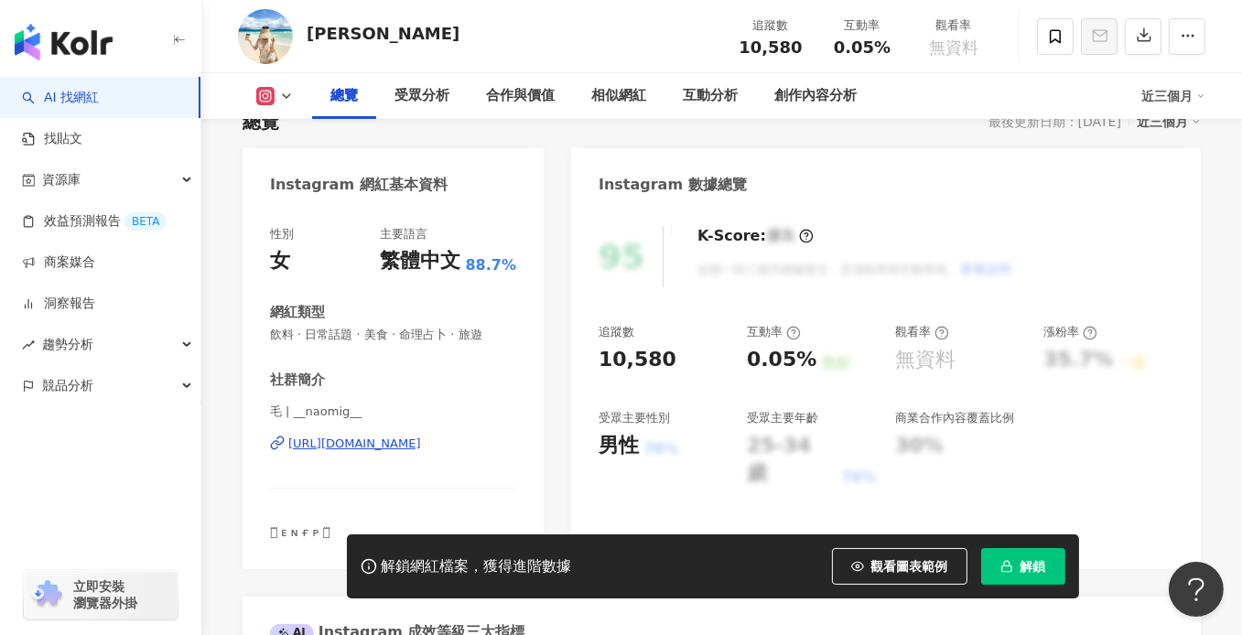
click at [373, 438] on div "https://www.instagram.com/__naomig__/" at bounding box center [354, 444] width 133 height 16
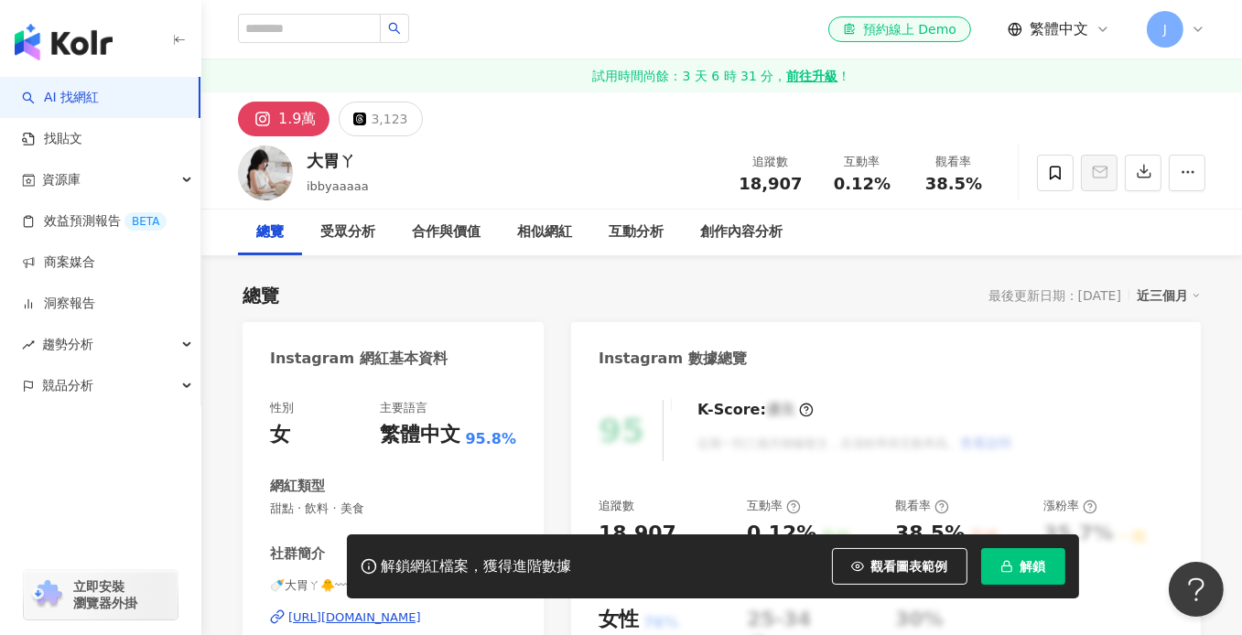
click at [383, 610] on div "https://www.instagram.com/ibbyaaaaa/" at bounding box center [354, 618] width 133 height 16
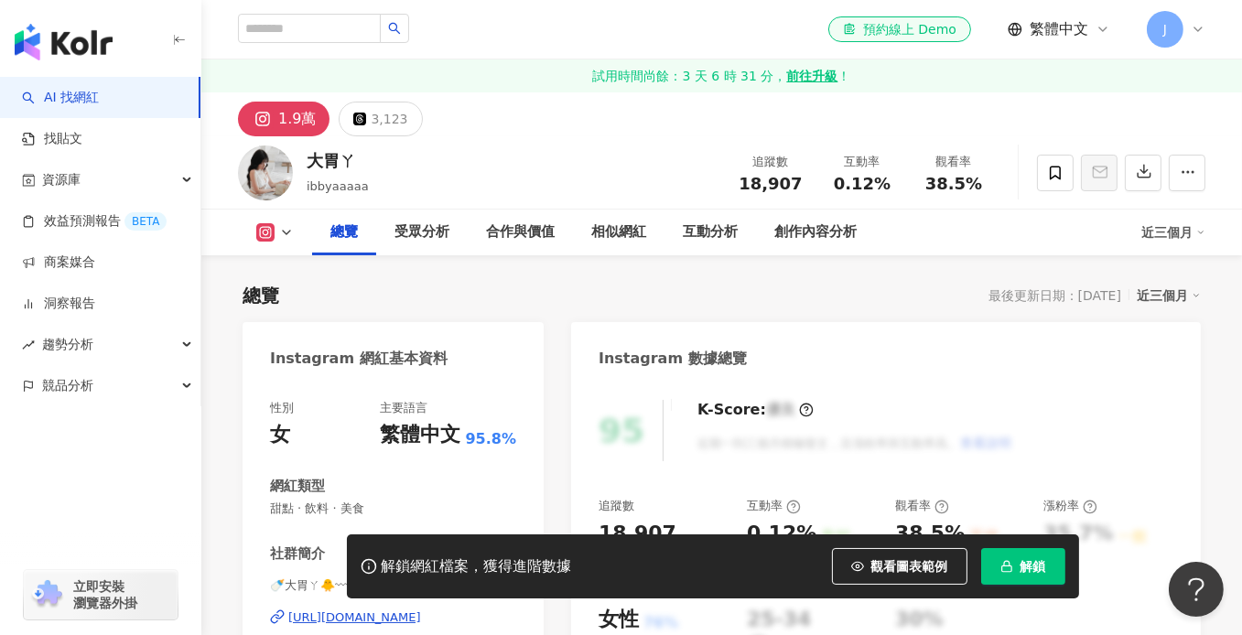
scroll to position [183, 0]
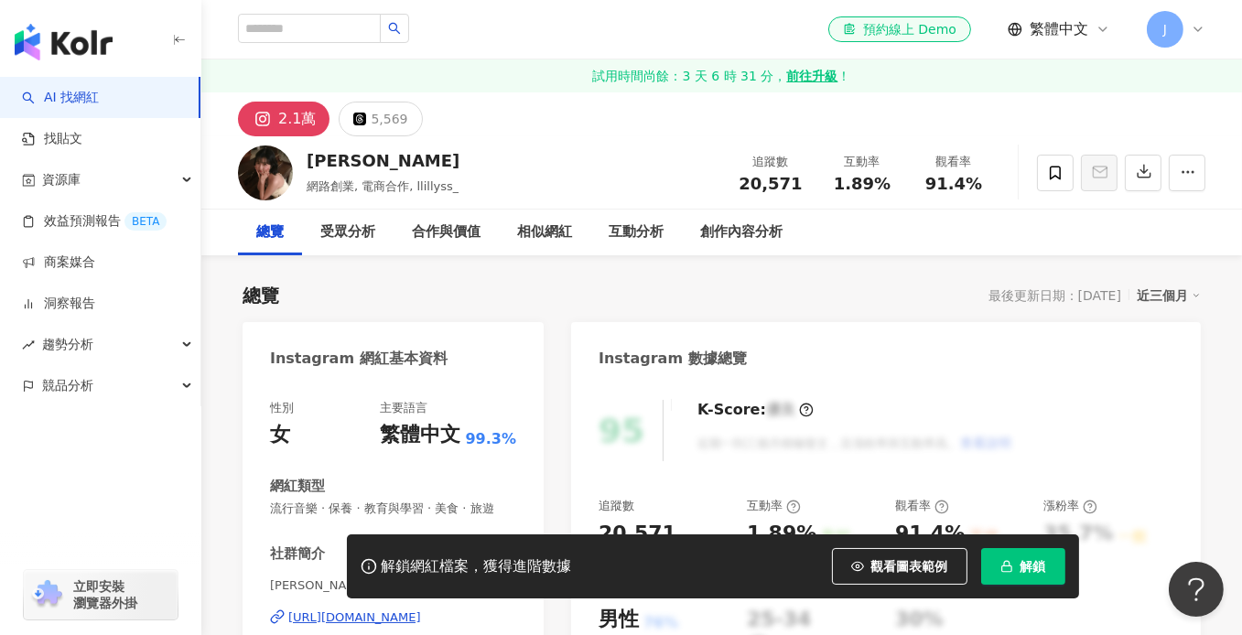
scroll to position [275, 0]
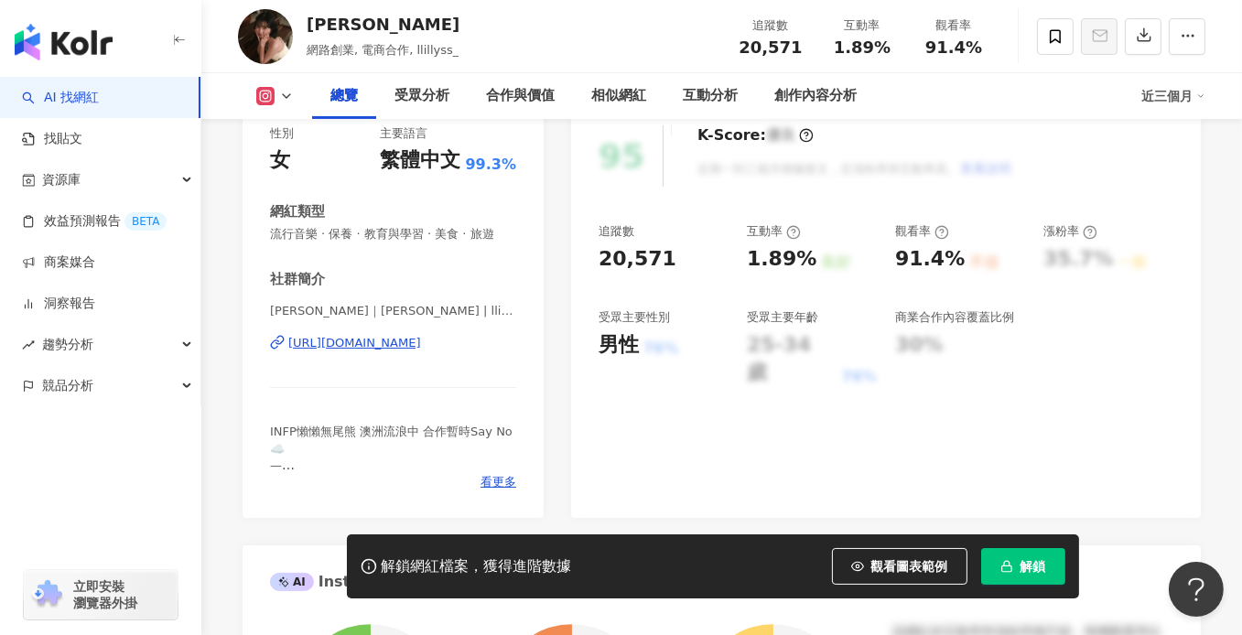
click at [395, 351] on div "[URL][DOMAIN_NAME]" at bounding box center [354, 343] width 133 height 16
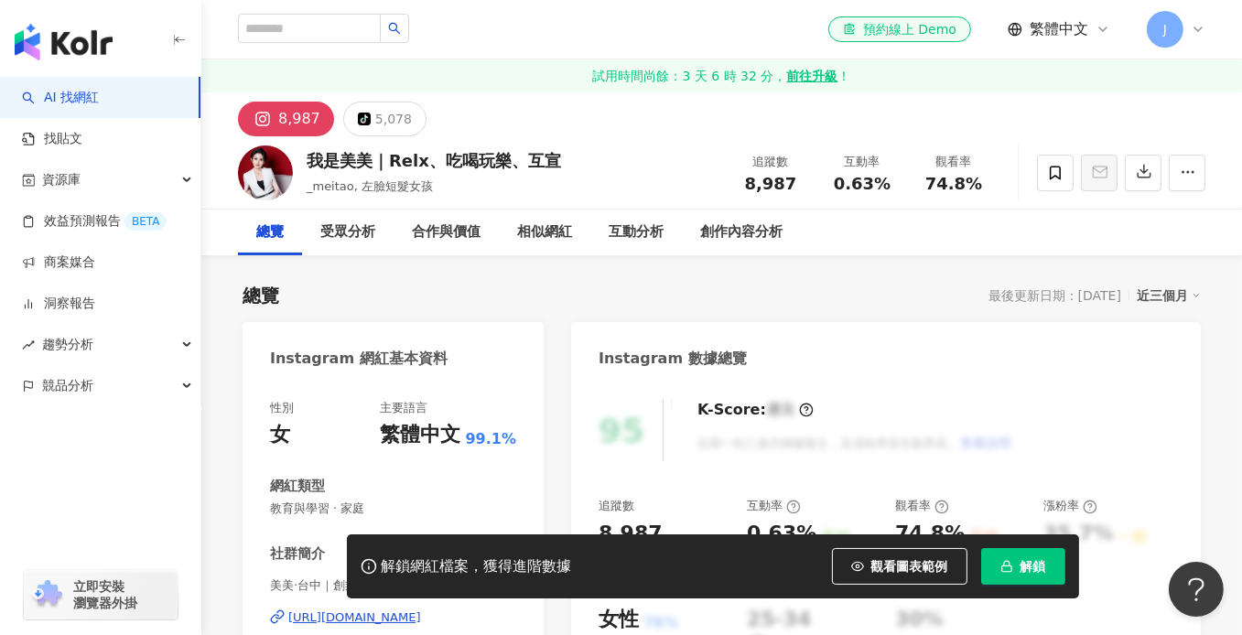
drag, startPoint x: 416, startPoint y: 382, endPoint x: 396, endPoint y: 437, distance: 59.0
click at [396, 610] on div "https://www.instagram.com/_meitao/" at bounding box center [354, 618] width 133 height 16
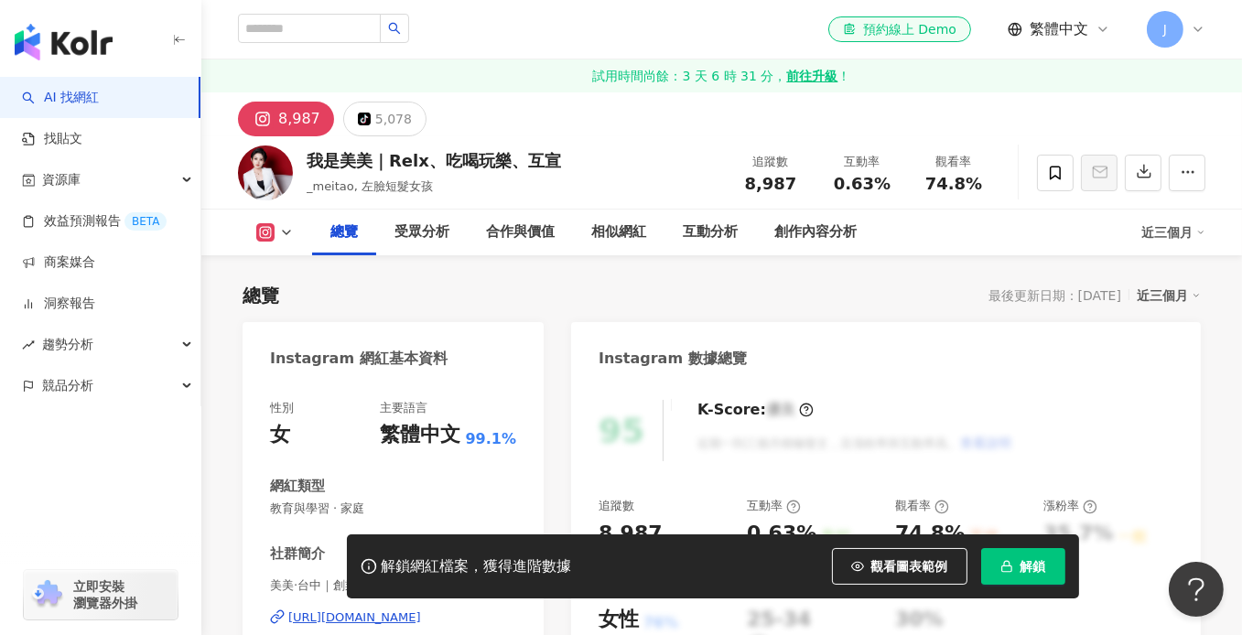
scroll to position [183, 0]
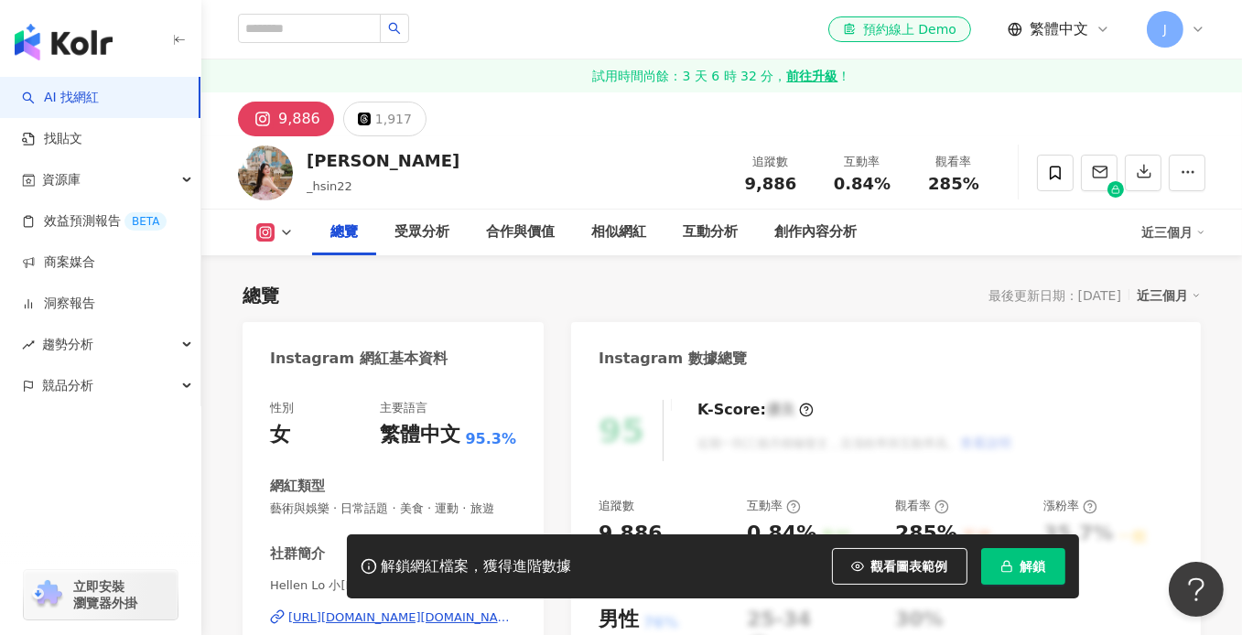
scroll to position [183, 0]
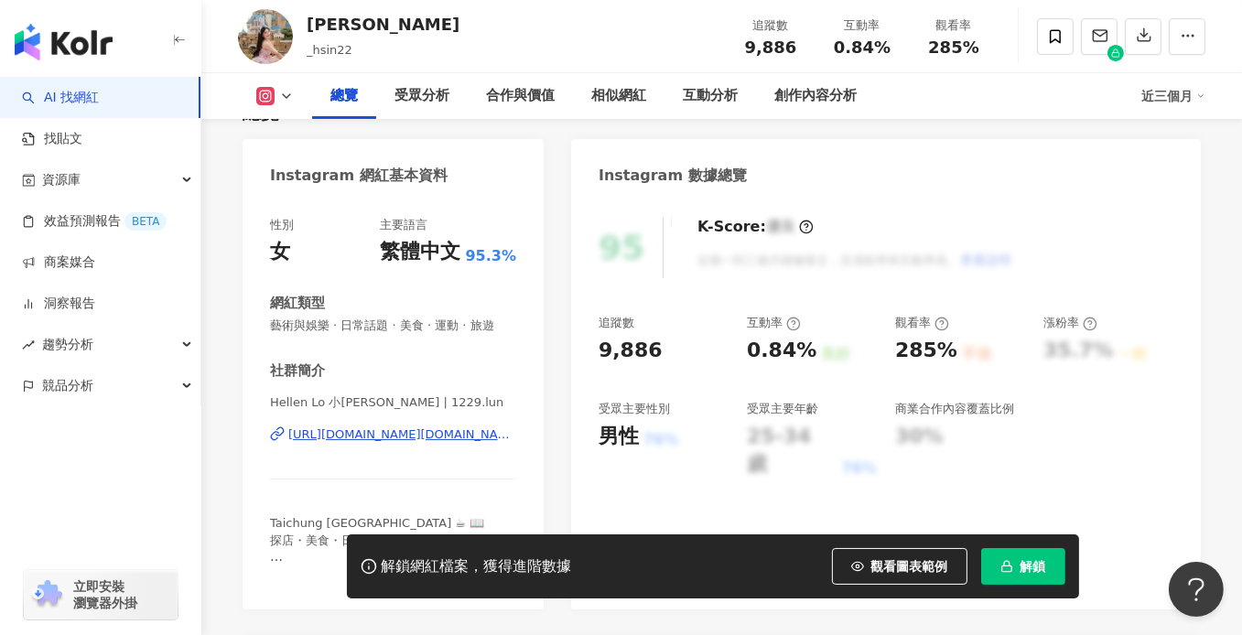
click at [372, 443] on div "https://www.instagram.com/1229.lun/" at bounding box center [402, 435] width 228 height 16
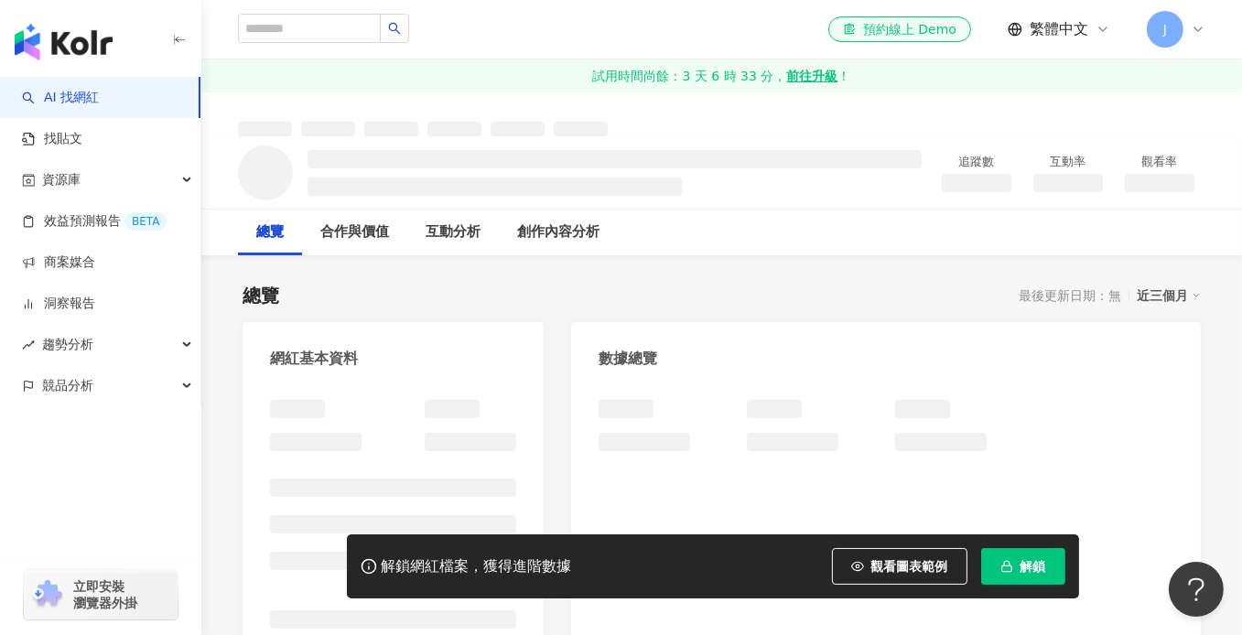
scroll to position [275, 0]
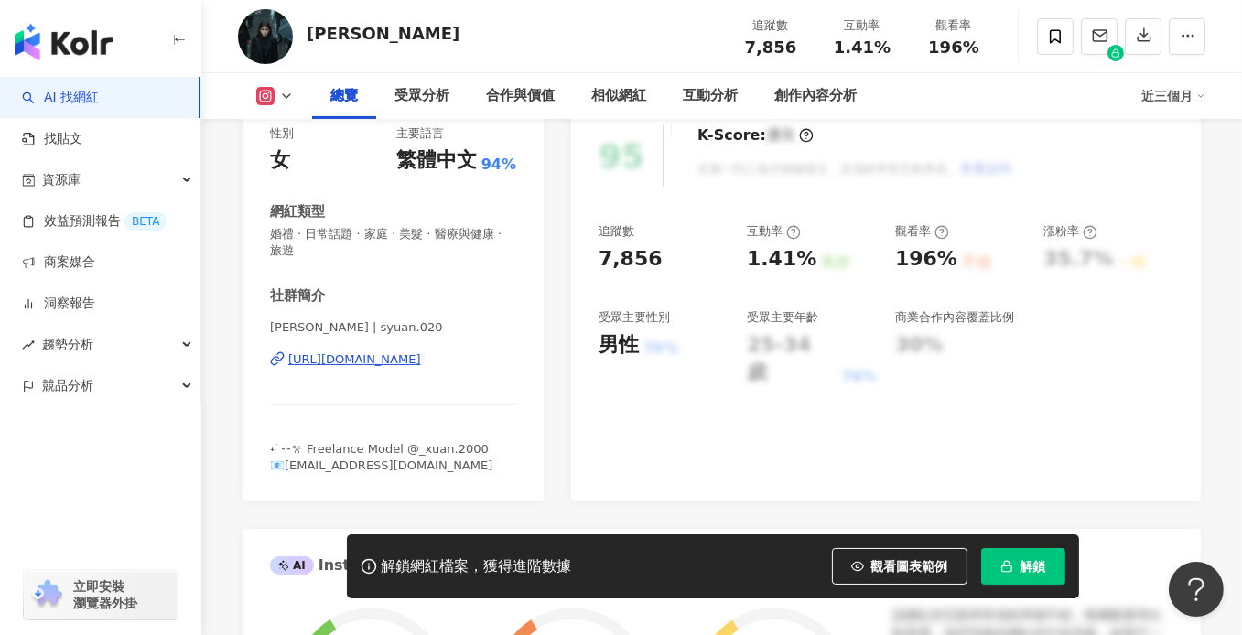
drag, startPoint x: 460, startPoint y: 319, endPoint x: 375, endPoint y: 362, distance: 95.4
click at [375, 362] on div "https://www.instagram.com/syuan.020/" at bounding box center [354, 359] width 133 height 16
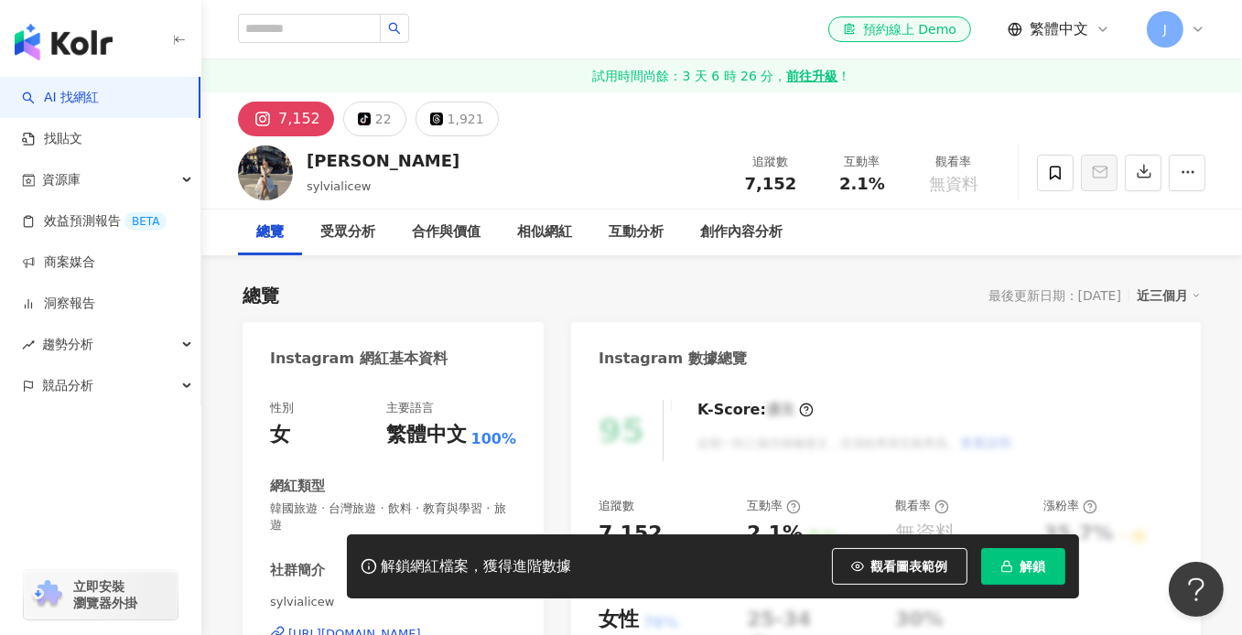
drag, startPoint x: 375, startPoint y: 283, endPoint x: 336, endPoint y: 362, distance: 88.0
click at [336, 626] on div "https://www.instagram.com/sylvialicew/" at bounding box center [354, 634] width 133 height 16
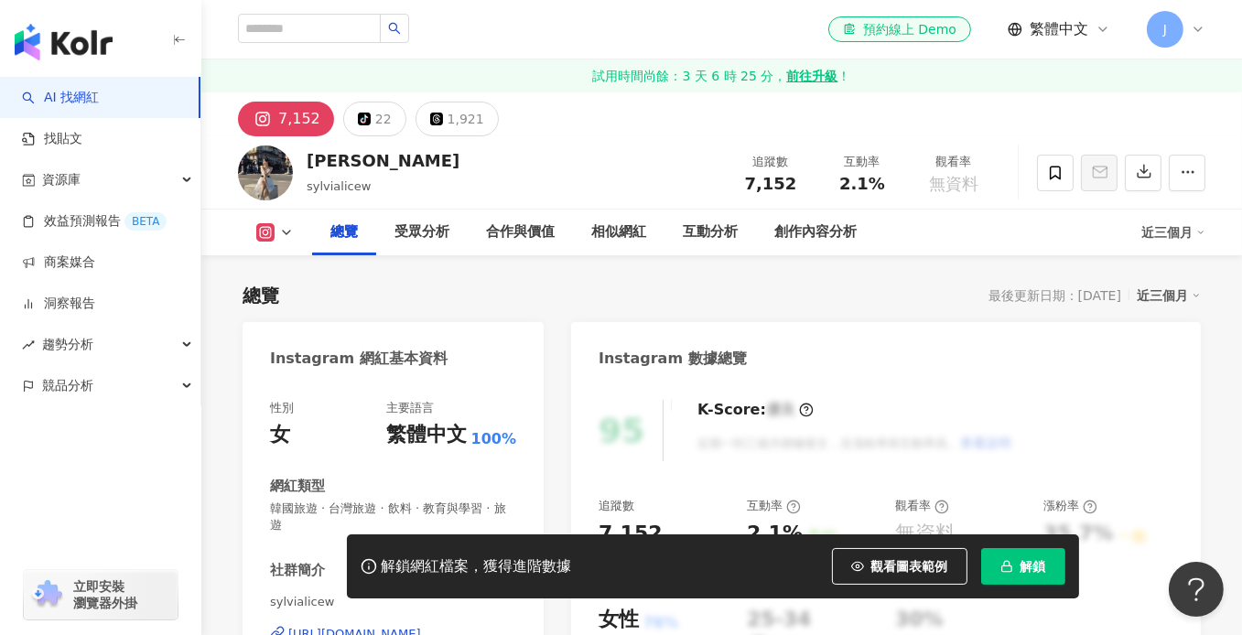
scroll to position [275, 0]
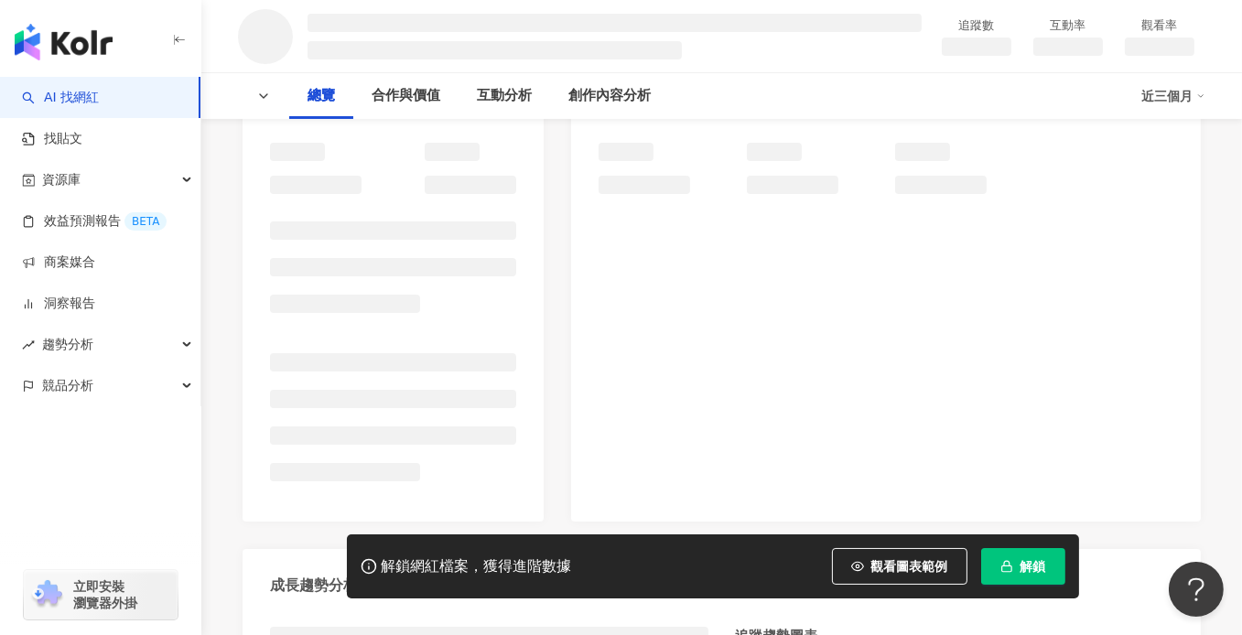
scroll to position [275, 0]
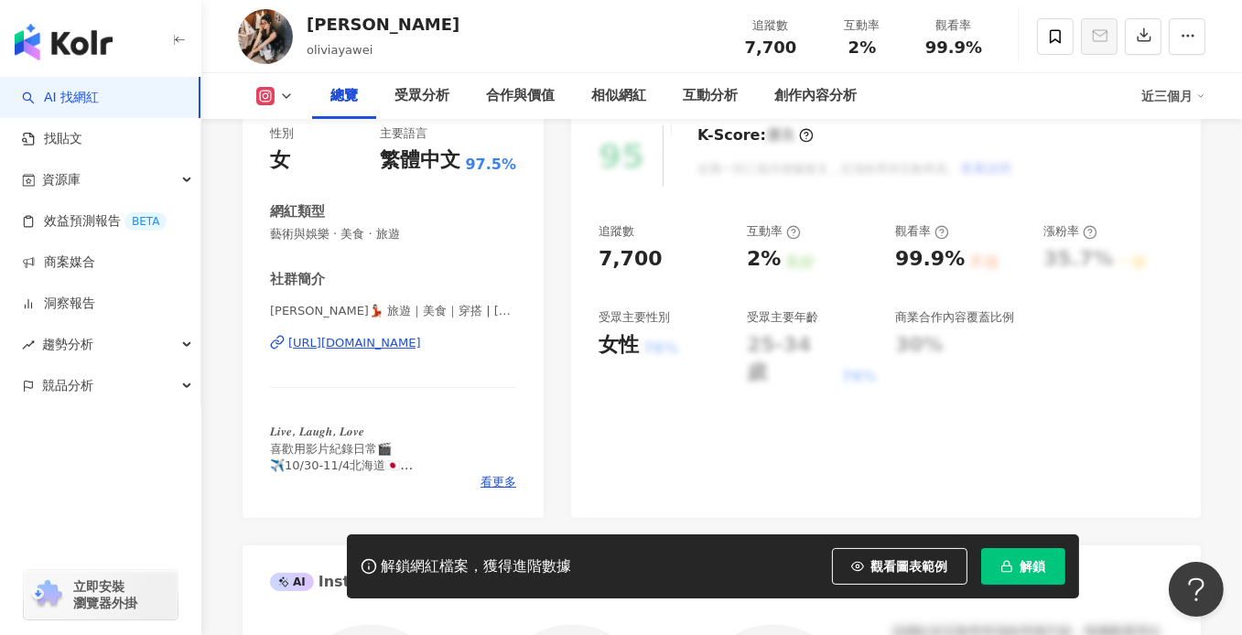
click at [406, 341] on div "https://www.instagram.com/oliviayawei/" at bounding box center [354, 343] width 133 height 16
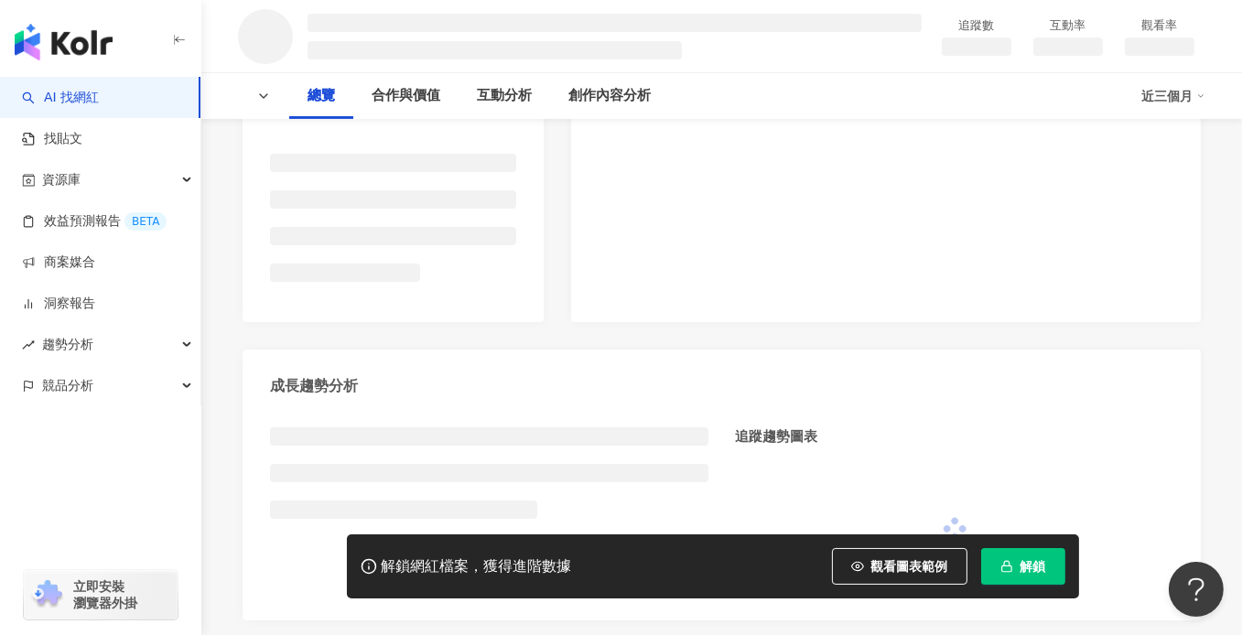
scroll to position [458, 0]
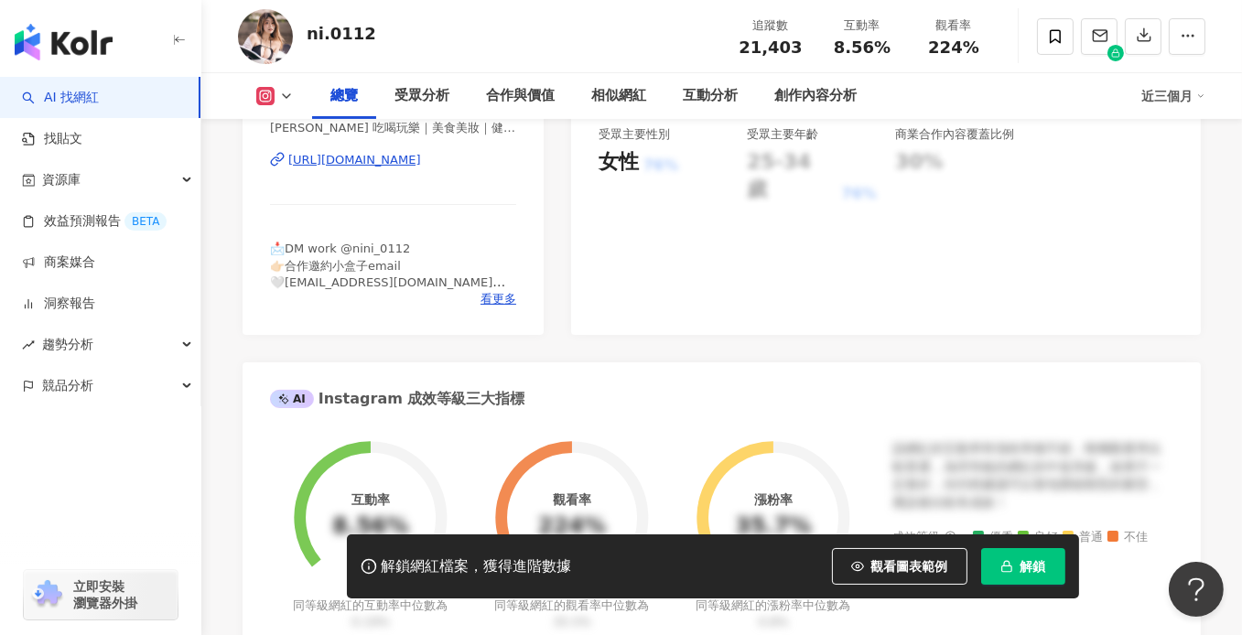
click at [421, 164] on div "[URL][DOMAIN_NAME]" at bounding box center [354, 160] width 133 height 16
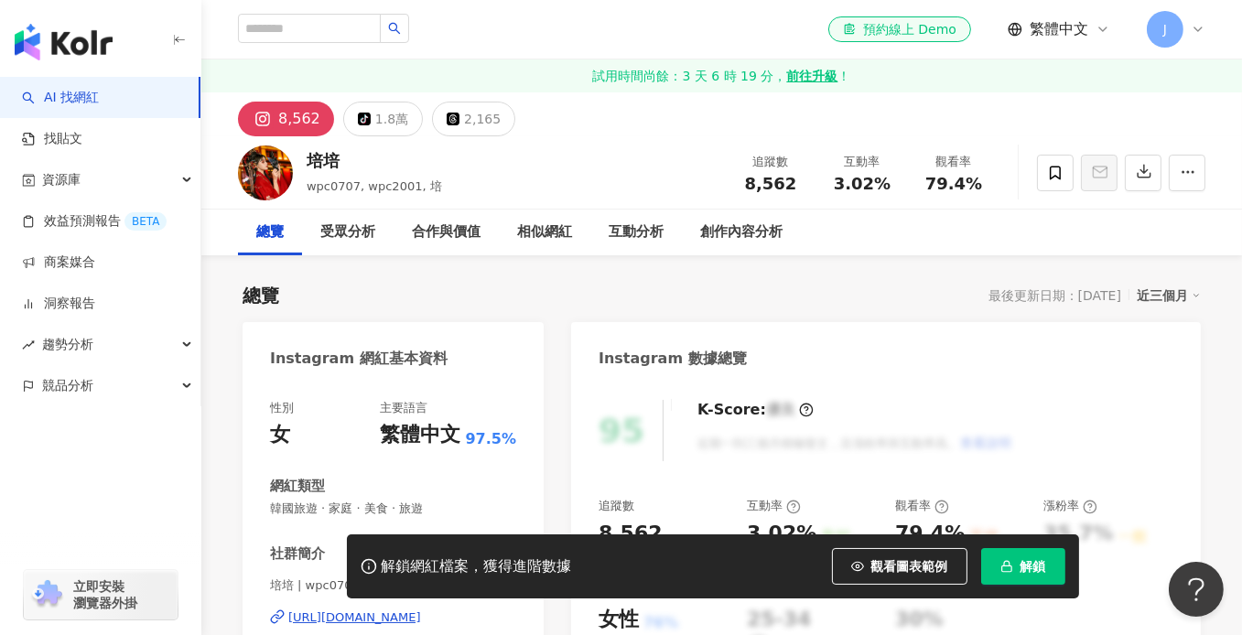
click at [398, 610] on div "https://www.instagram.com/wpc0707/" at bounding box center [354, 618] width 133 height 16
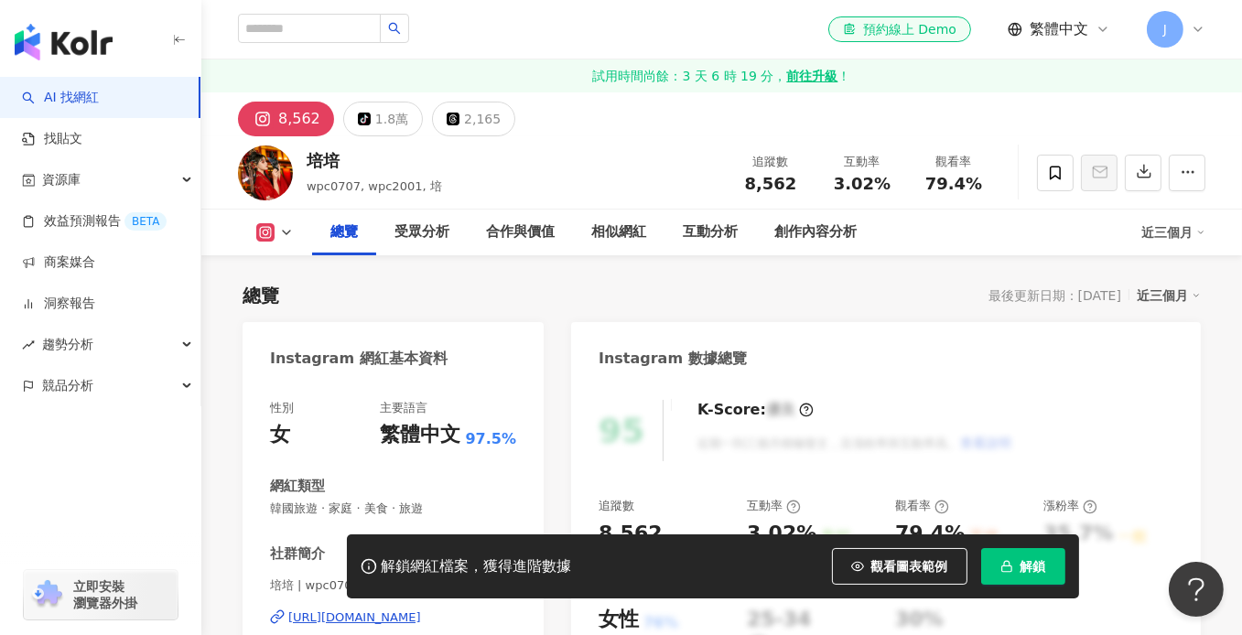
scroll to position [366, 0]
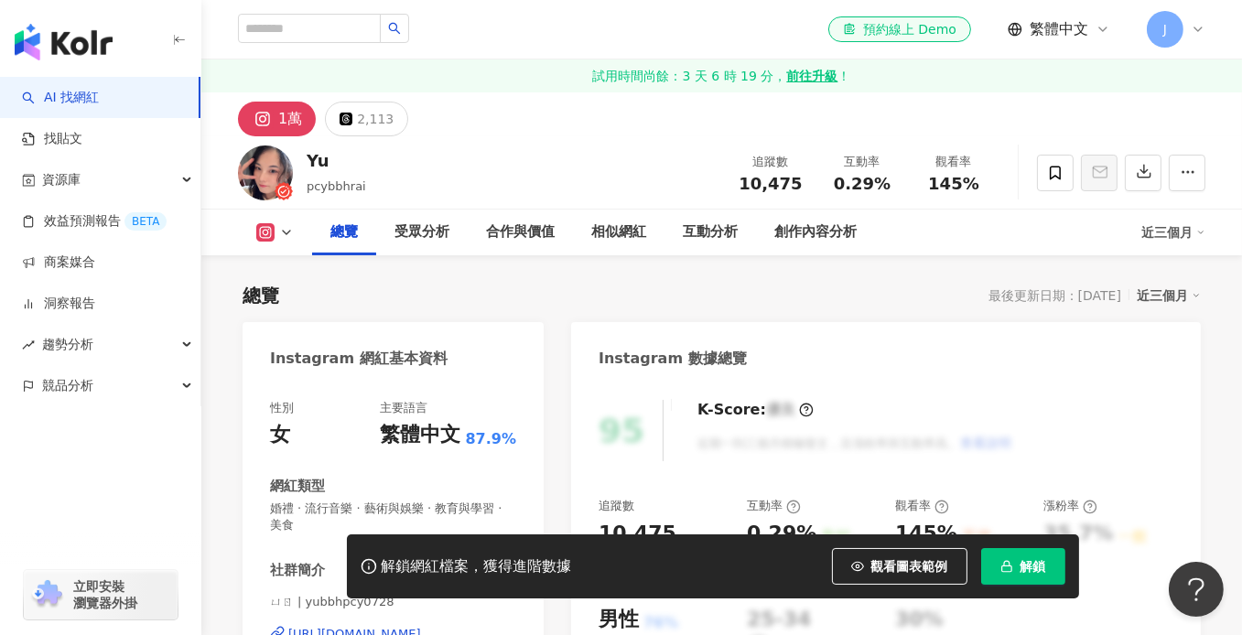
scroll to position [275, 0]
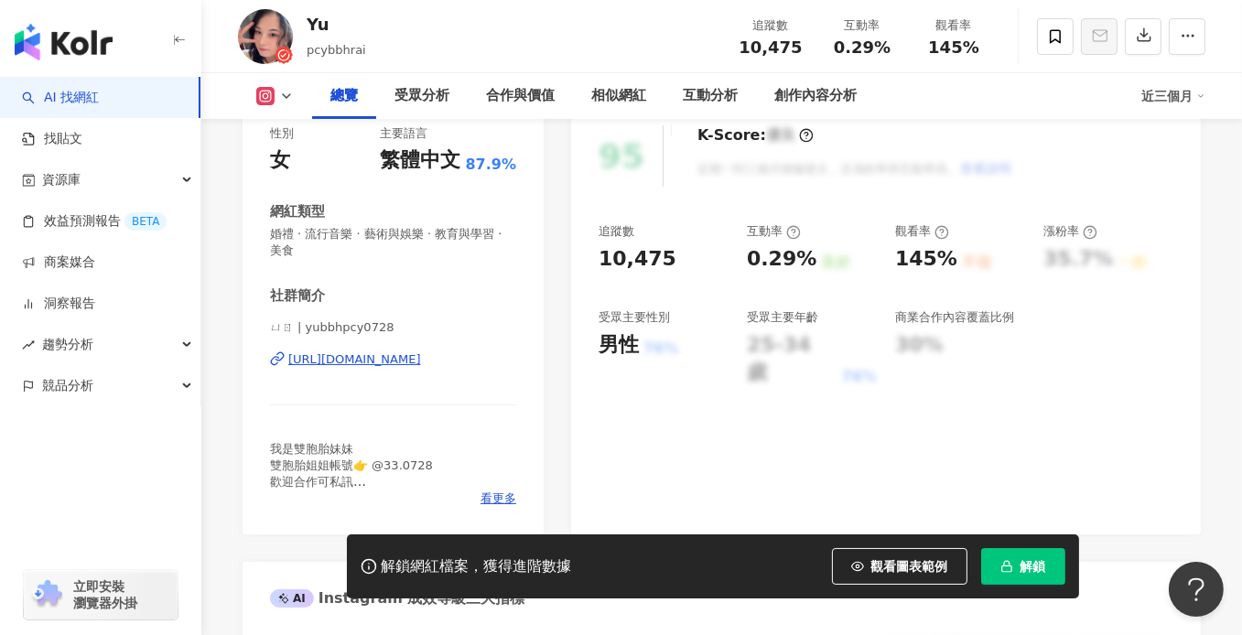
click at [383, 362] on div "https://www.instagram.com/yubbhpcy0728/" at bounding box center [354, 359] width 133 height 16
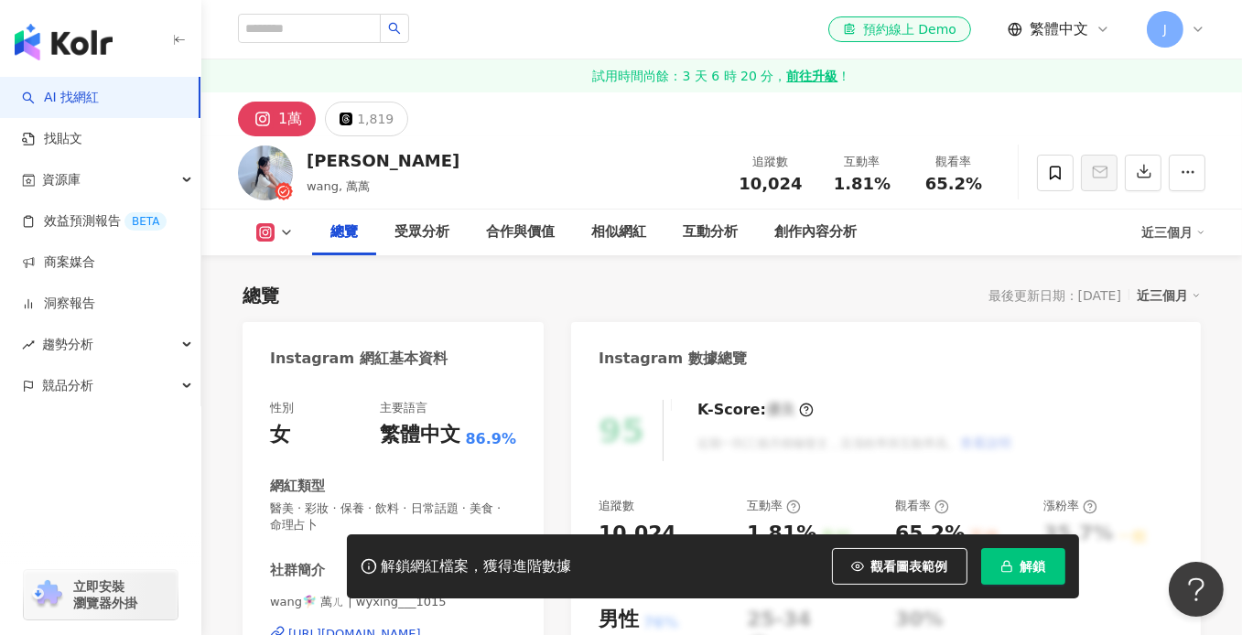
click at [369, 626] on div "https://www.instagram.com/wyxing___1015/" at bounding box center [354, 634] width 133 height 16
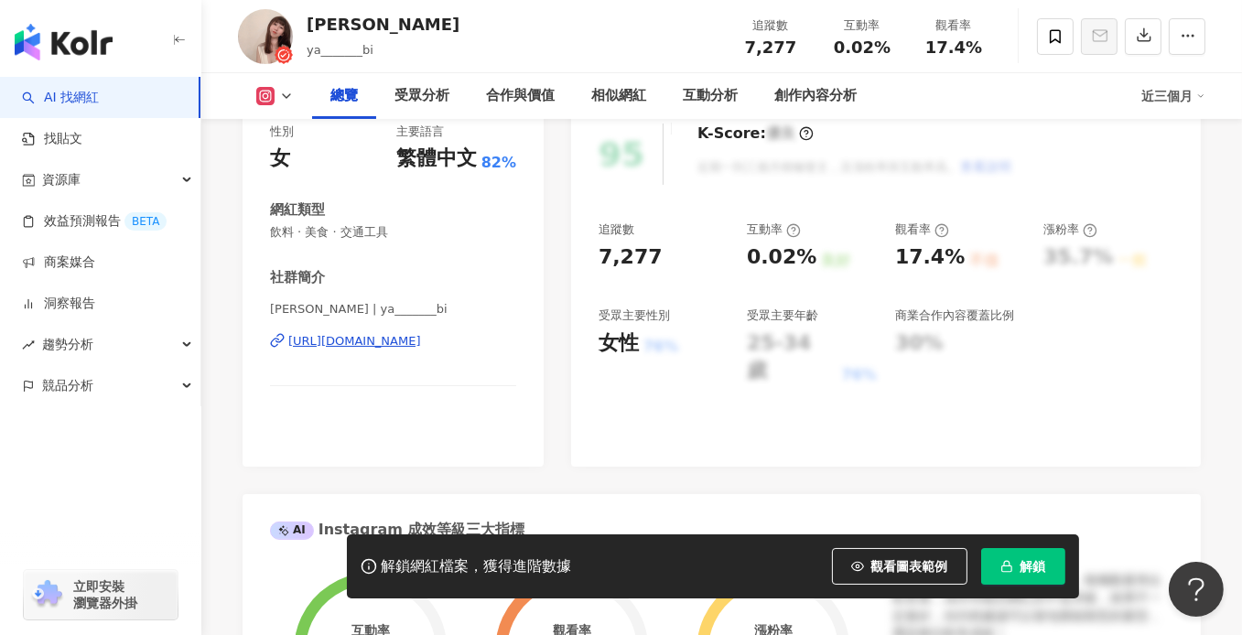
click at [352, 350] on div "https://www.instagram.com/ya_______bi/" at bounding box center [354, 341] width 133 height 16
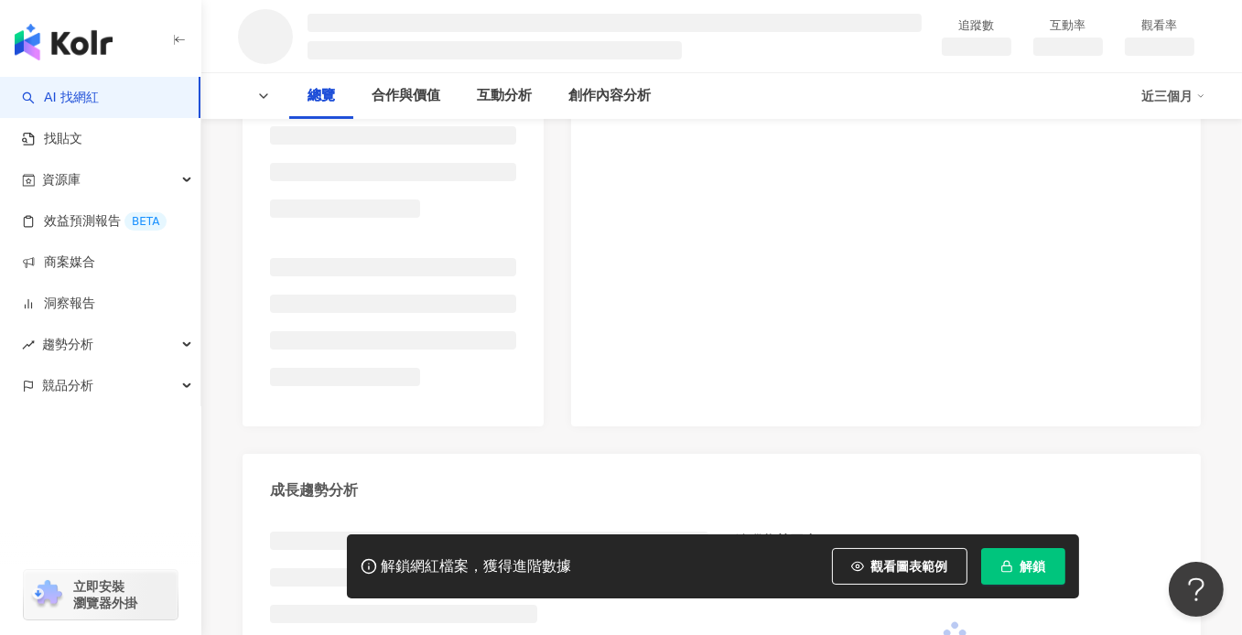
scroll to position [366, 0]
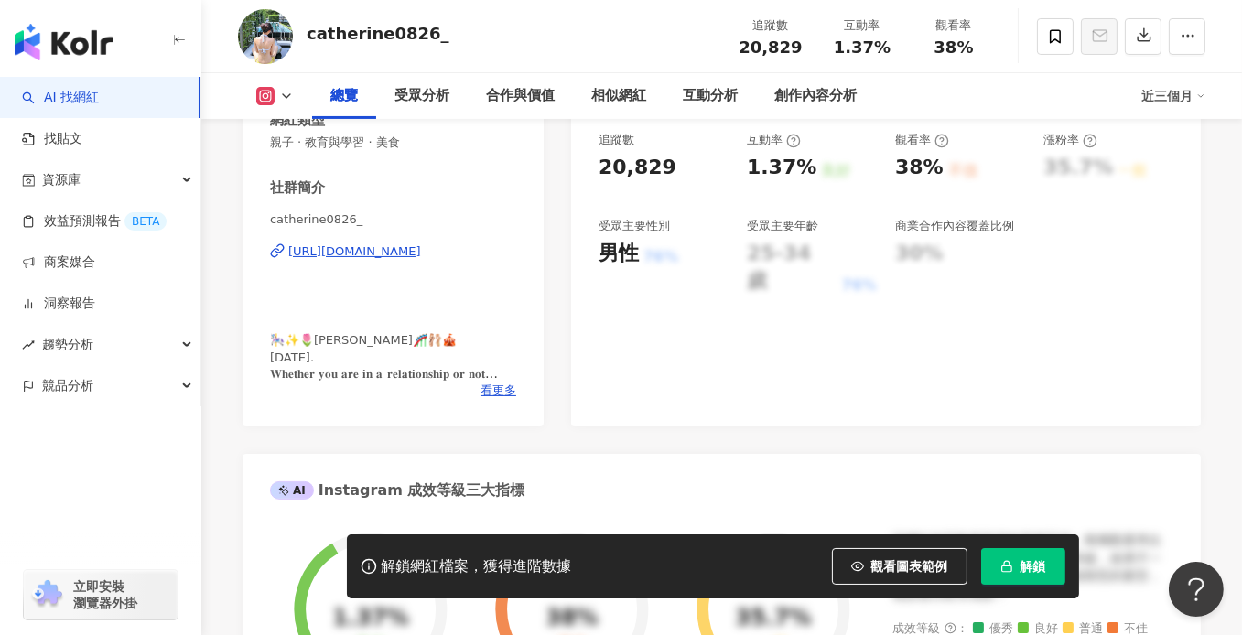
click at [405, 253] on div "https://www.instagram.com/catherine0826_/" at bounding box center [354, 251] width 133 height 16
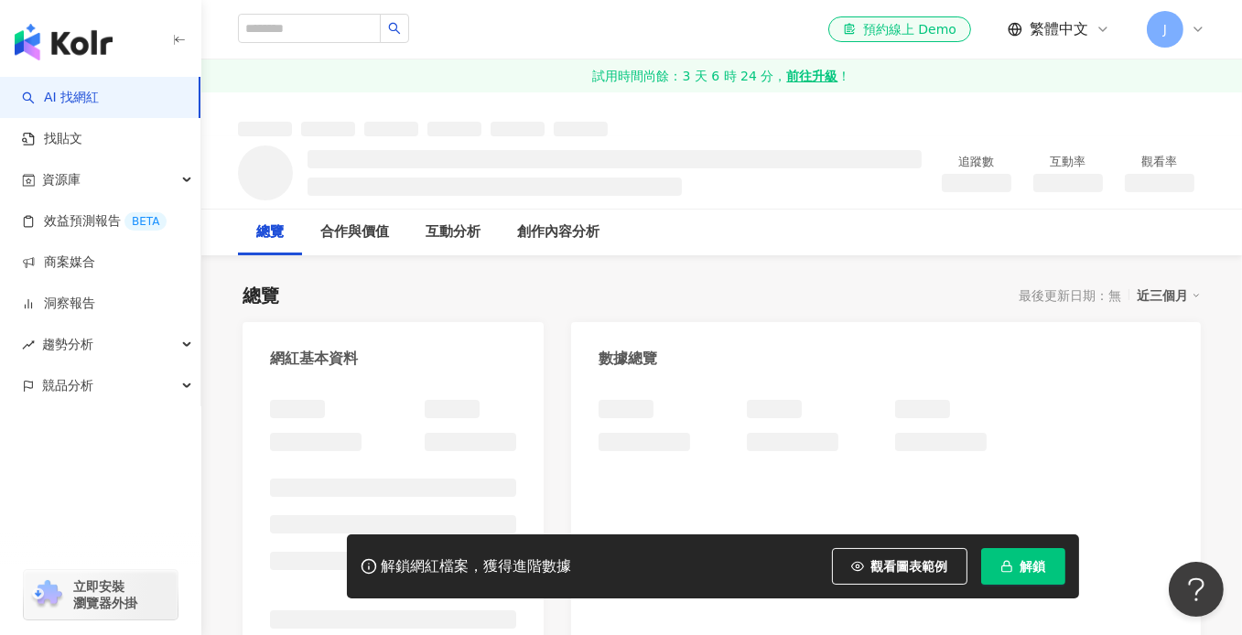
scroll to position [363, 0]
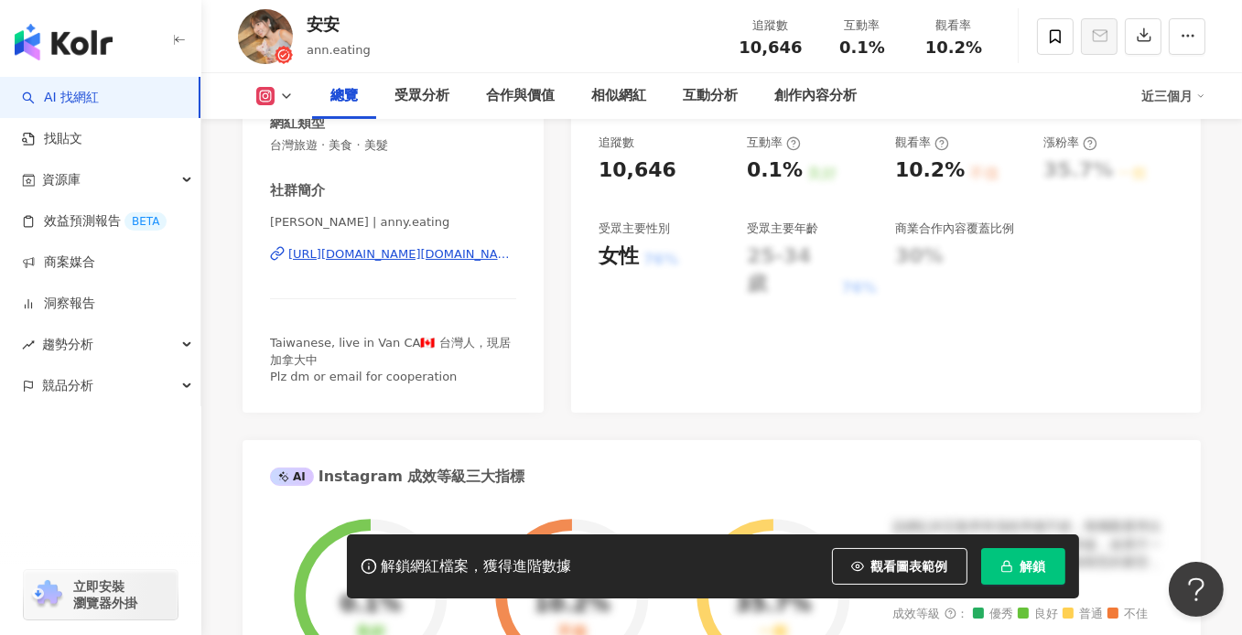
scroll to position [366, 0]
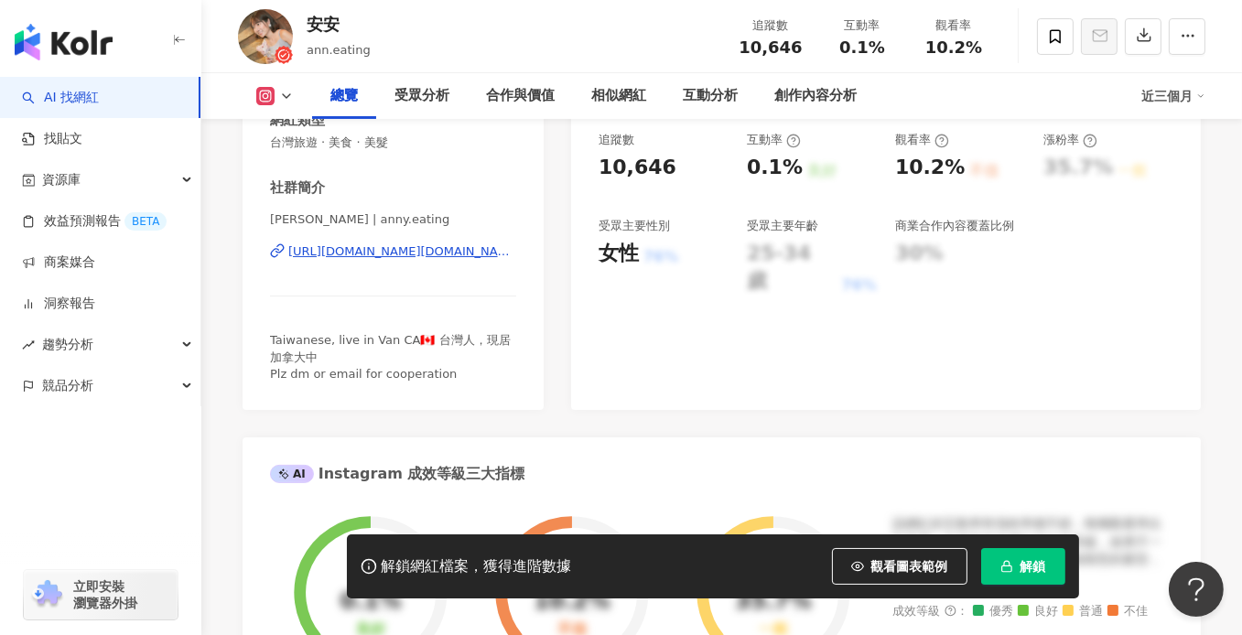
click at [418, 255] on div "[URL][DOMAIN_NAME][DOMAIN_NAME]" at bounding box center [402, 251] width 228 height 16
